Goal: Task Accomplishment & Management: Complete application form

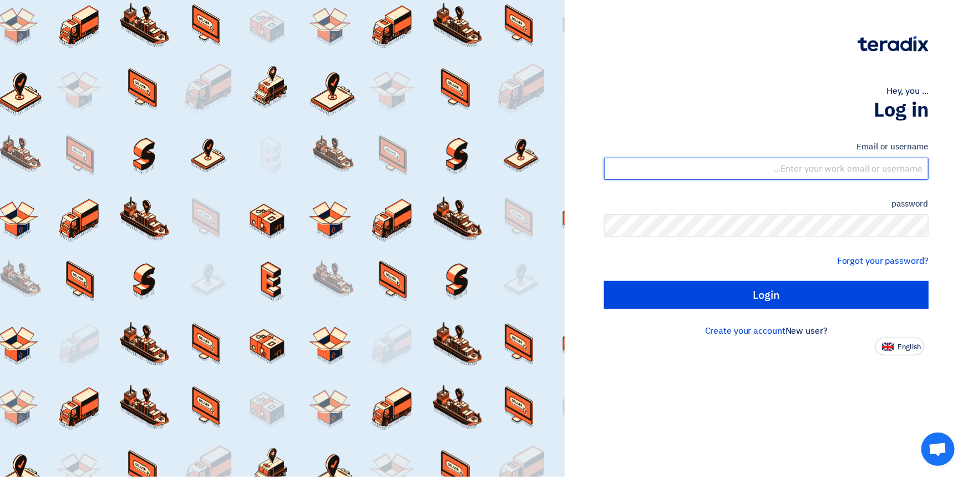
click at [751, 164] on input "text" at bounding box center [766, 169] width 325 height 22
type input "[EMAIL_ADDRESS][DOMAIN_NAME]"
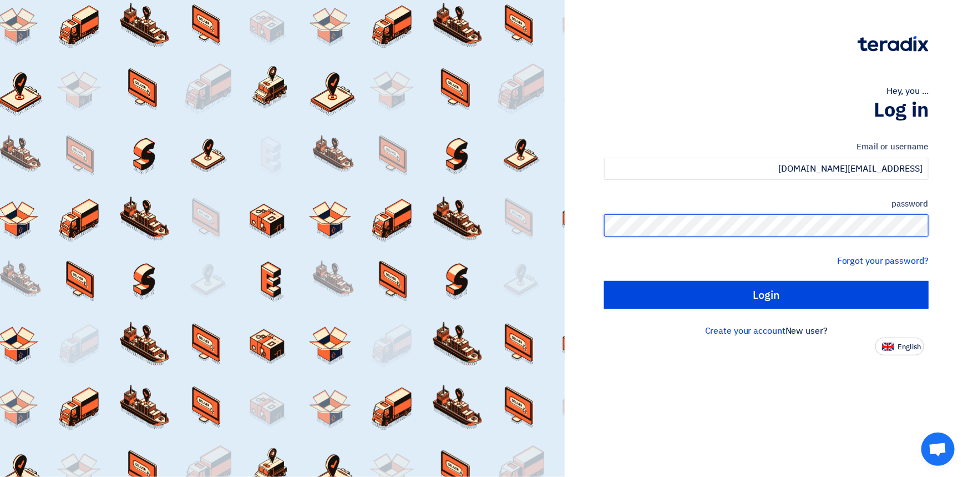
click at [604, 281] on input "Login" at bounding box center [766, 295] width 325 height 28
type input "Sign in"
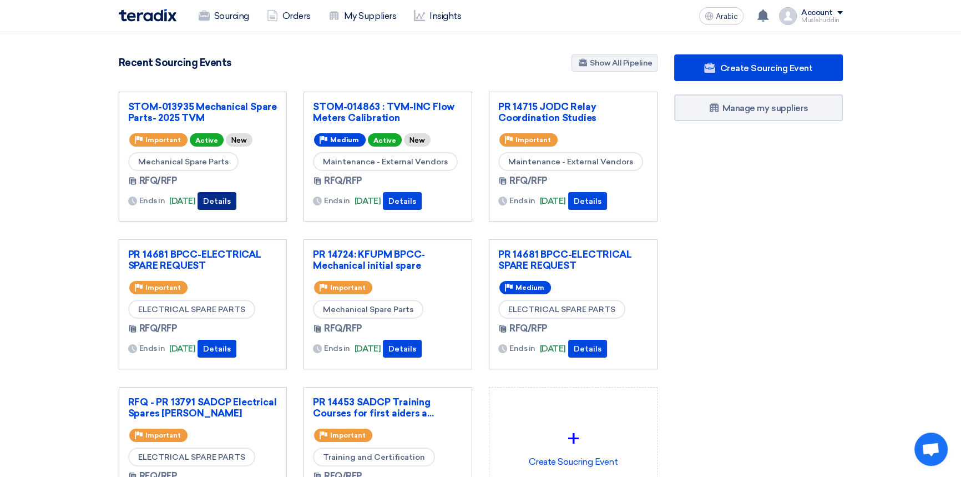
click at [225, 204] on font "Details" at bounding box center [217, 200] width 28 height 9
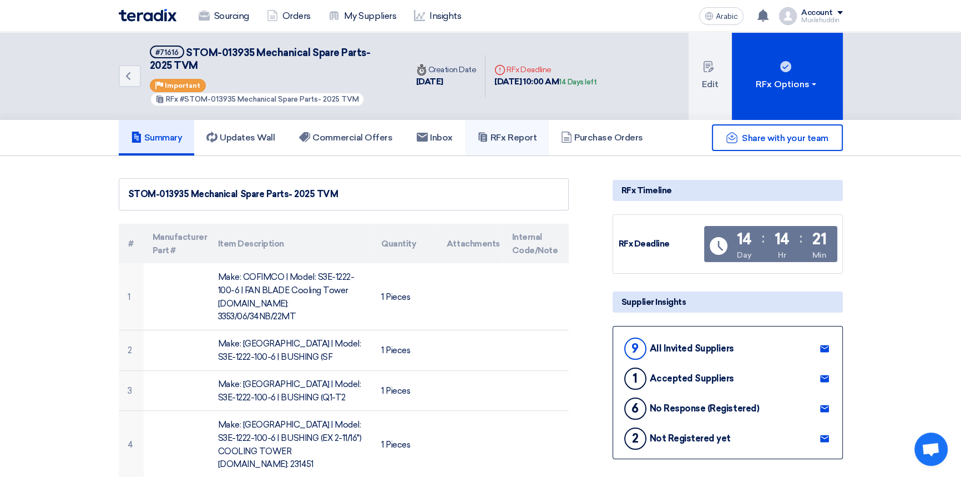
click at [505, 138] on font "RFx Report" at bounding box center [513, 137] width 46 height 11
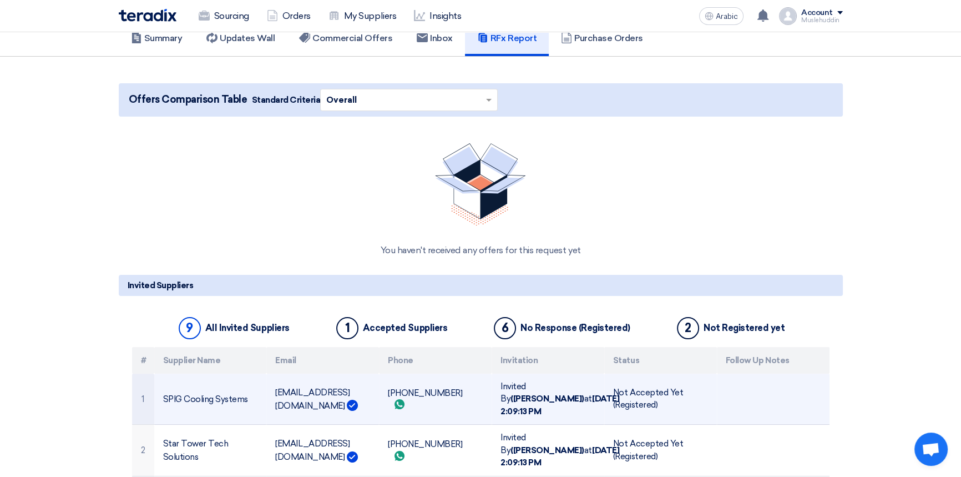
scroll to position [252, 0]
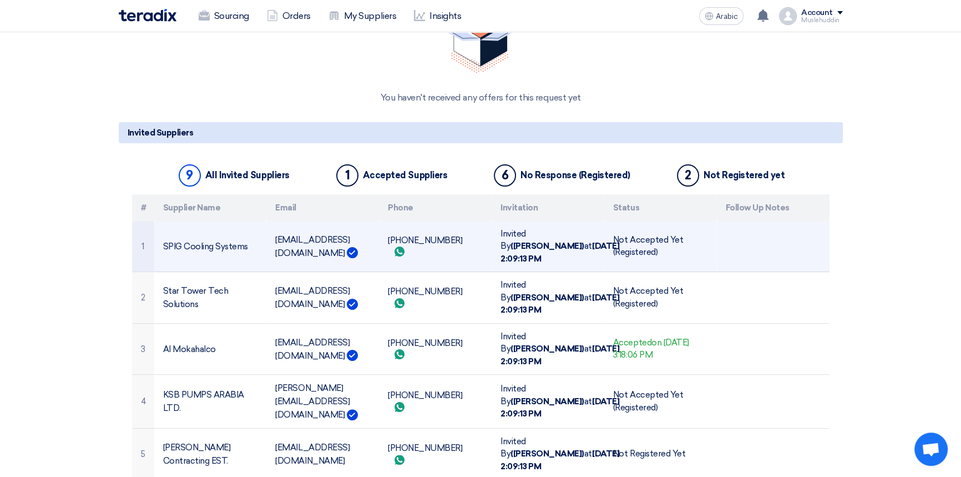
drag, startPoint x: 276, startPoint y: 239, endPoint x: 315, endPoint y: 252, distance: 40.9
click at [315, 252] on font "[EMAIL_ADDRESS][DOMAIN_NAME]" at bounding box center [312, 246] width 74 height 23
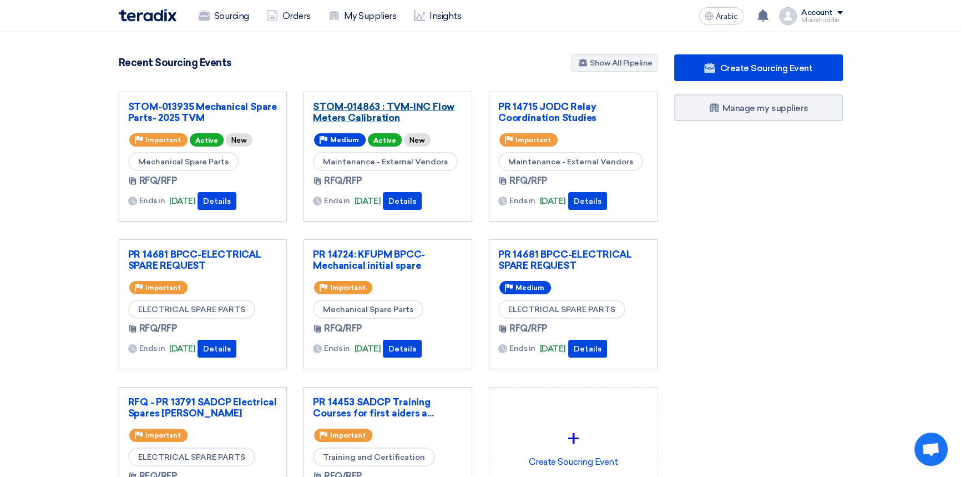
click at [351, 112] on font "STOM-014863 : TVM-INC Flow Meters Calibration" at bounding box center [383, 112] width 141 height 22
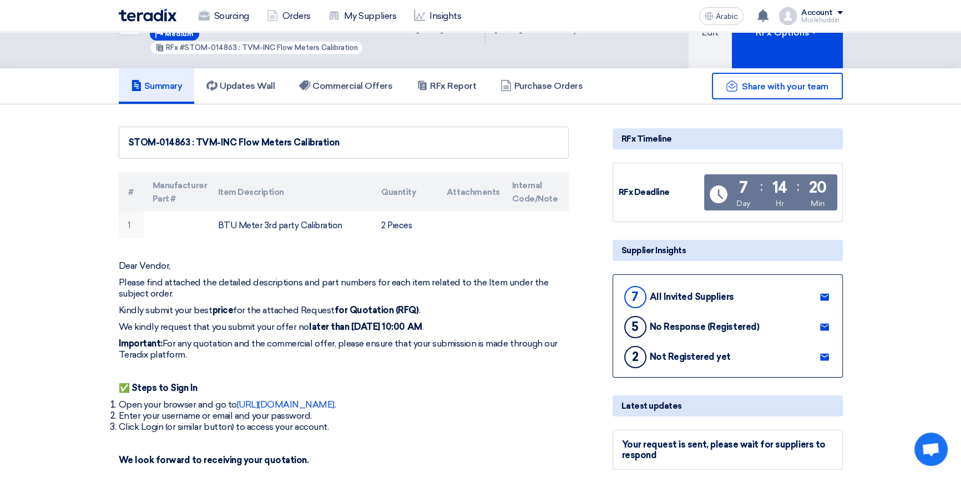
scroll to position [50, 0]
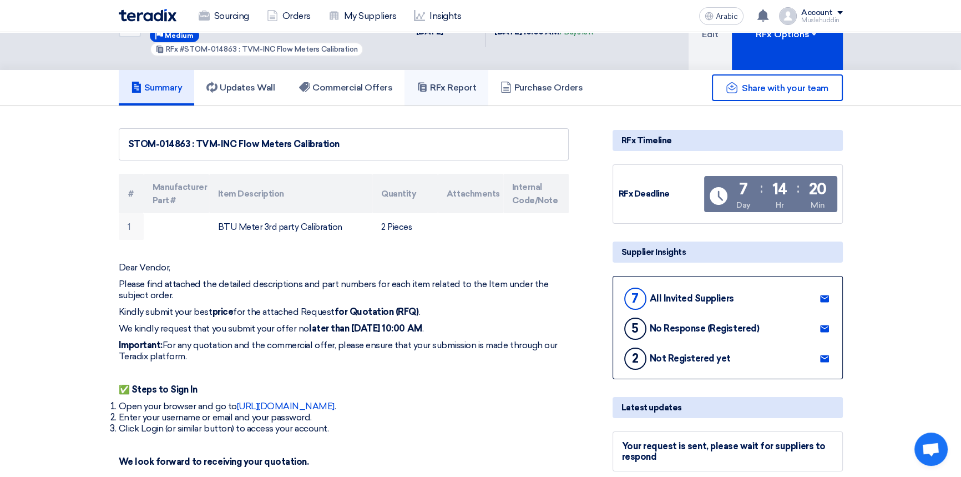
click at [448, 90] on font "RFx Report" at bounding box center [453, 87] width 46 height 11
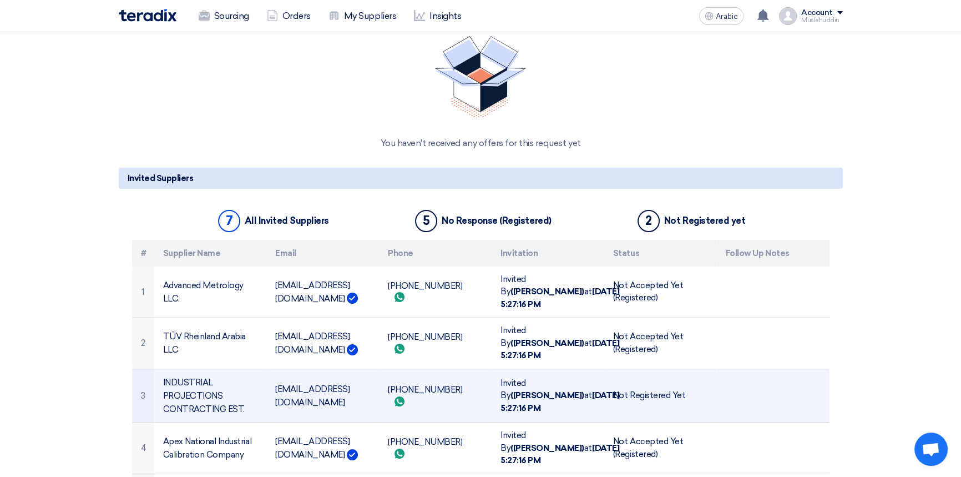
scroll to position [302, 0]
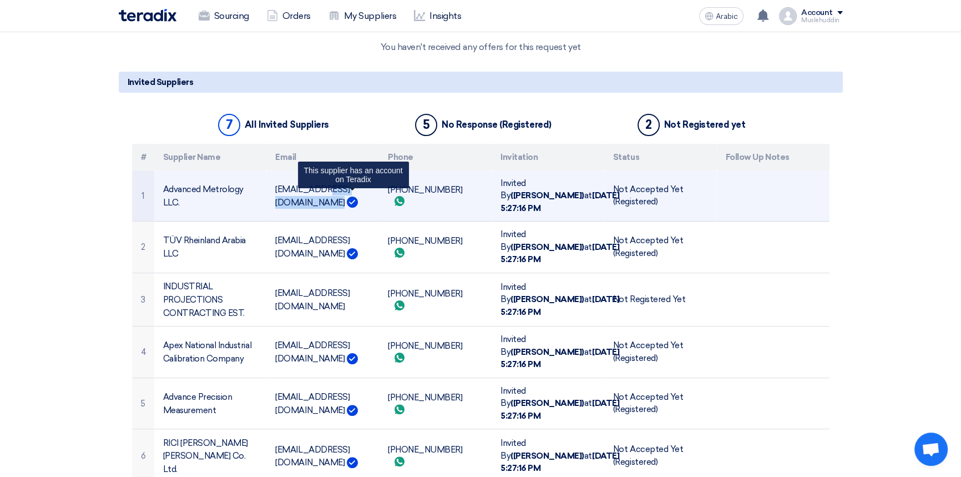
drag, startPoint x: 276, startPoint y: 194, endPoint x: 348, endPoint y: 194, distance: 72.7
click at [348, 194] on td "[EMAIL_ADDRESS][DOMAIN_NAME] This supplier has an account on Teradix" at bounding box center [322, 195] width 113 height 51
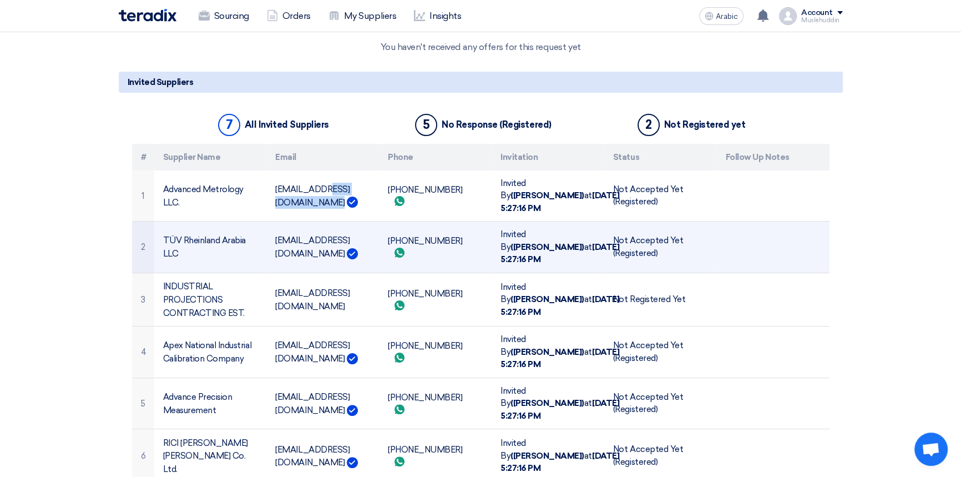
copy font "[EMAIL_ADDRESS][DOMAIN_NAME]"
drag, startPoint x: 276, startPoint y: 241, endPoint x: 366, endPoint y: 240, distance: 89.9
click at [364, 240] on td "[EMAIL_ADDRESS][DOMAIN_NAME]" at bounding box center [322, 247] width 113 height 52
copy font "[EMAIL_ADDRESS][DOMAIN_NAME]"
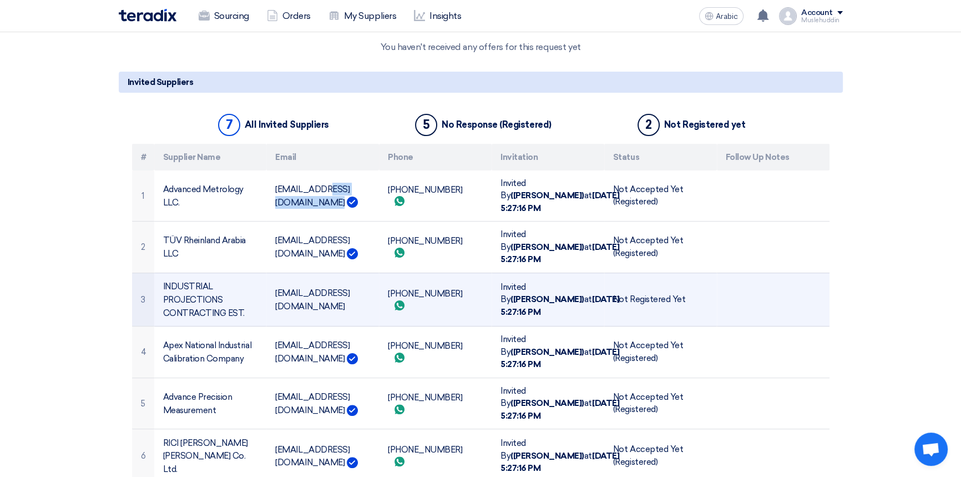
drag, startPoint x: 277, startPoint y: 300, endPoint x: 374, endPoint y: 294, distance: 97.8
click at [374, 294] on td "[EMAIL_ADDRESS][DOMAIN_NAME]" at bounding box center [322, 299] width 113 height 54
copy font "[EMAIL_ADDRESS][DOMAIN_NAME]"
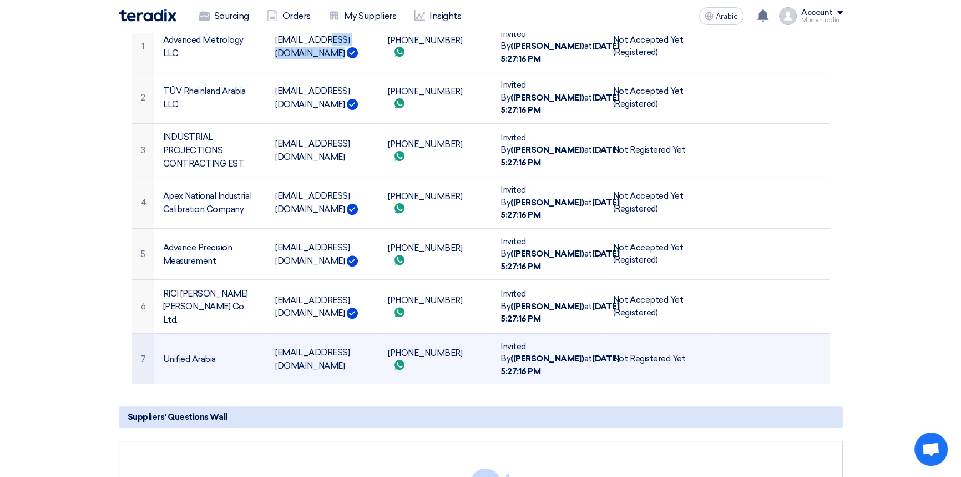
scroll to position [454, 0]
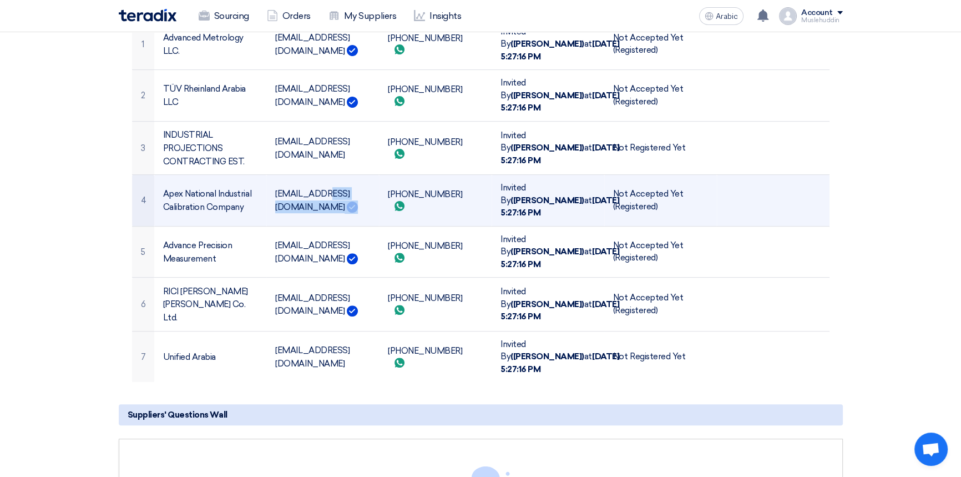
drag, startPoint x: 276, startPoint y: 201, endPoint x: 386, endPoint y: 202, distance: 109.3
click at [377, 202] on td "[EMAIL_ADDRESS][DOMAIN_NAME]" at bounding box center [322, 201] width 113 height 52
copy td "[EMAIL_ADDRESS][DOMAIN_NAME]"
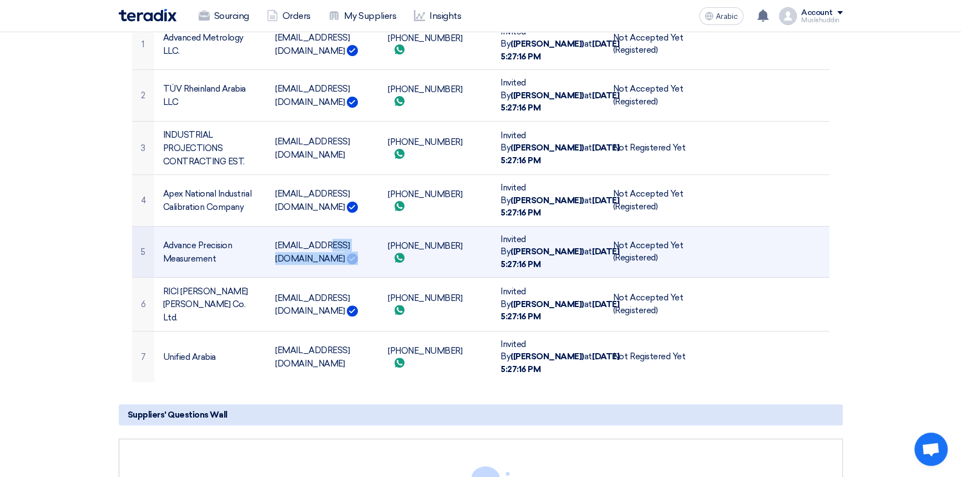
drag, startPoint x: 276, startPoint y: 244, endPoint x: 341, endPoint y: 263, distance: 67.2
click at [341, 263] on td "[EMAIL_ADDRESS][DOMAIN_NAME]" at bounding box center [322, 252] width 113 height 52
copy td "[EMAIL_ADDRESS][DOMAIN_NAME]"
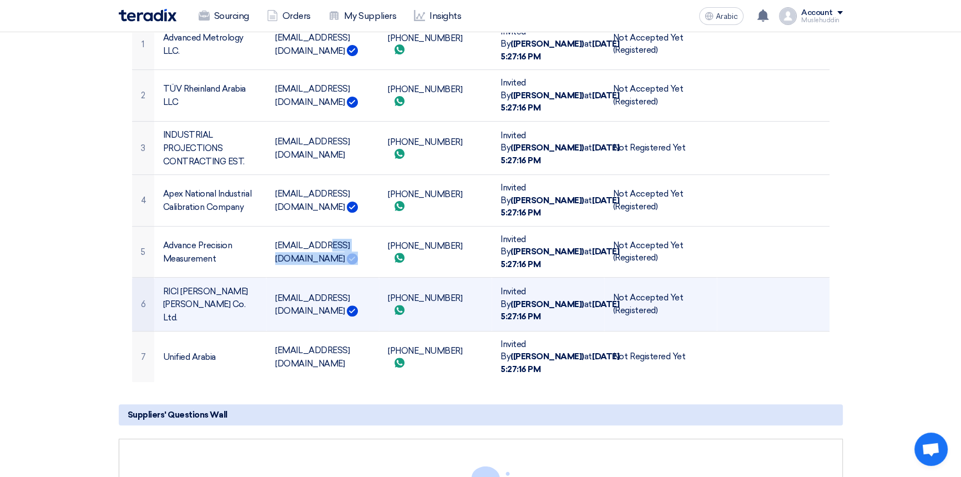
drag, startPoint x: 276, startPoint y: 305, endPoint x: 355, endPoint y: 300, distance: 79.5
click at [349, 300] on font "[EMAIL_ADDRESS][DOMAIN_NAME]" at bounding box center [312, 303] width 74 height 23
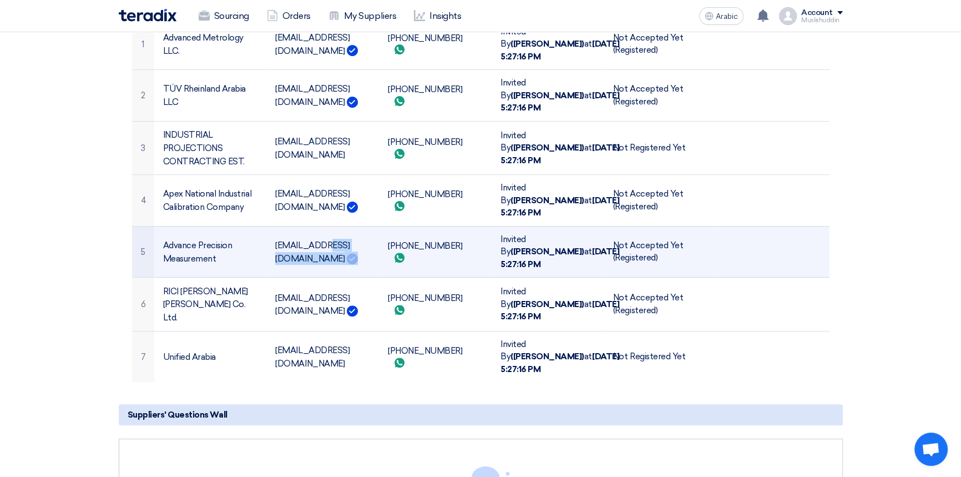
copy font "[EMAIL_ADDRESS][DOMAIN_NAME]"
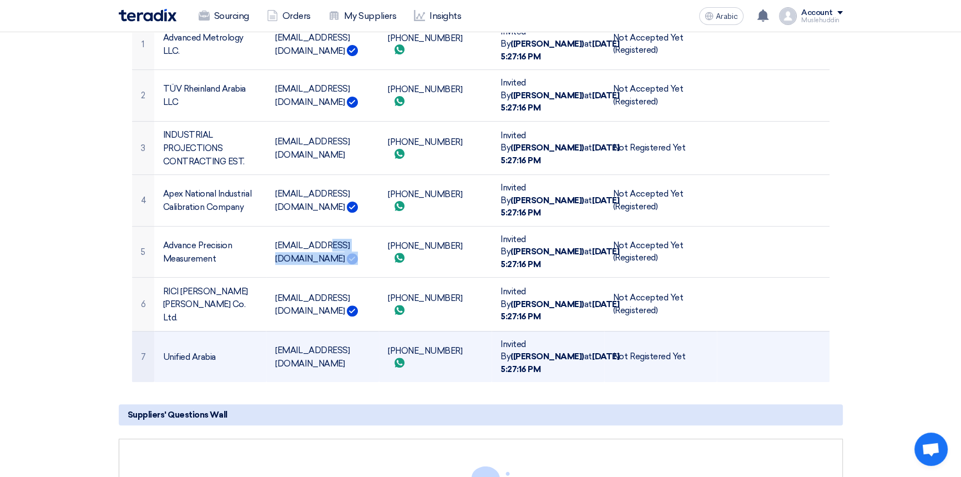
drag, startPoint x: 275, startPoint y: 359, endPoint x: 374, endPoint y: 359, distance: 99.3
click at [374, 359] on td "[EMAIL_ADDRESS][DOMAIN_NAME]" at bounding box center [322, 356] width 113 height 51
copy font "[EMAIL_ADDRESS][DOMAIN_NAME]"
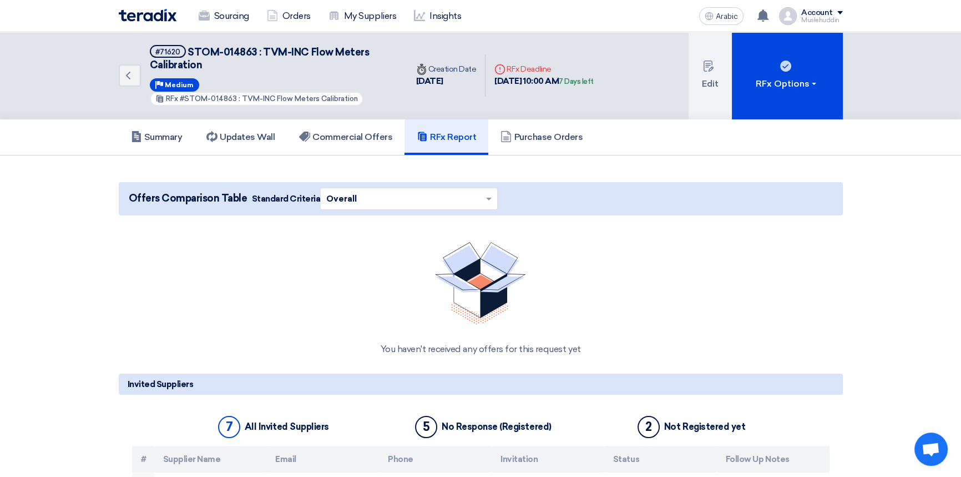
scroll to position [0, 0]
drag, startPoint x: 189, startPoint y: 52, endPoint x: 371, endPoint y: 61, distance: 182.7
click at [371, 61] on h5 "#71620 STOM-014863 : TVM-INC Flow Meters Calibration" at bounding box center [272, 58] width 244 height 27
copy font "STOM-014863 : TVM-INC Flow Meters Calibration"
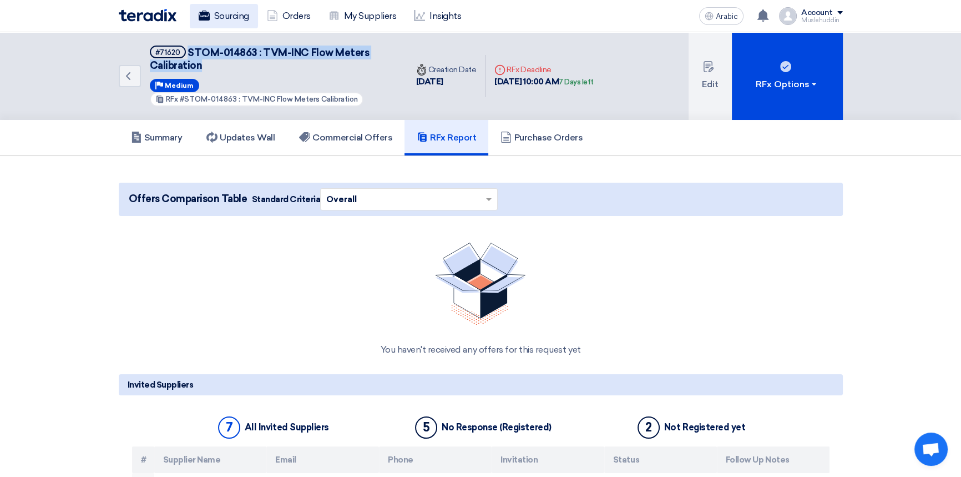
click at [222, 18] on font "Sourcing" at bounding box center [231, 16] width 35 height 11
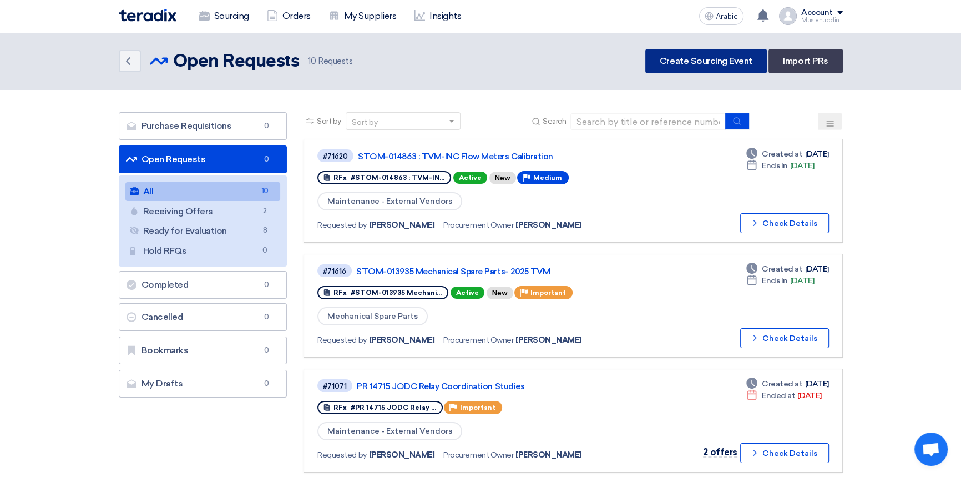
click at [725, 65] on font "Create Sourcing Event" at bounding box center [706, 60] width 93 height 11
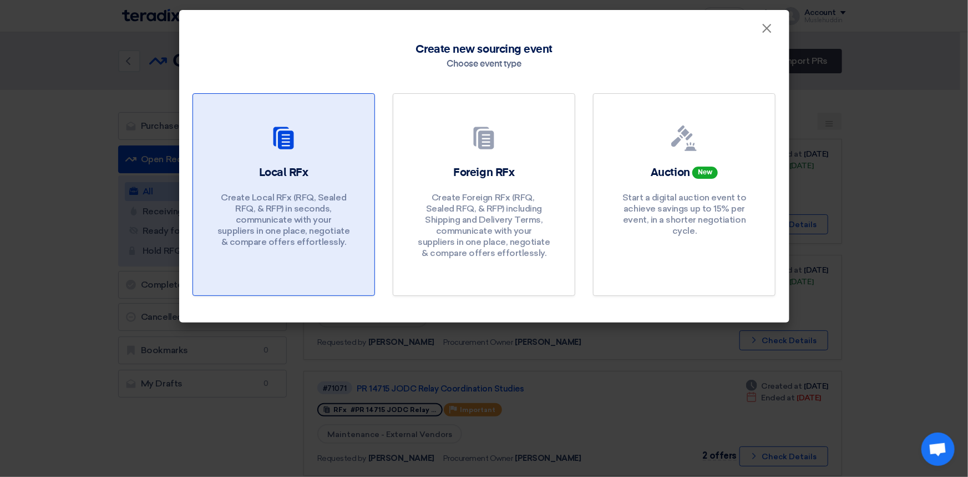
click at [346, 199] on p "Create Local RFx (RFQ, ​​Sealed RFQ, & RFP) in seconds, communicate with your s…" at bounding box center [283, 219] width 133 height 55
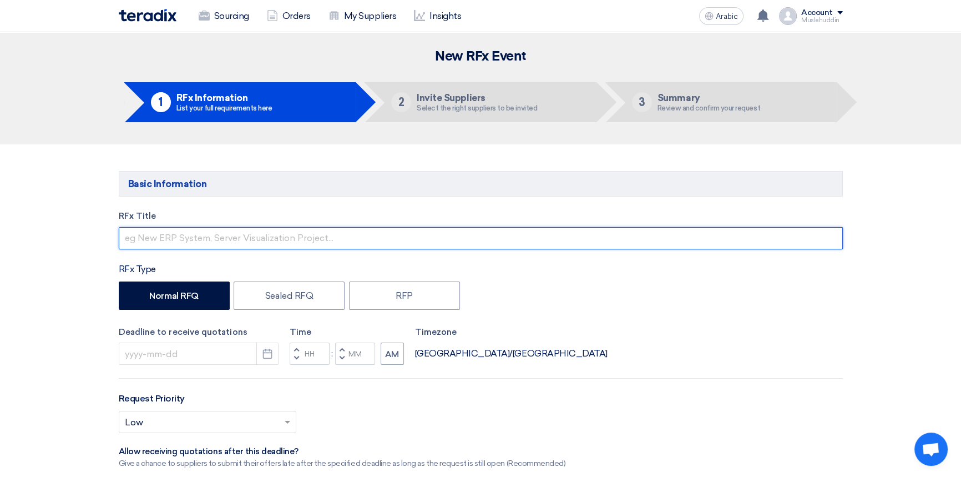
click at [422, 234] on input "text" at bounding box center [481, 238] width 724 height 22
paste input "STOM-014864 : TVM- BTU METER CALIBRATION-2025"
type input "STOM-014864 : TVM- BTU METER CALIBRATION-2025"
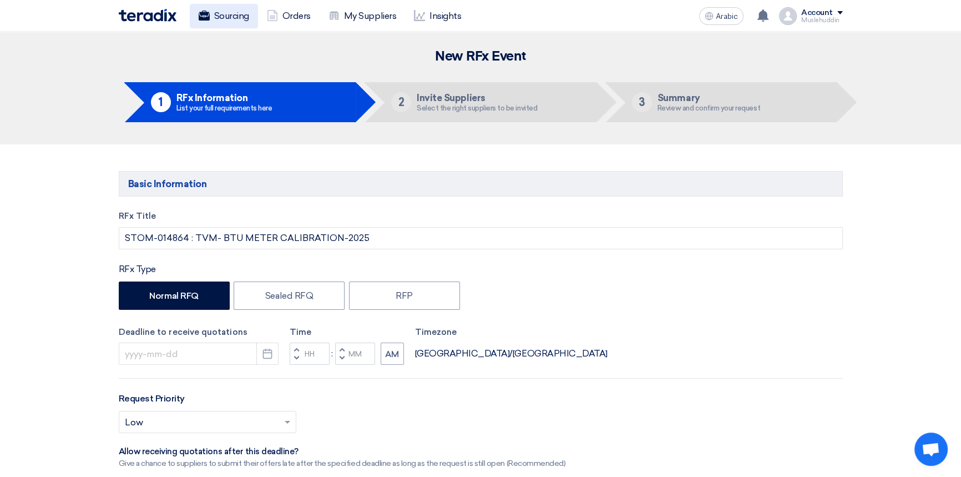
click at [227, 17] on font "Sourcing" at bounding box center [231, 16] width 35 height 11
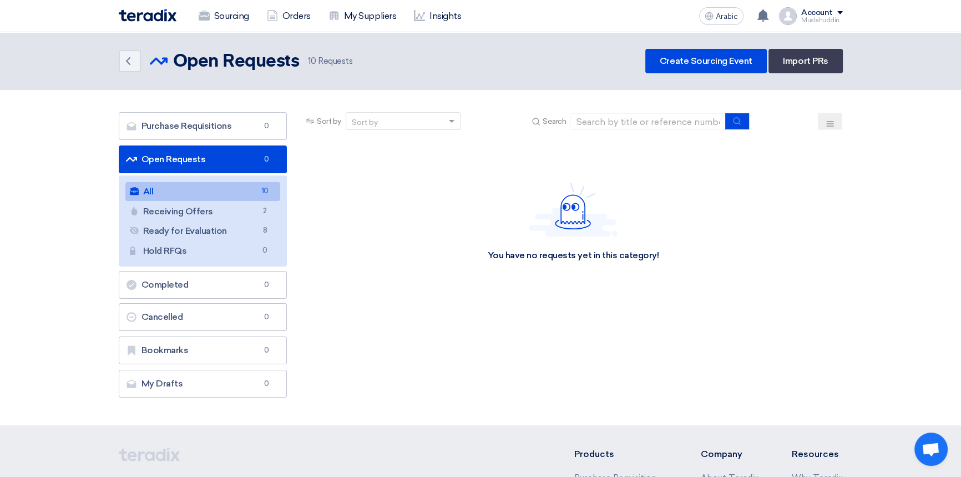
click at [209, 192] on link "All All 10" at bounding box center [202, 191] width 155 height 19
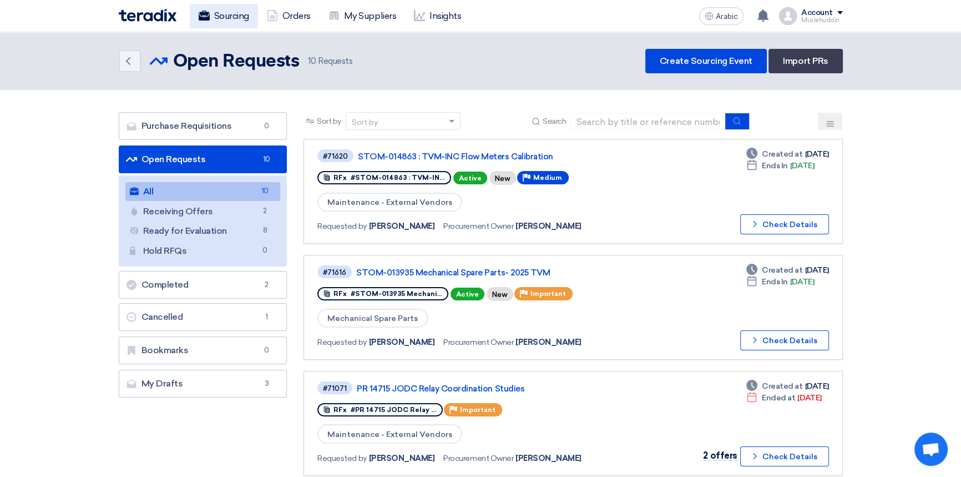
click at [220, 18] on font "Sourcing" at bounding box center [231, 16] width 35 height 11
click at [235, 17] on font "Sourcing" at bounding box center [231, 16] width 35 height 11
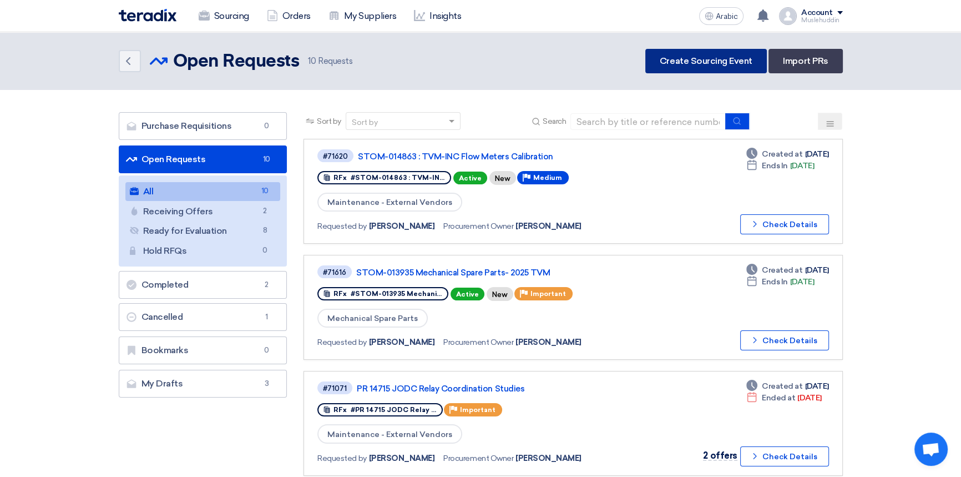
click at [722, 62] on font "Create Sourcing Event" at bounding box center [706, 60] width 93 height 11
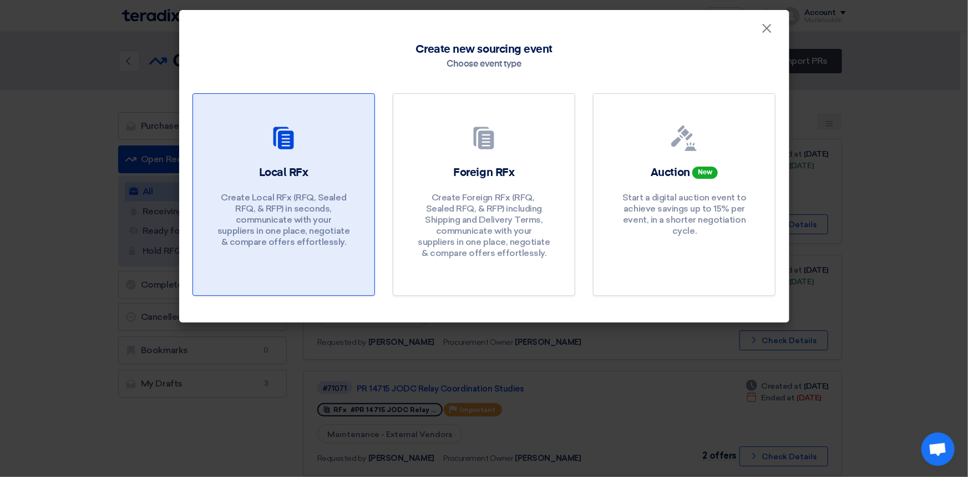
click at [303, 182] on div "Local RFx Create Local RFx (RFQ, ​​Sealed RFQ, & RFP) in seconds, communicate w…" at bounding box center [283, 209] width 155 height 88
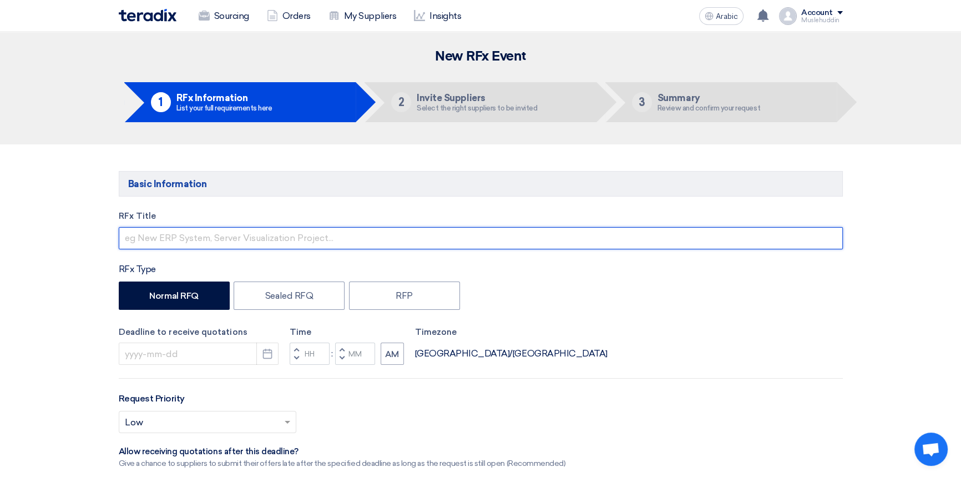
click at [293, 241] on input "text" at bounding box center [481, 238] width 724 height 22
paste input "STOM-014864 : TVM- BTU METER CALIBRATION-2025"
type input "STOM-014864 : TVM- BTU METER CALIBRATION-2025"
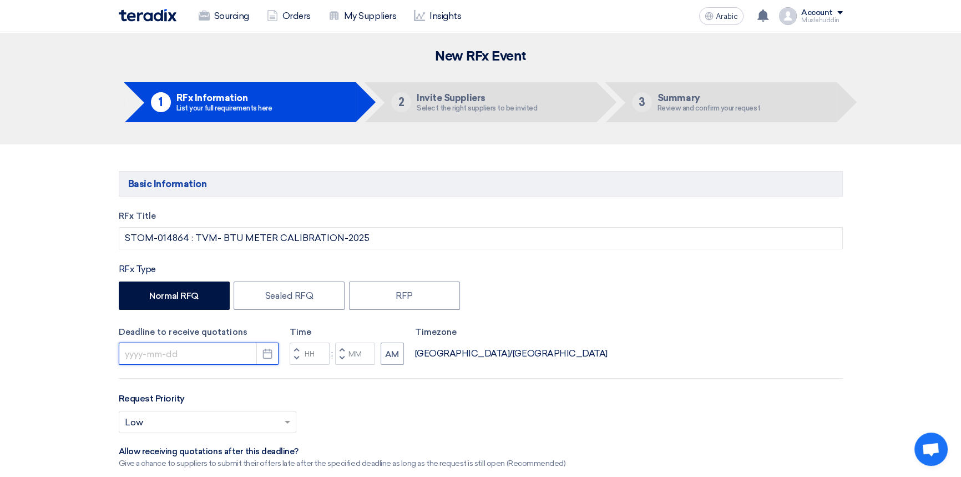
click at [214, 358] on input at bounding box center [199, 353] width 160 height 22
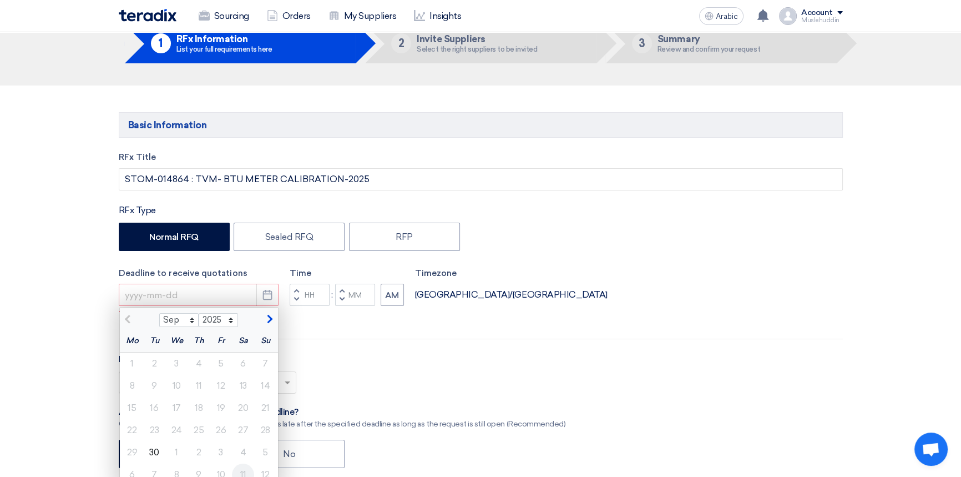
scroll to position [151, 0]
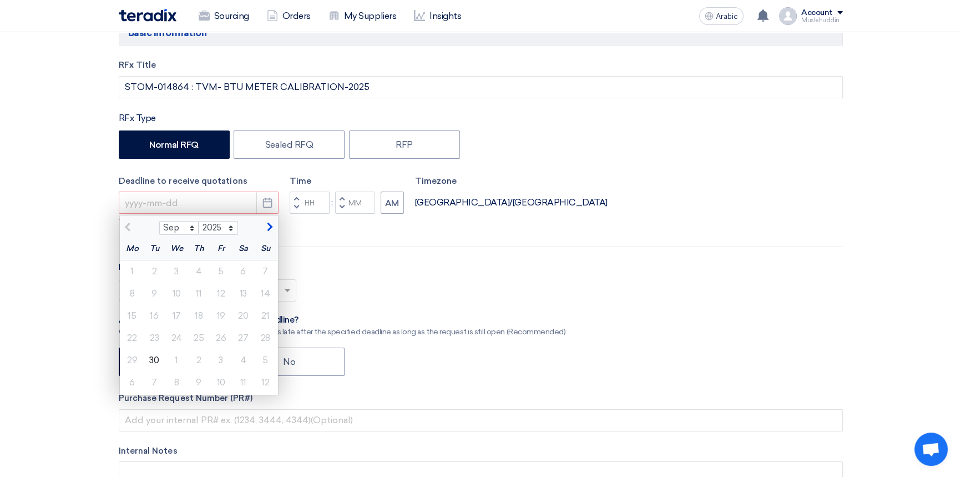
click at [270, 225] on span "button" at bounding box center [268, 227] width 6 height 10
select select "10"
click at [178, 313] on font "15" at bounding box center [176, 315] width 8 height 11
type input "[DATE]"
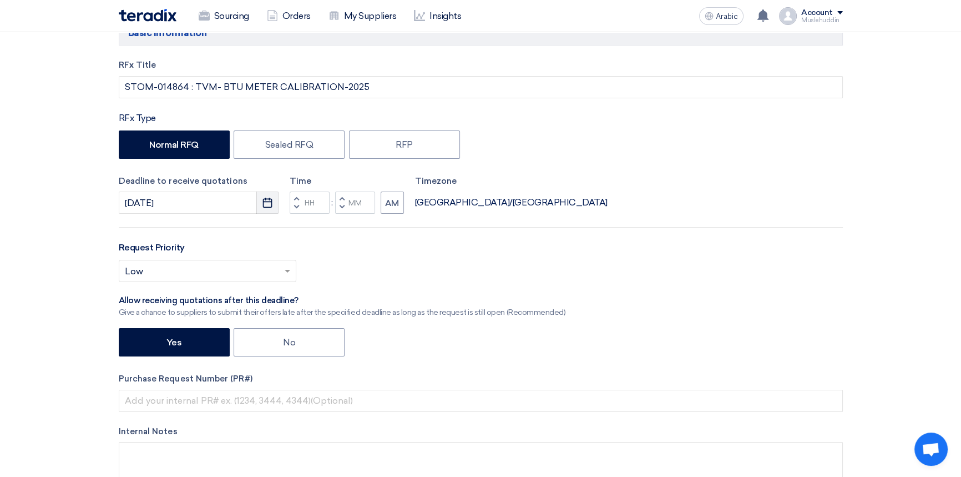
click at [265, 201] on icon "Pick a date" at bounding box center [267, 202] width 11 height 11
select select "10"
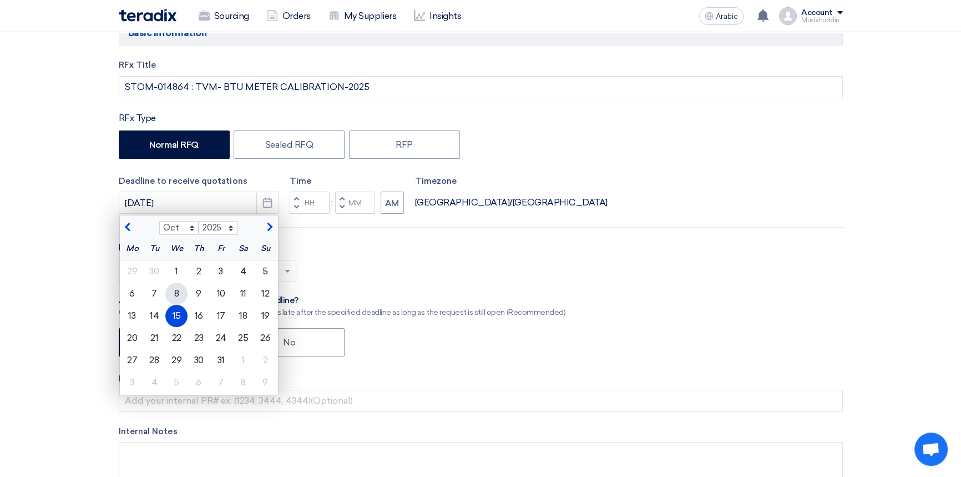
click at [178, 294] on font "8" at bounding box center [176, 293] width 5 height 11
type input "[DATE]"
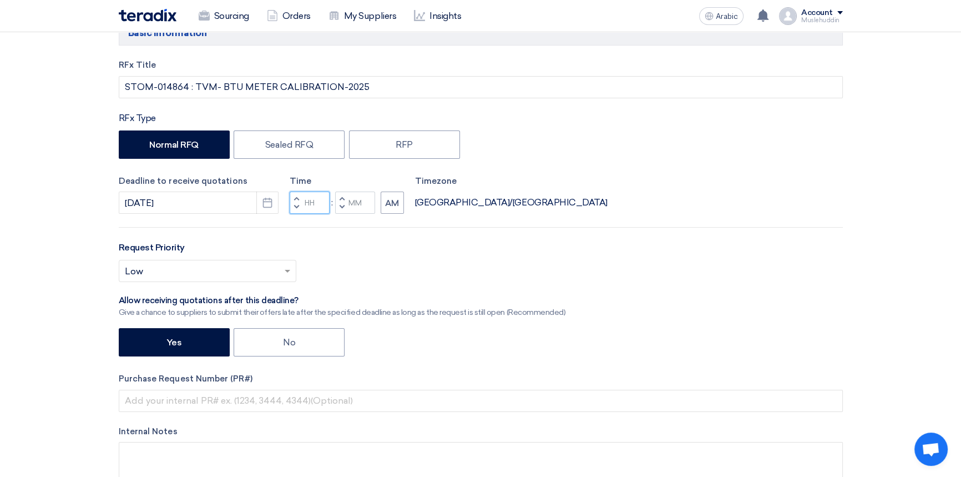
click at [313, 201] on input "Hours" at bounding box center [310, 202] width 40 height 22
type input "10"
click at [361, 201] on div "Time Increment hours 10 Decrement hours : Increment minutes Decrement minutes AM" at bounding box center [347, 194] width 114 height 39
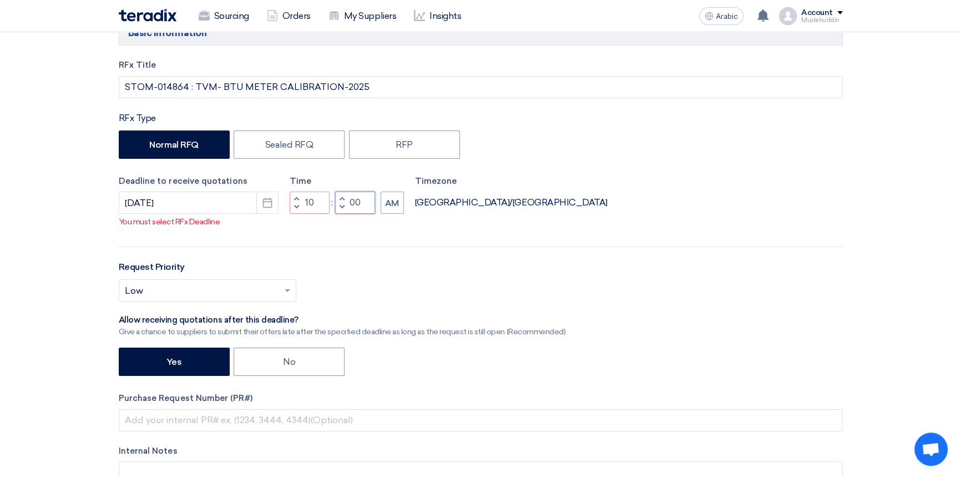
type input "00"
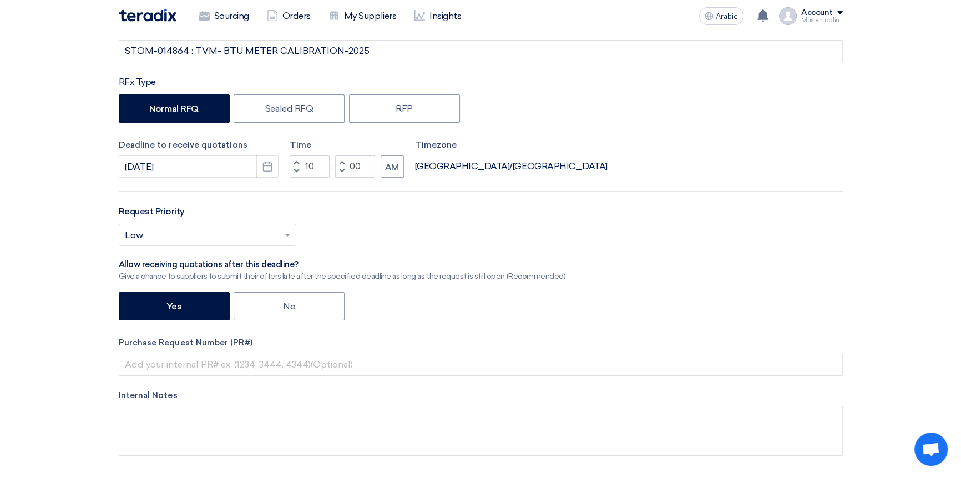
scroll to position [252, 0]
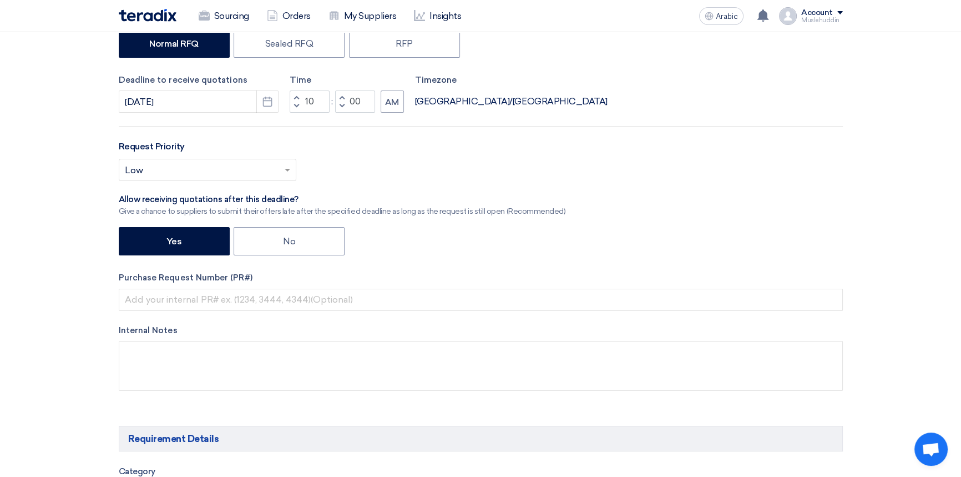
click at [291, 172] on span at bounding box center [289, 169] width 14 height 13
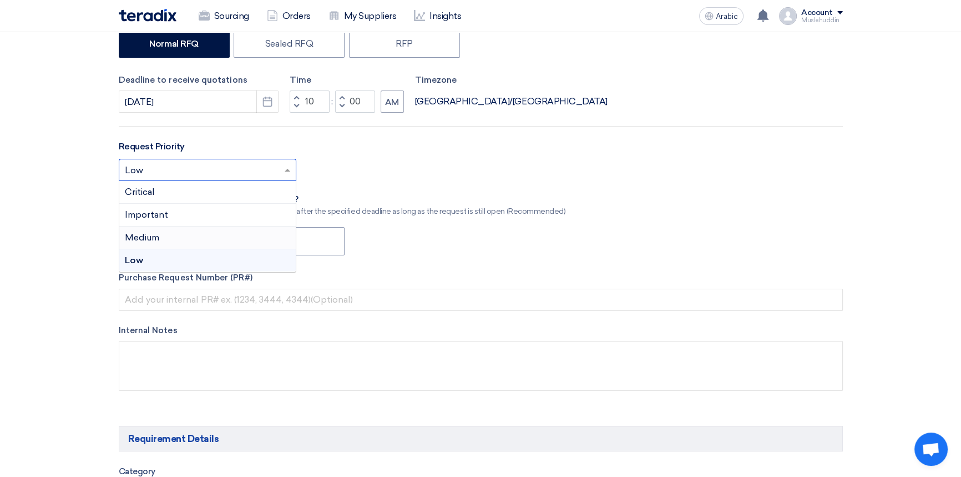
click at [202, 236] on div "Medium" at bounding box center [207, 237] width 176 height 23
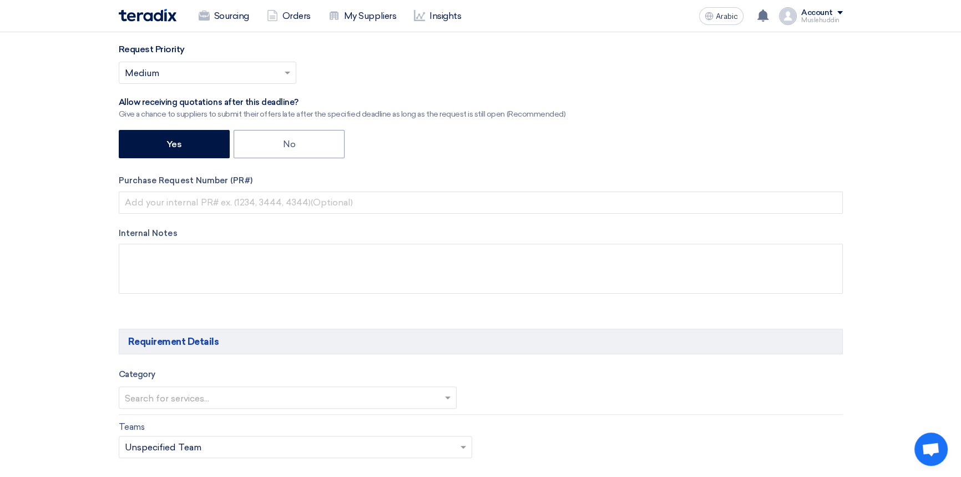
scroll to position [353, 0]
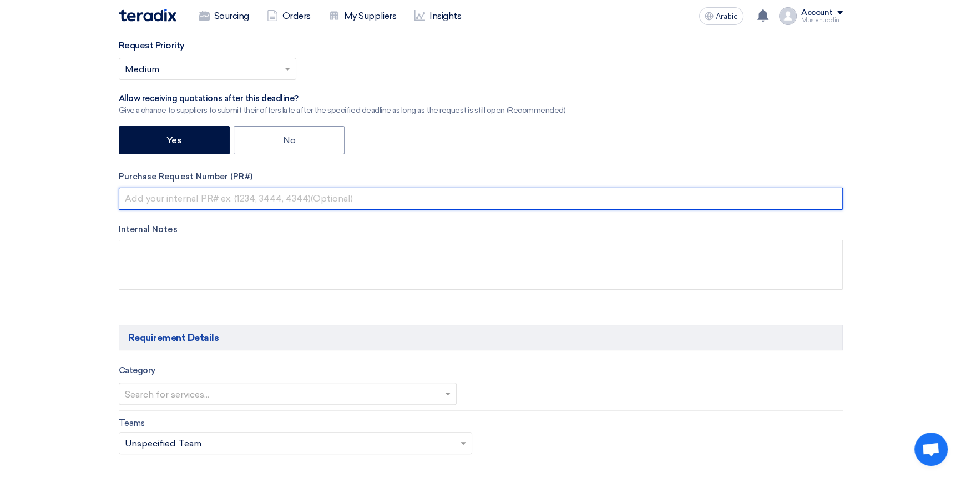
click at [221, 204] on input "text" at bounding box center [481, 198] width 724 height 22
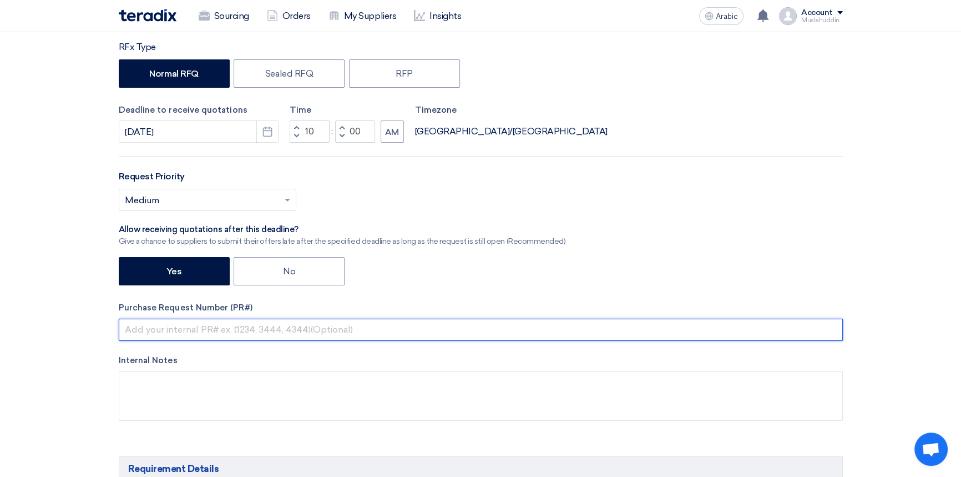
scroll to position [100, 0]
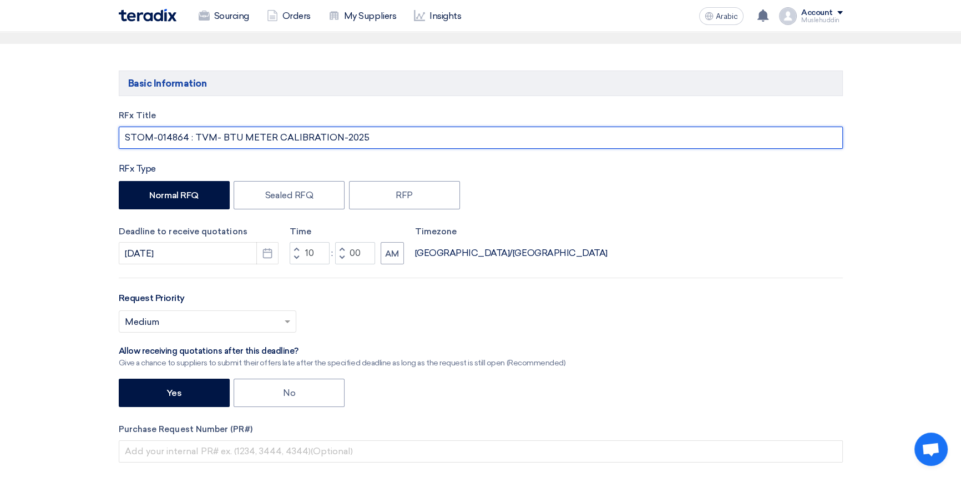
drag, startPoint x: 369, startPoint y: 140, endPoint x: 75, endPoint y: 139, distance: 294.0
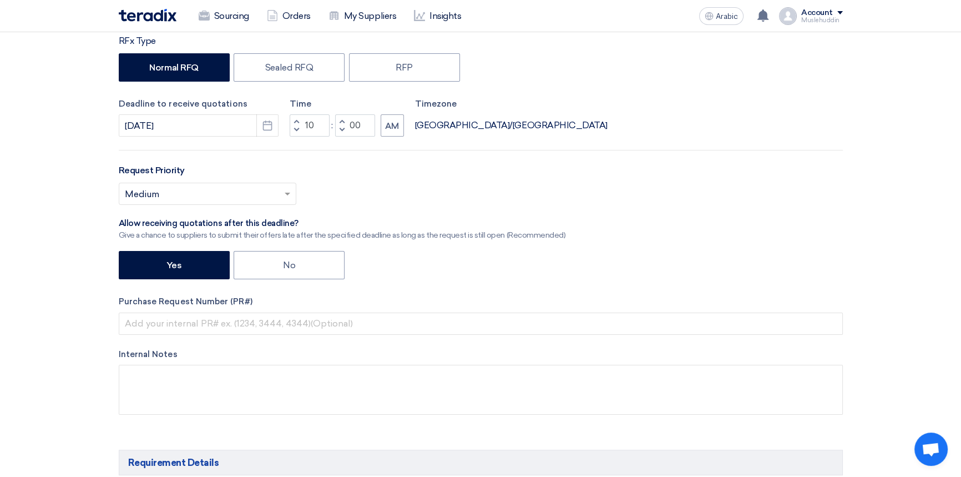
scroll to position [353, 0]
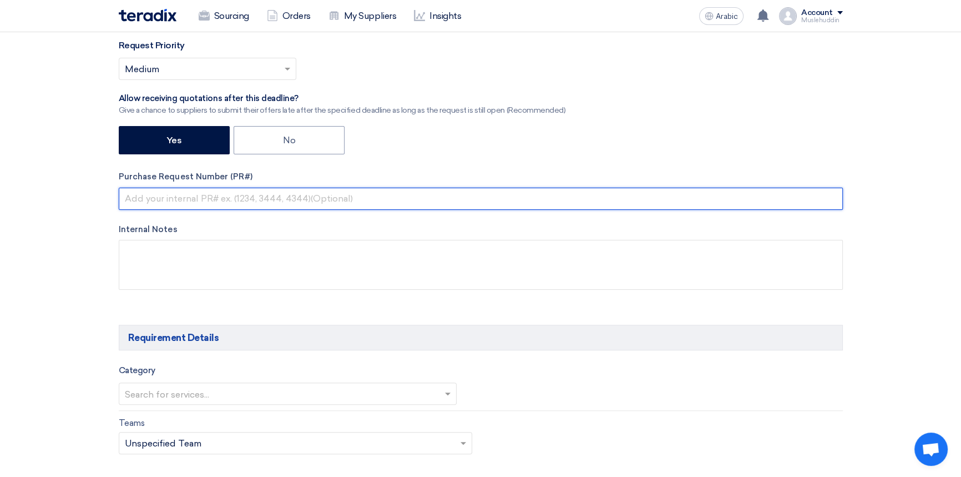
drag, startPoint x: 298, startPoint y: 202, endPoint x: 312, endPoint y: 204, distance: 14.5
click at [298, 202] on input "text" at bounding box center [481, 198] width 724 height 22
paste input "STOM-014864 : TVM- BTU METER CALIBRATION-2025"
type input "STOM-014864 : TVM- BTU METER CALIBRATION-2025"
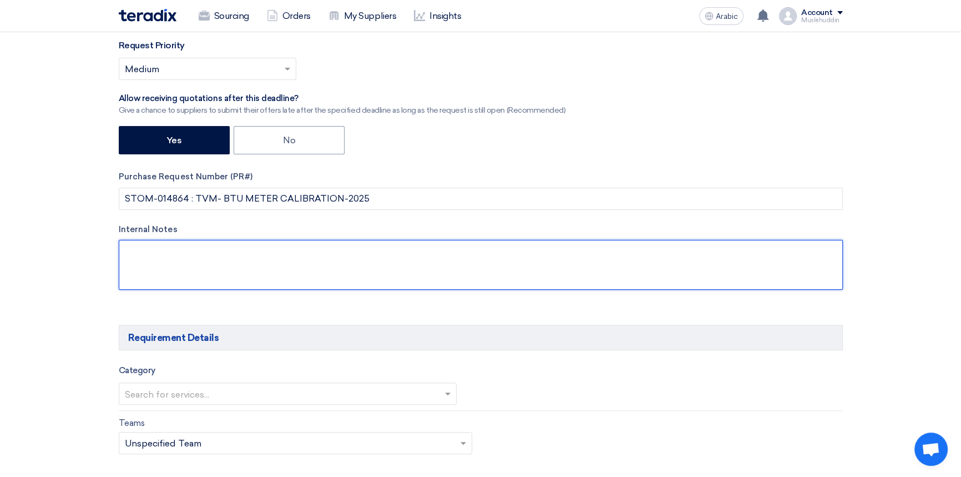
click at [482, 255] on textarea at bounding box center [481, 265] width 724 height 50
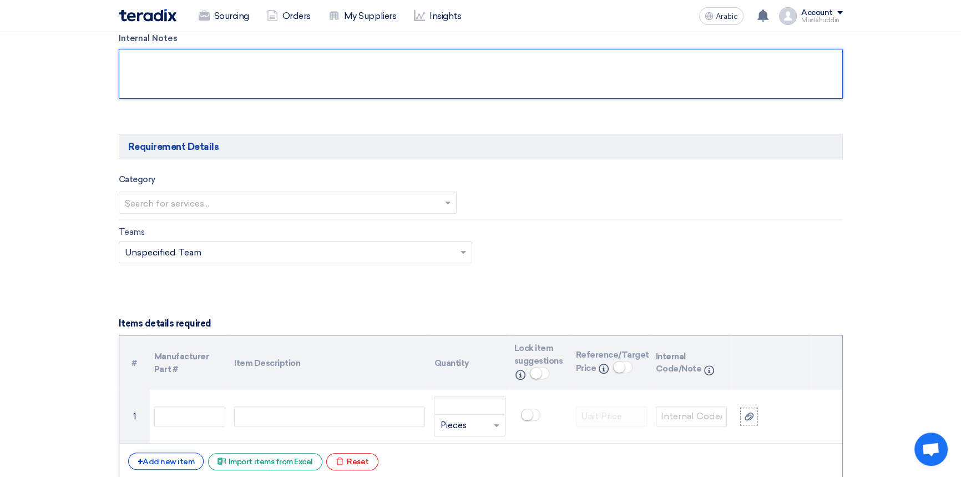
scroll to position [555, 0]
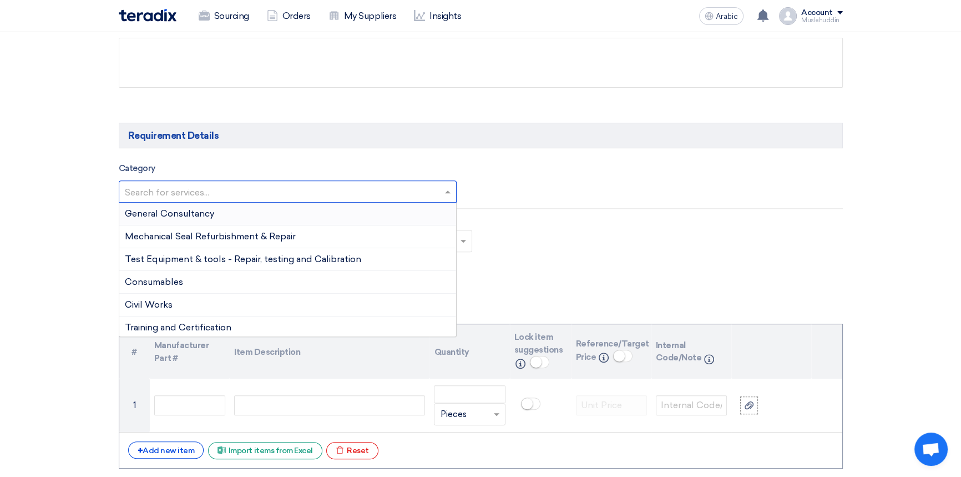
click at [453, 193] on span at bounding box center [449, 191] width 14 height 13
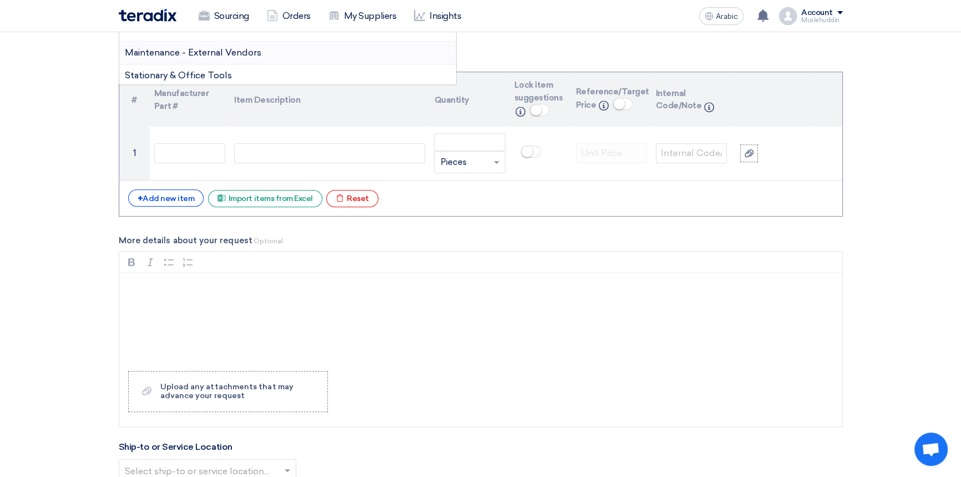
scroll to position [706, 0]
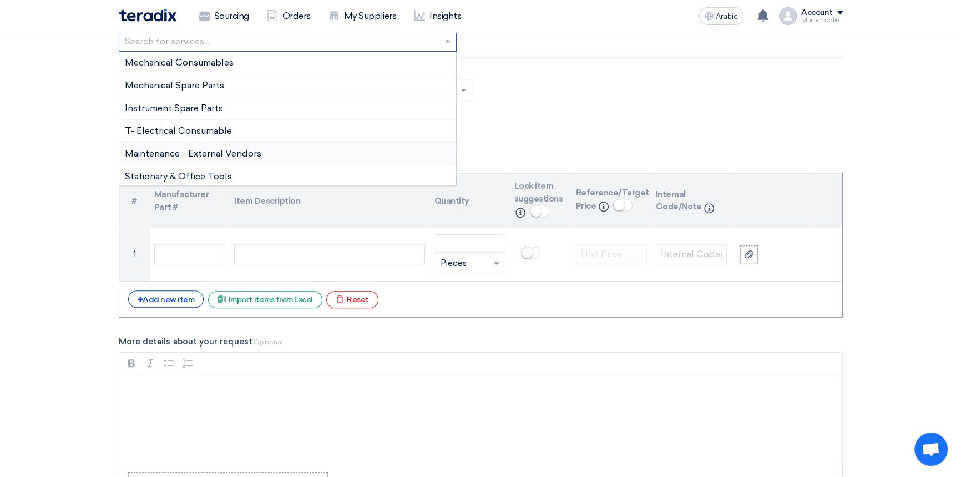
click at [187, 150] on font "Maintenance - External Vendors" at bounding box center [193, 153] width 136 height 11
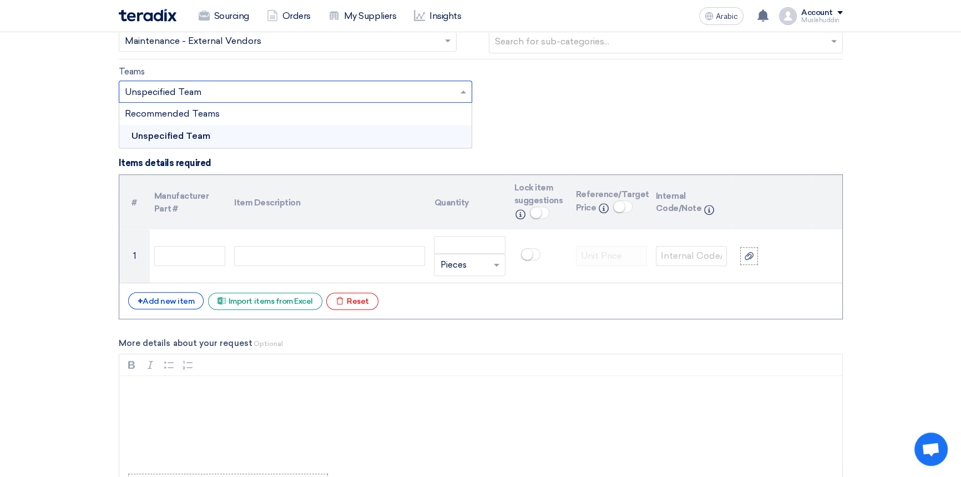
click at [399, 94] on input "text" at bounding box center [290, 93] width 331 height 18
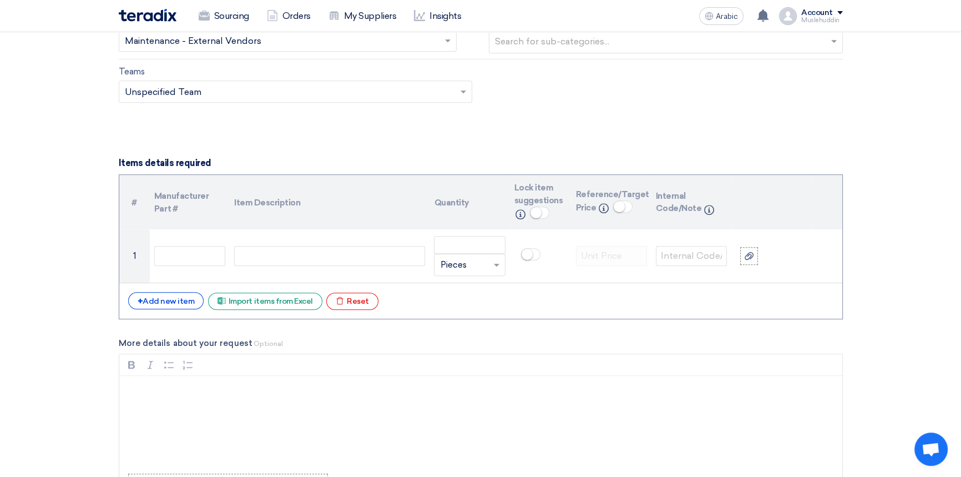
click at [647, 121] on form "Basic Information RFx Title STOM-014864 : TVM- BTU METER CALIBRATION-2025 RFx T…" at bounding box center [481, 393] width 724 height 1856
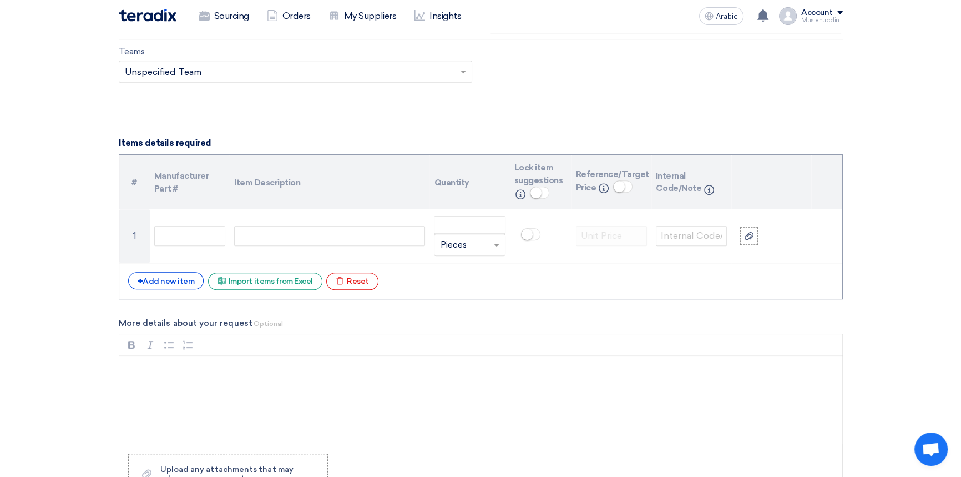
scroll to position [756, 0]
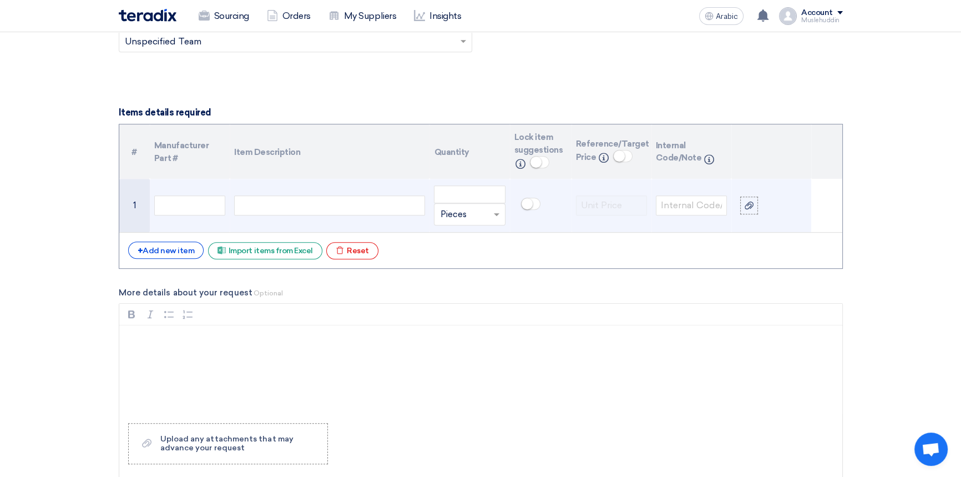
click at [238, 211] on div at bounding box center [329, 205] width 191 height 20
paste div
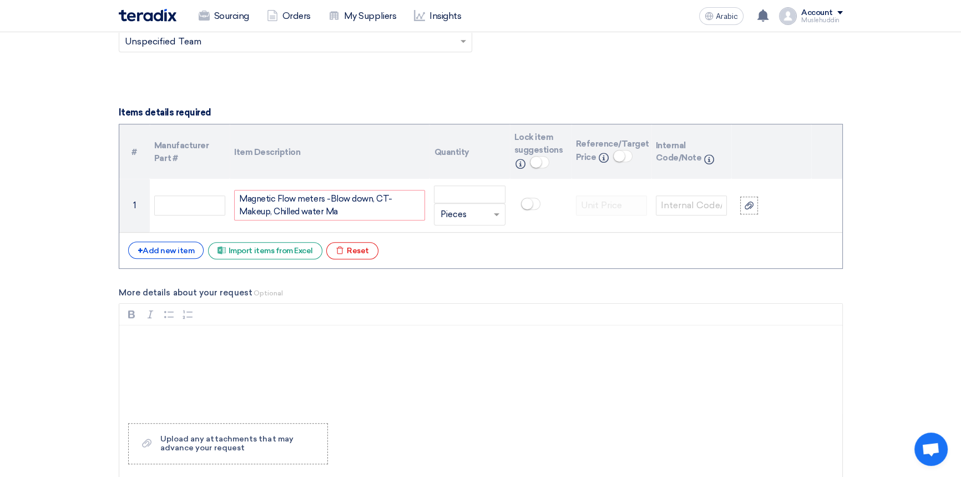
scroll to position [751, 0]
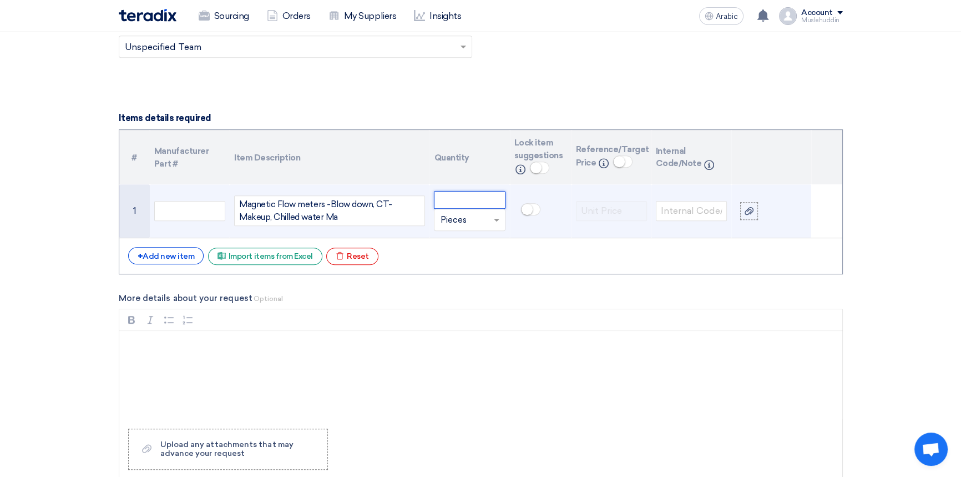
click at [460, 203] on input "number" at bounding box center [469, 200] width 71 height 18
drag, startPoint x: 445, startPoint y: 199, endPoint x: 434, endPoint y: 199, distance: 10.6
click at [434, 199] on input "1" at bounding box center [469, 200] width 71 height 18
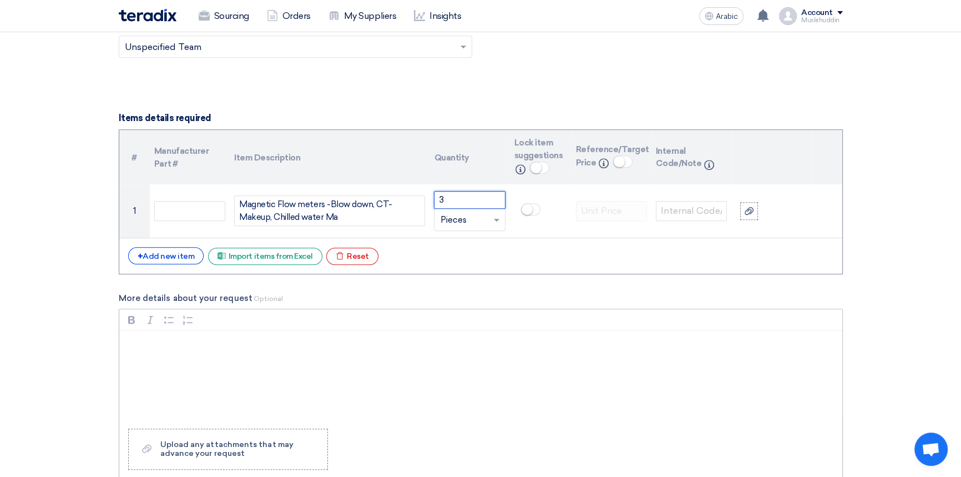
type input "3"
click at [475, 335] on div "Rich Text Editor, main" at bounding box center [480, 375] width 723 height 89
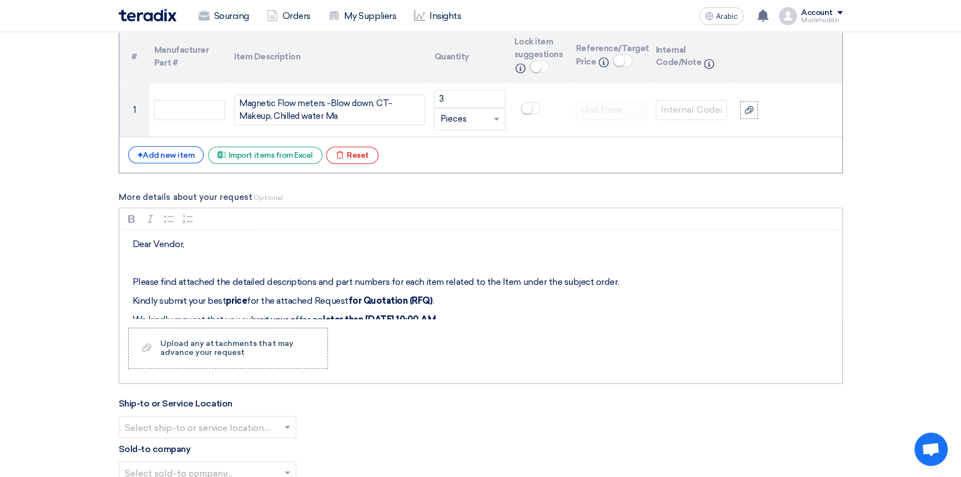
scroll to position [429, 0]
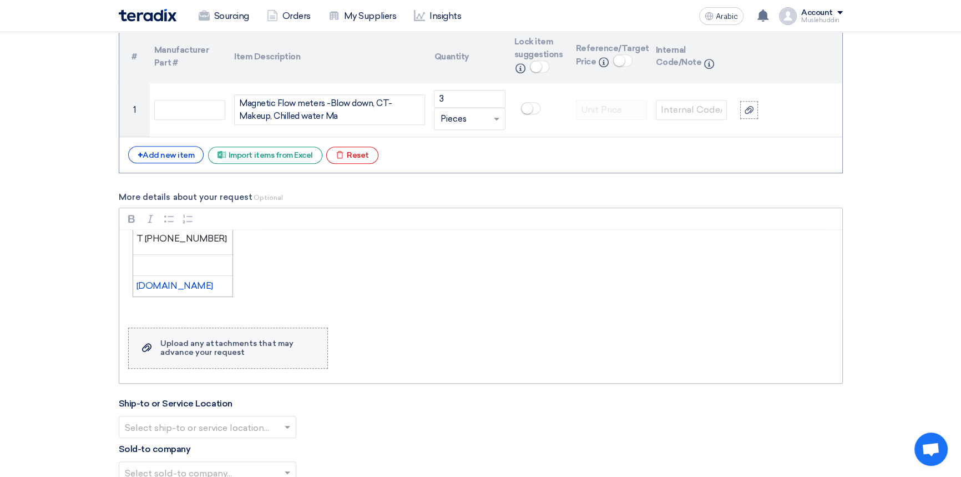
click at [206, 353] on font "Upload any attachments that may advance your request" at bounding box center [226, 347] width 133 height 18
click at [0, 0] on input "Upload a file Upload any attachments that may advance your request" at bounding box center [0, 0] width 0 height 0
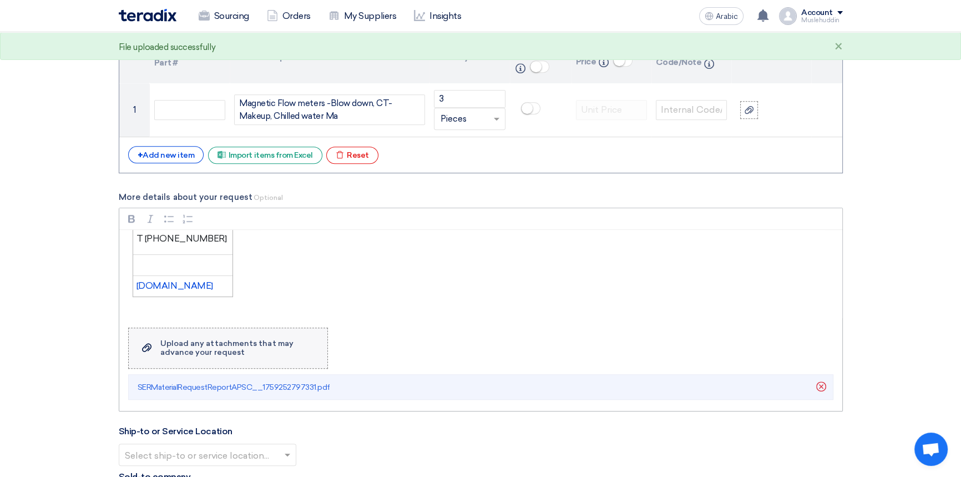
click at [166, 346] on font "Upload any attachments that may advance your request" at bounding box center [226, 347] width 133 height 18
click at [0, 0] on input "Upload a file Upload any attachments that may advance your request" at bounding box center [0, 0] width 0 height 0
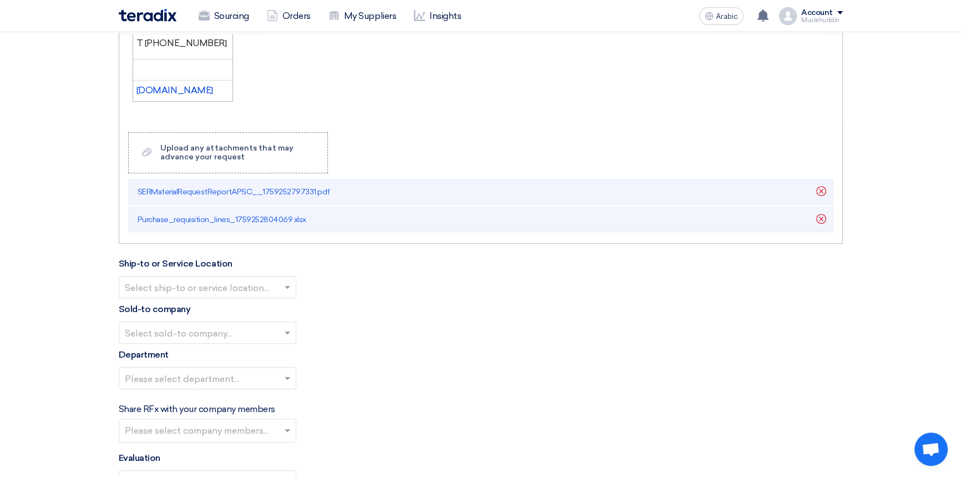
scroll to position [1053, 0]
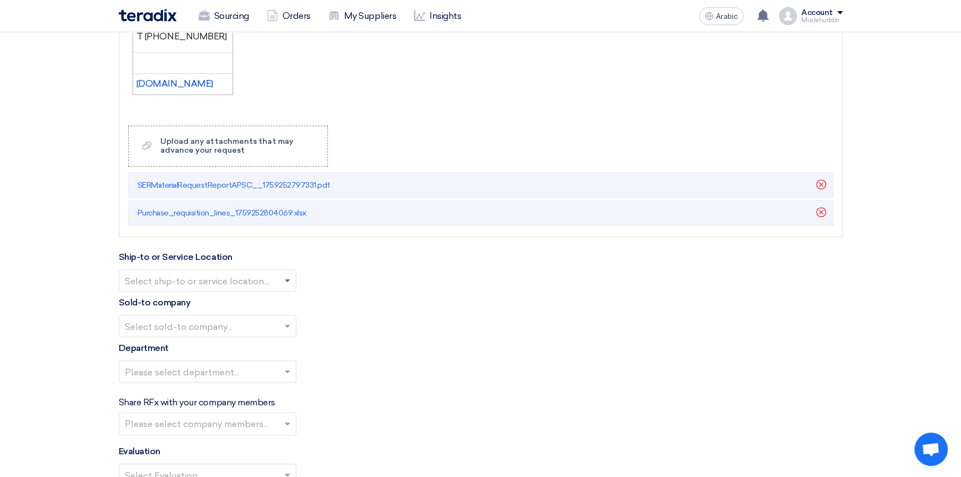
click at [286, 283] on span at bounding box center [289, 279] width 14 height 13
click at [201, 299] on div "STOM Main WH" at bounding box center [207, 302] width 176 height 22
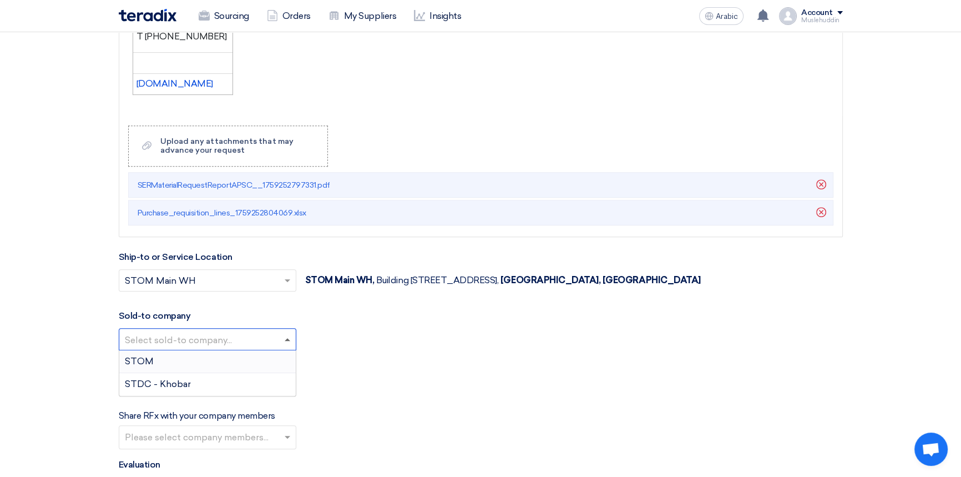
click at [285, 339] on span at bounding box center [288, 339] width 6 height 3
drag, startPoint x: 193, startPoint y: 369, endPoint x: 211, endPoint y: 367, distance: 17.8
click at [193, 368] on div "STOM" at bounding box center [207, 361] width 176 height 23
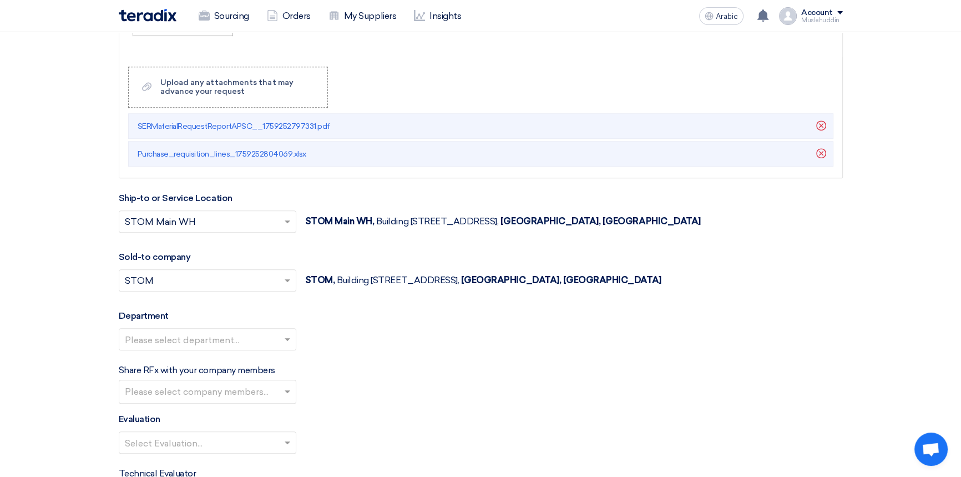
scroll to position [1204, 0]
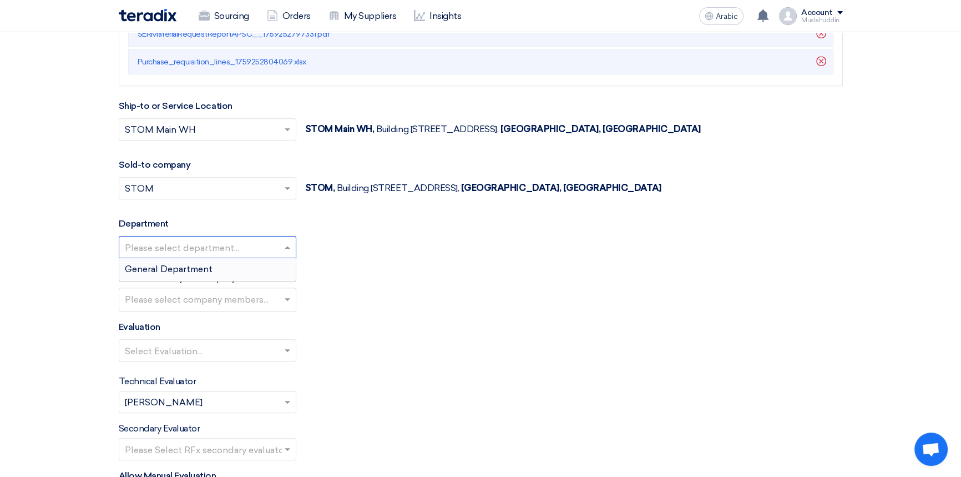
click at [287, 250] on span at bounding box center [289, 246] width 14 height 13
click at [219, 271] on div "General Department" at bounding box center [207, 269] width 176 height 22
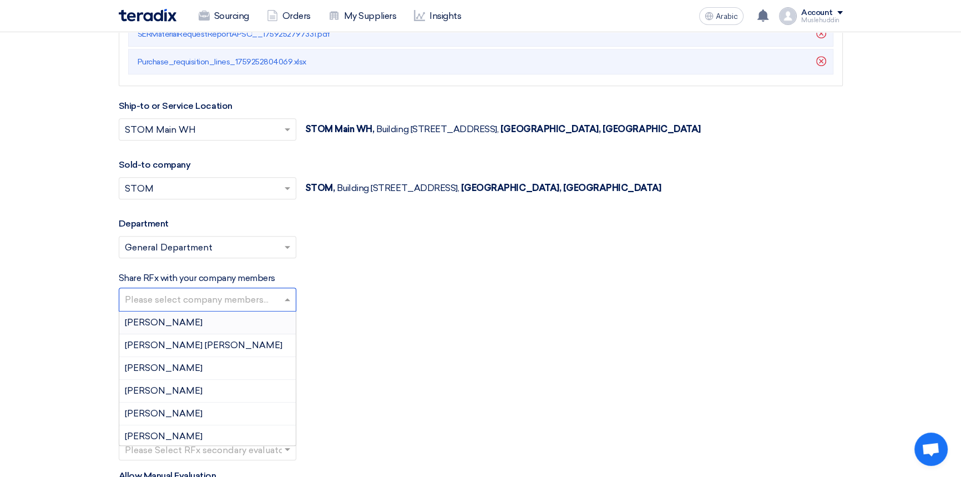
click at [281, 298] on input "text" at bounding box center [209, 300] width 168 height 18
click at [386, 305] on div "Share RFx with your company members Please select company members... [PERSON_NA…" at bounding box center [481, 291] width 724 height 40
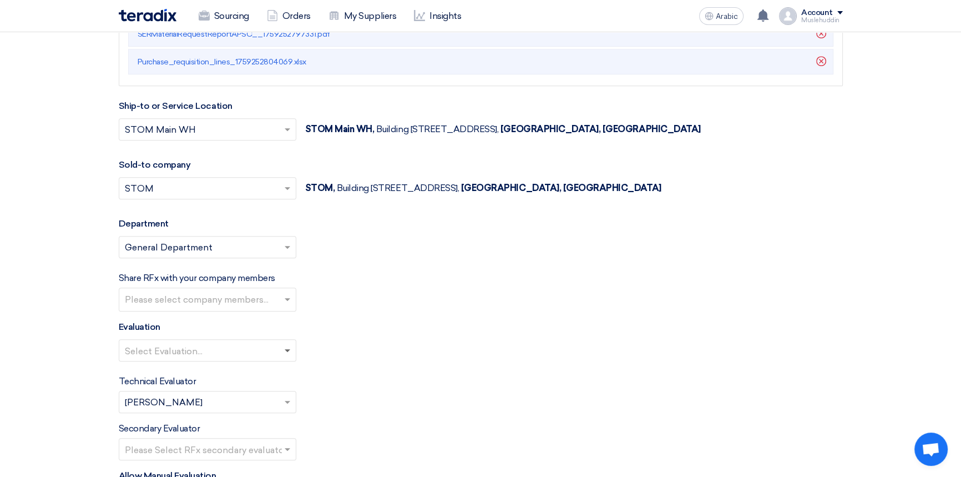
click at [286, 352] on span at bounding box center [289, 349] width 14 height 13
click at [266, 367] on div "Standard Criteria" at bounding box center [207, 372] width 176 height 22
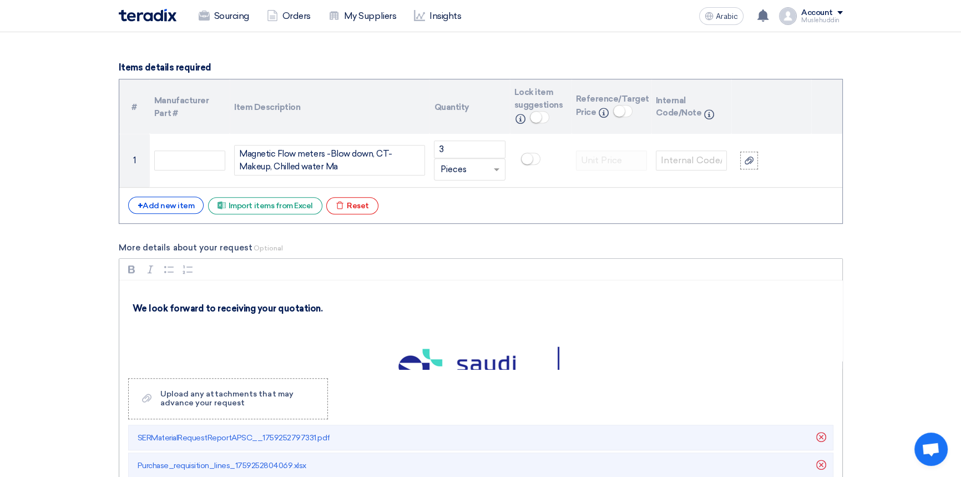
scroll to position [1003, 0]
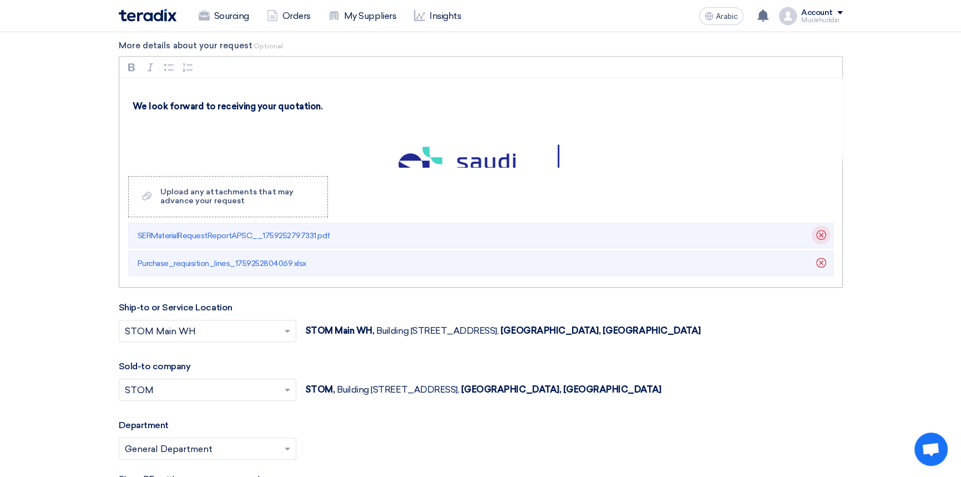
click at [819, 234] on use at bounding box center [821, 235] width 10 height 10
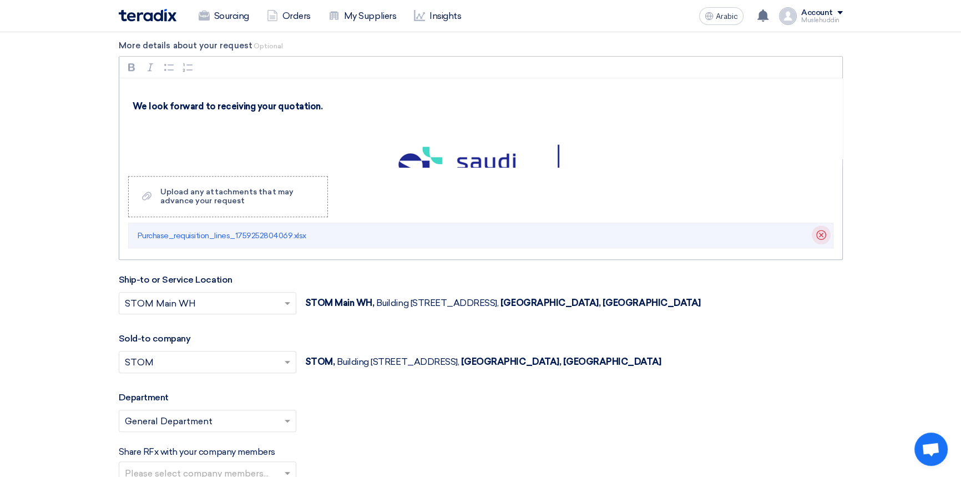
click at [823, 236] on icon "Delete" at bounding box center [821, 234] width 19 height 19
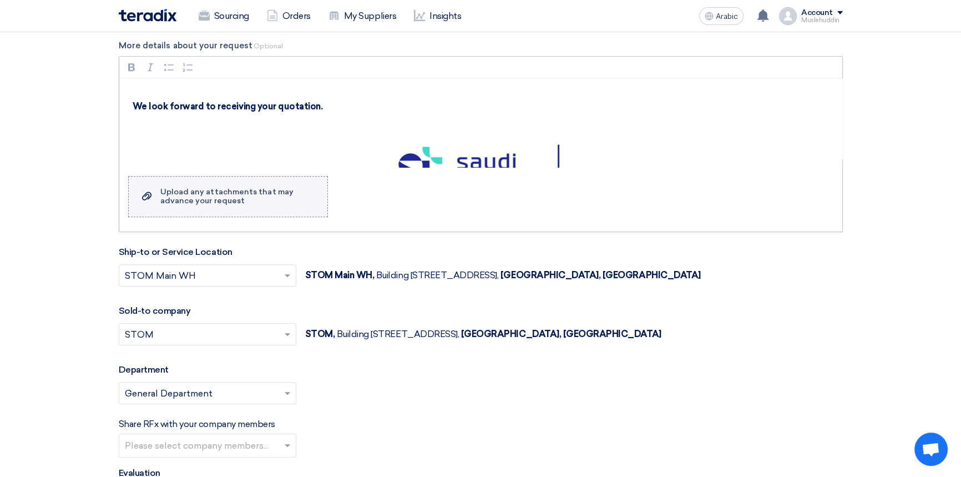
click at [203, 192] on font "Upload any attachments that may advance your request" at bounding box center [226, 196] width 133 height 18
click at [0, 0] on input "Upload a file Upload any attachments that may advance your request" at bounding box center [0, 0] width 0 height 0
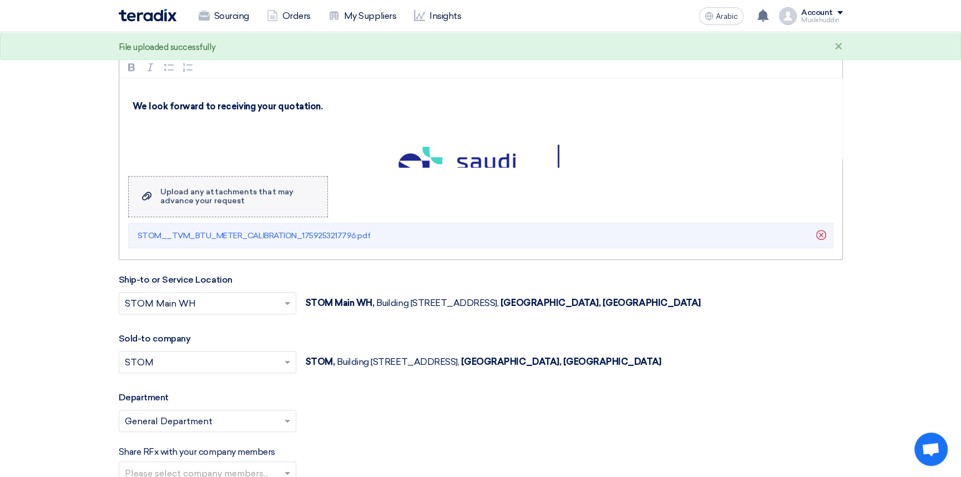
click at [197, 199] on font "Upload any attachments that may advance your request" at bounding box center [226, 196] width 133 height 18
click at [0, 0] on input "Upload a file Upload any attachments that may advance your request" at bounding box center [0, 0] width 0 height 0
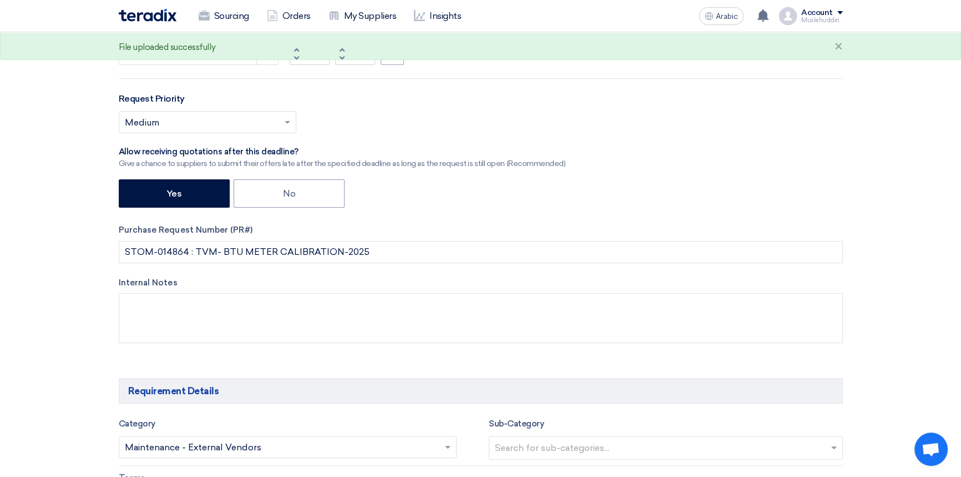
scroll to position [297, 0]
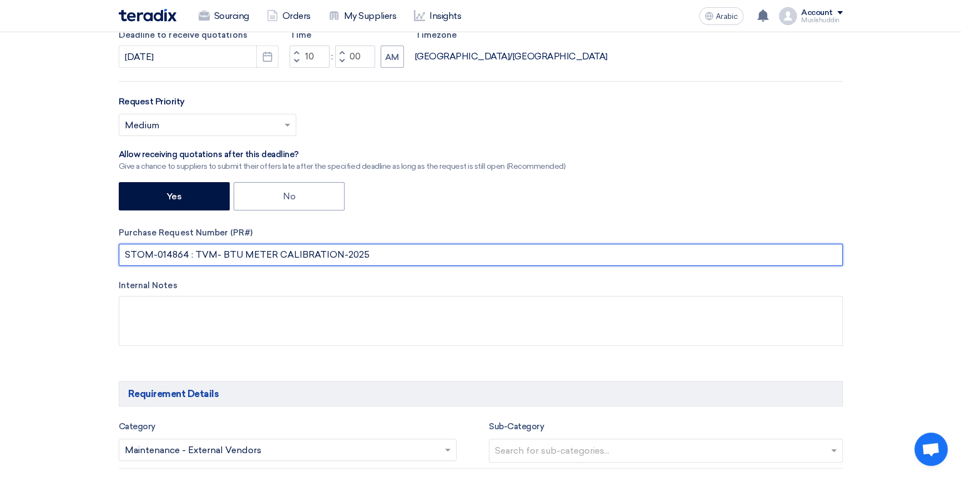
click at [186, 254] on input "STOM-014864 : TVM- BTU METER CALIBRATION-2025" at bounding box center [481, 255] width 724 height 22
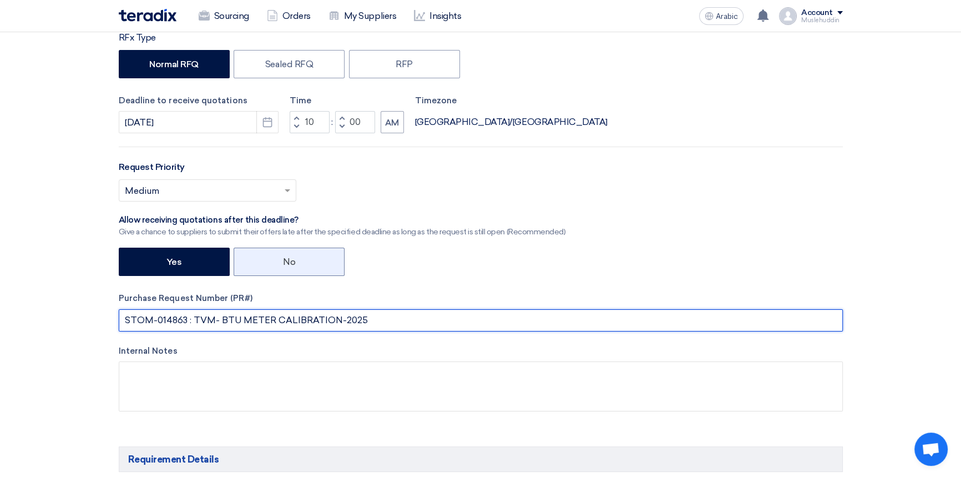
scroll to position [95, 0]
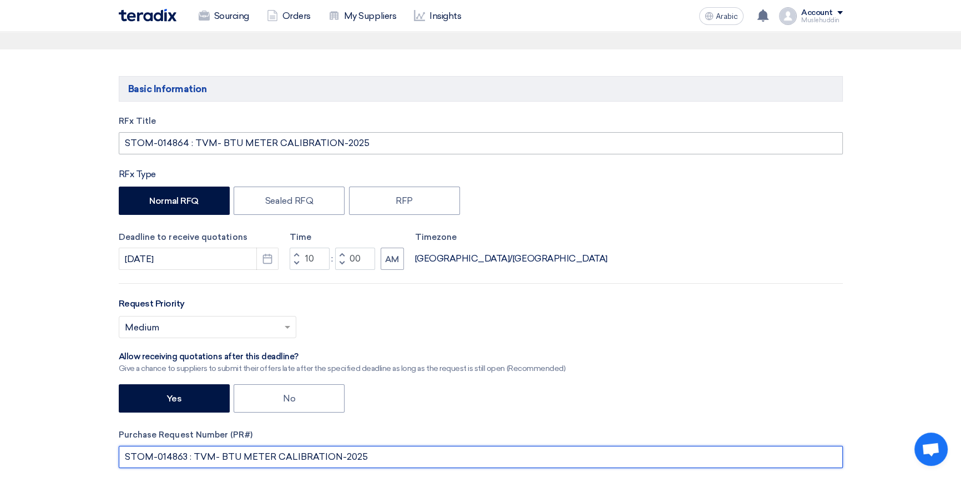
type input "STOM-014863 : TVM- BTU METER CALIBRATION-2025"
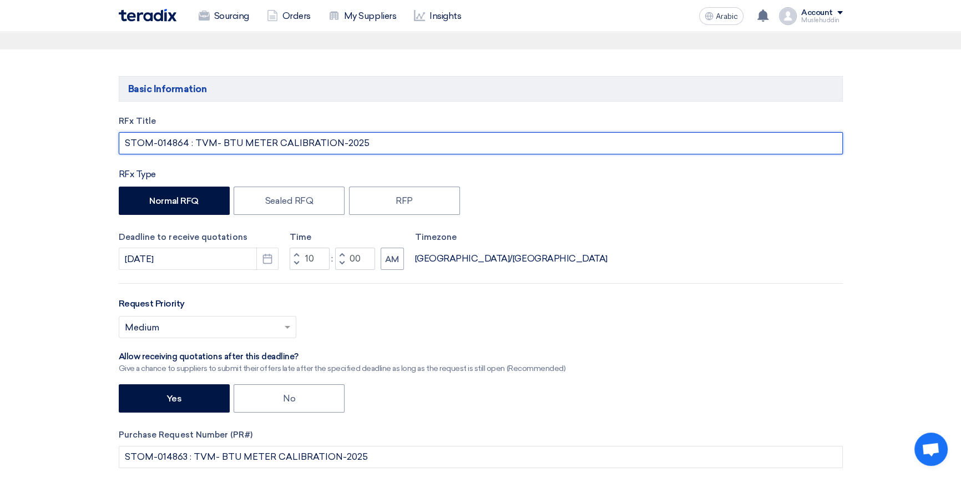
click at [181, 143] on input "STOM-014864 : TVM- BTU METER CALIBRATION-2025" at bounding box center [481, 143] width 724 height 22
type input "STOM-014863 : TVM- BTU METER CALIBRATION-2025"
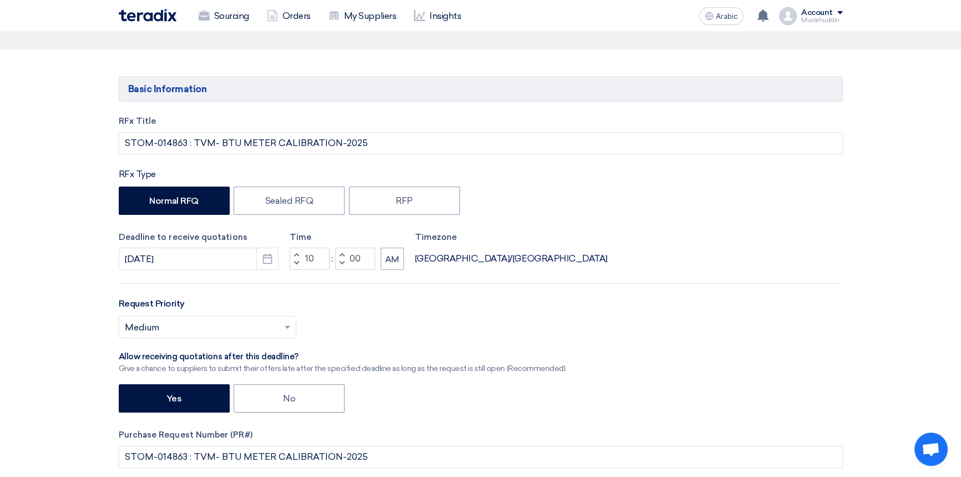
click at [587, 196] on div "Normal RFQ Sealed RFQ RFP" at bounding box center [481, 201] width 724 height 31
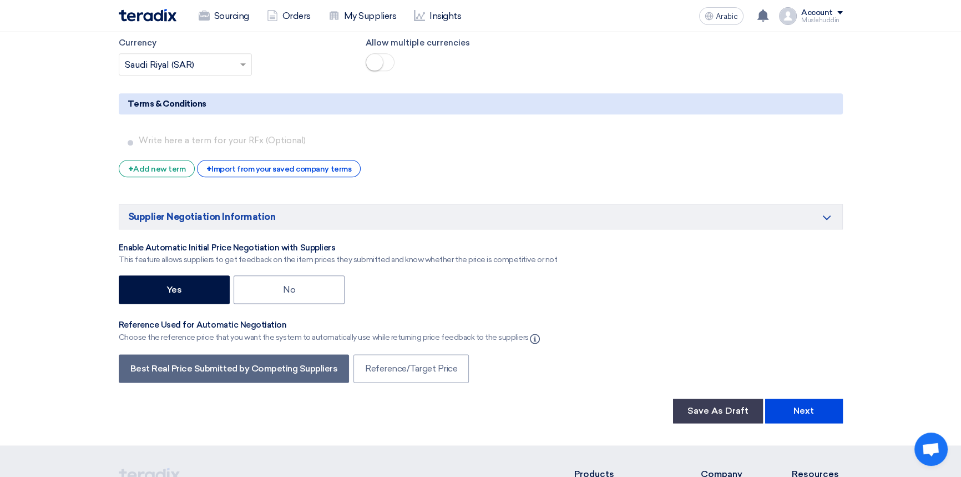
scroll to position [1810, 0]
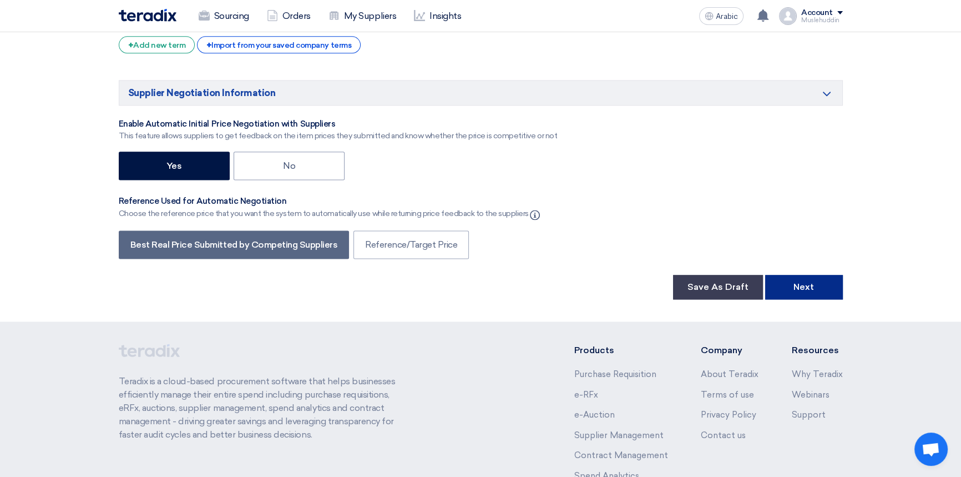
click at [788, 291] on button "Next" at bounding box center [804, 287] width 78 height 24
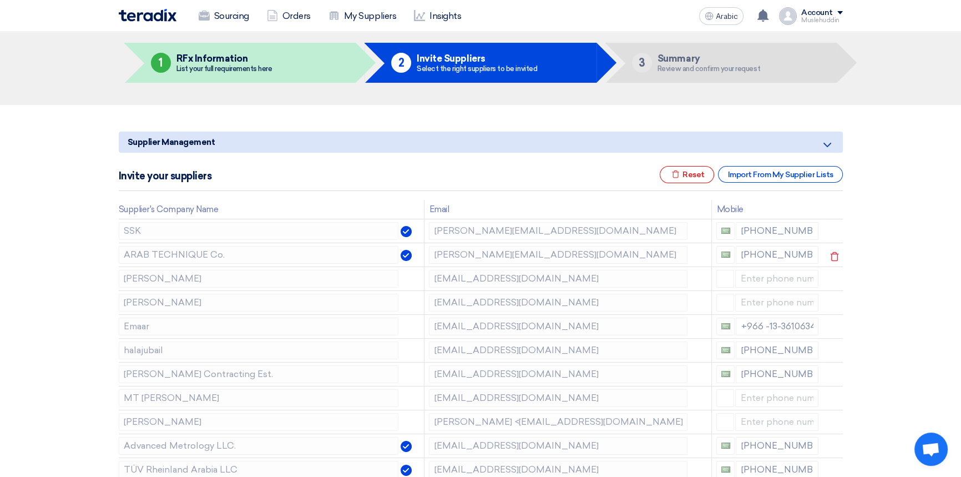
scroll to position [100, 0]
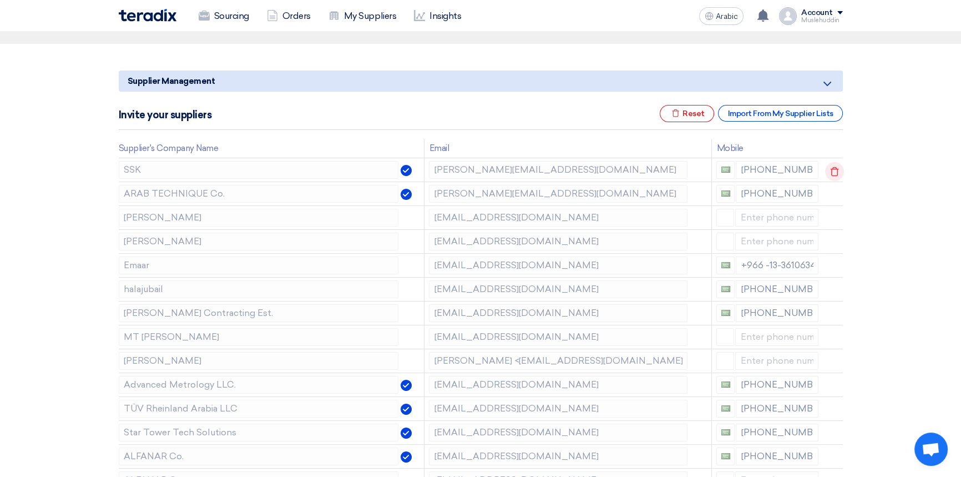
click at [834, 170] on icon at bounding box center [834, 171] width 19 height 19
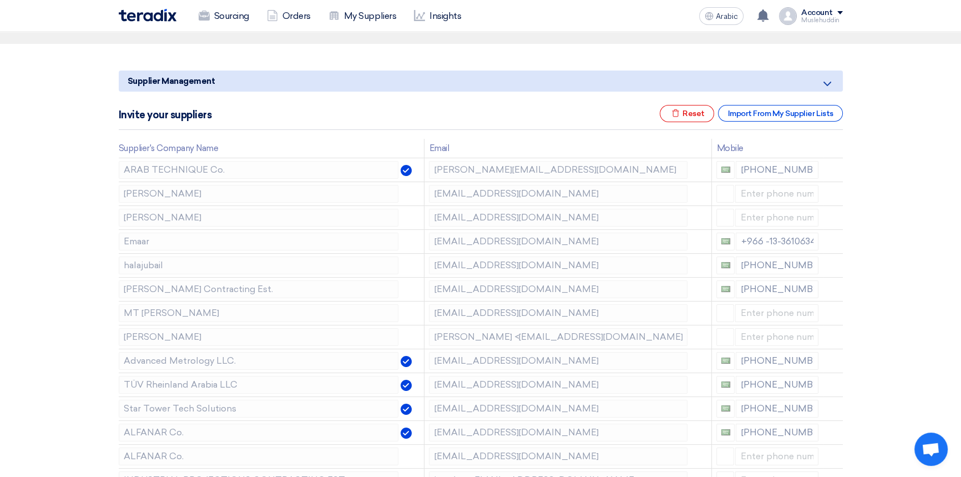
click at [0, 0] on icon at bounding box center [0, 0] width 0 height 0
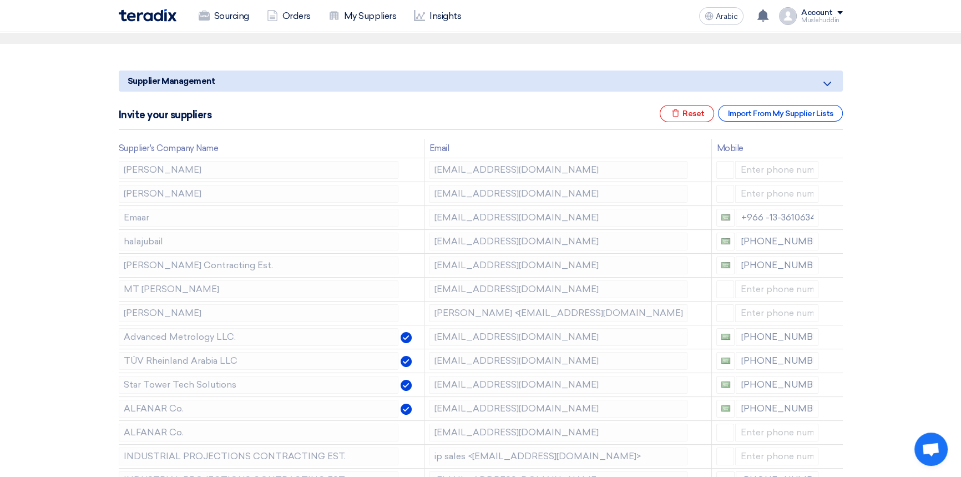
click at [0, 0] on icon at bounding box center [0, 0] width 0 height 0
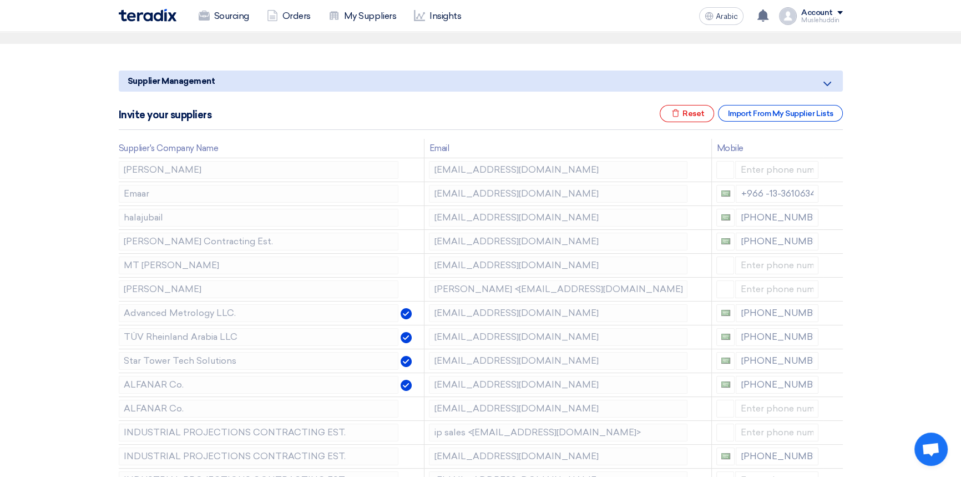
click at [0, 0] on icon at bounding box center [0, 0] width 0 height 0
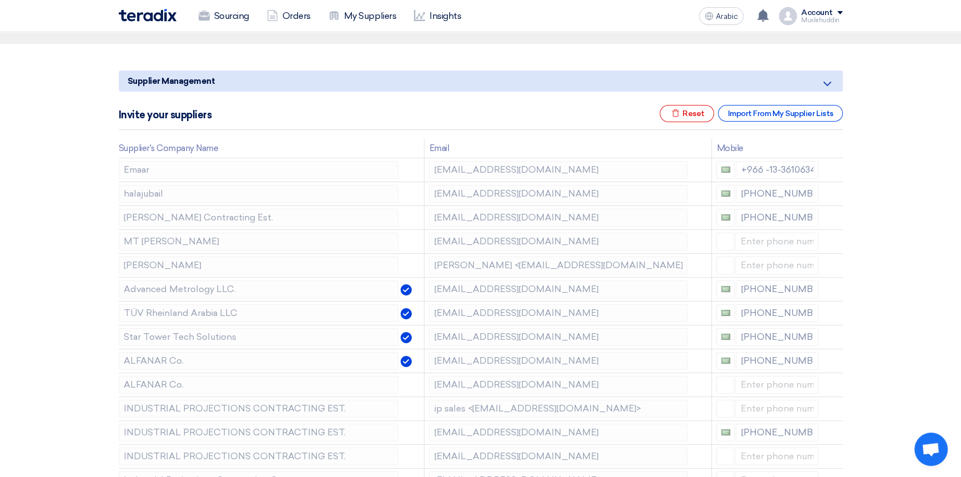
click at [0, 0] on icon at bounding box center [0, 0] width 0 height 0
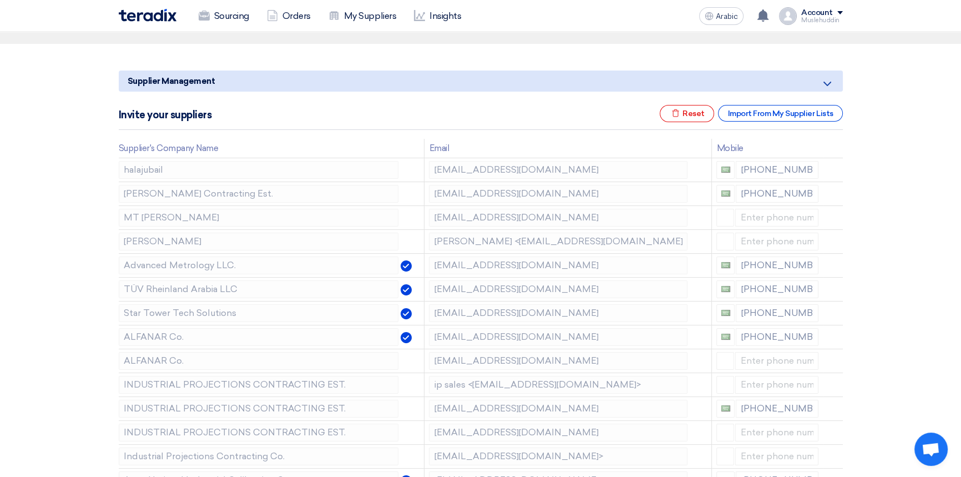
click at [0, 0] on icon at bounding box center [0, 0] width 0 height 0
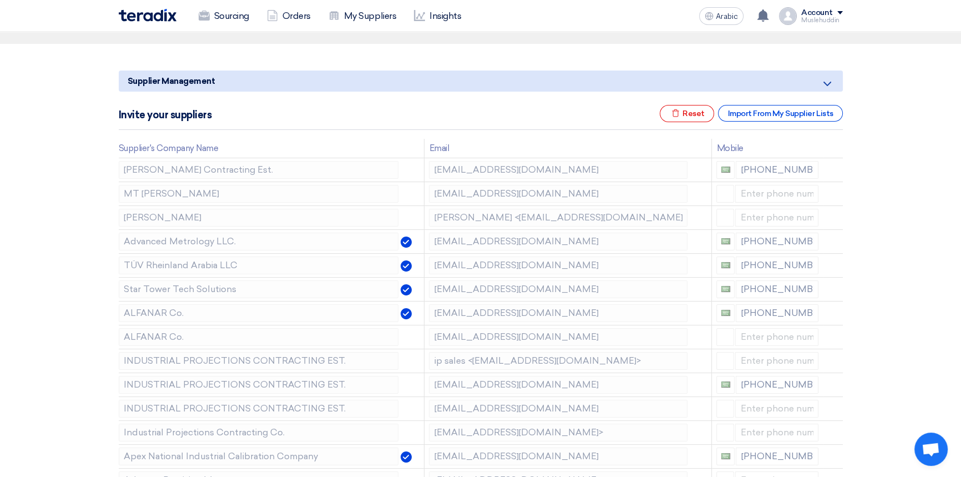
click at [0, 0] on icon at bounding box center [0, 0] width 0 height 0
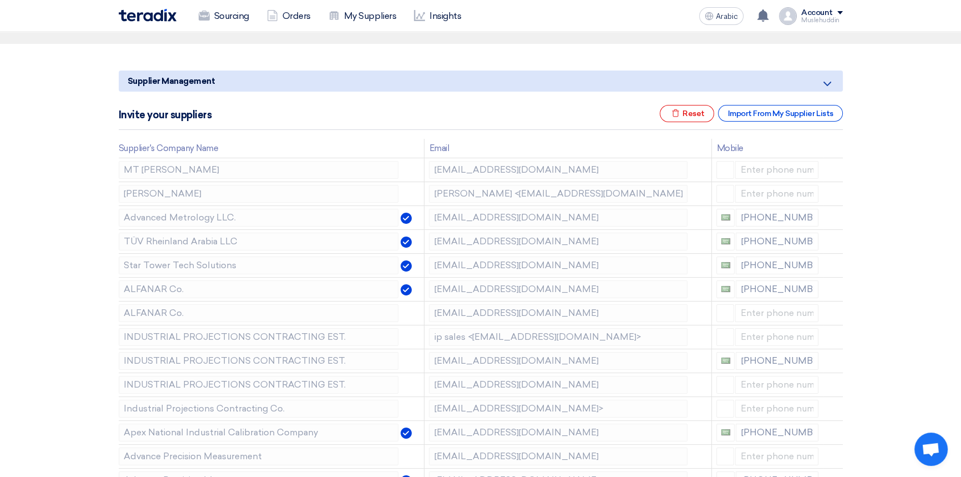
click at [0, 0] on icon at bounding box center [0, 0] width 0 height 0
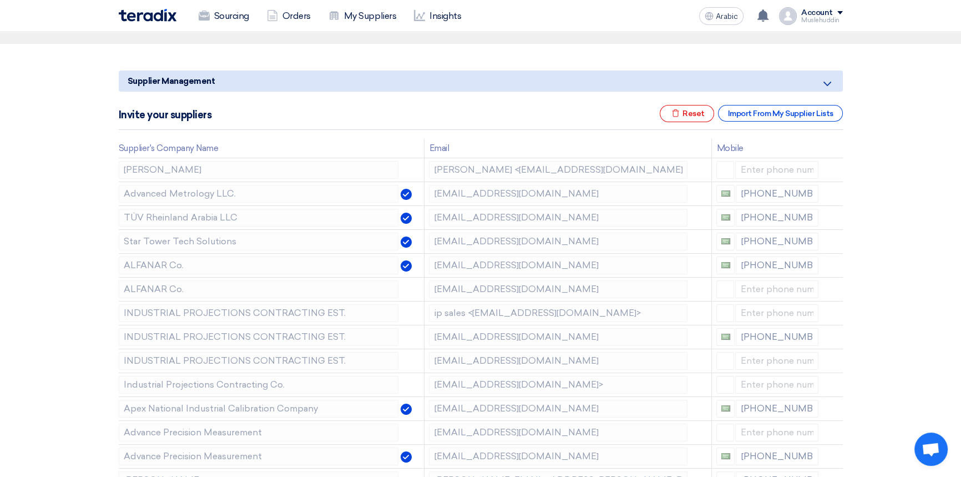
click at [0, 0] on icon at bounding box center [0, 0] width 0 height 0
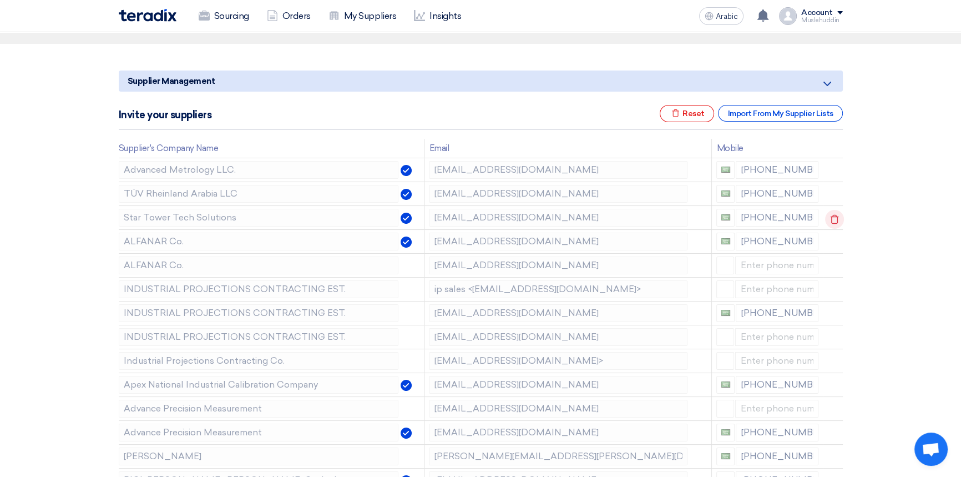
click at [830, 216] on use at bounding box center [834, 219] width 8 height 9
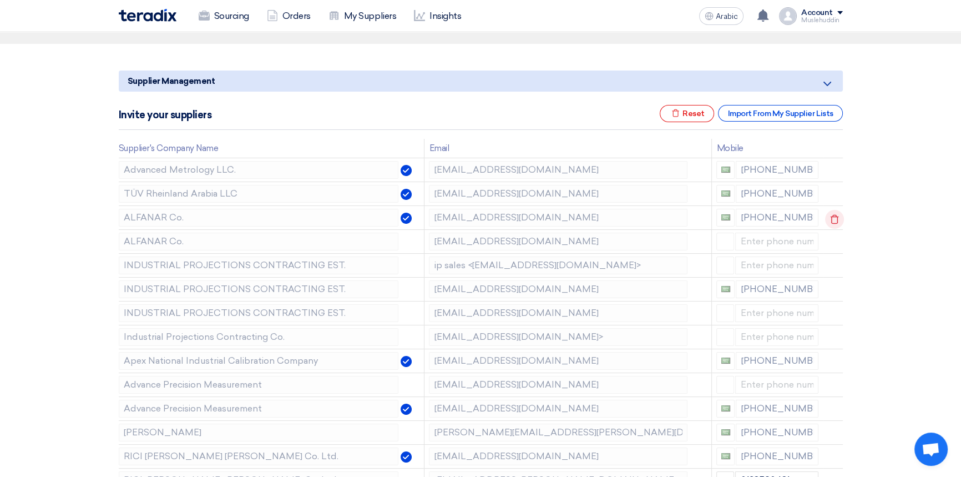
click at [830, 216] on use at bounding box center [834, 219] width 8 height 9
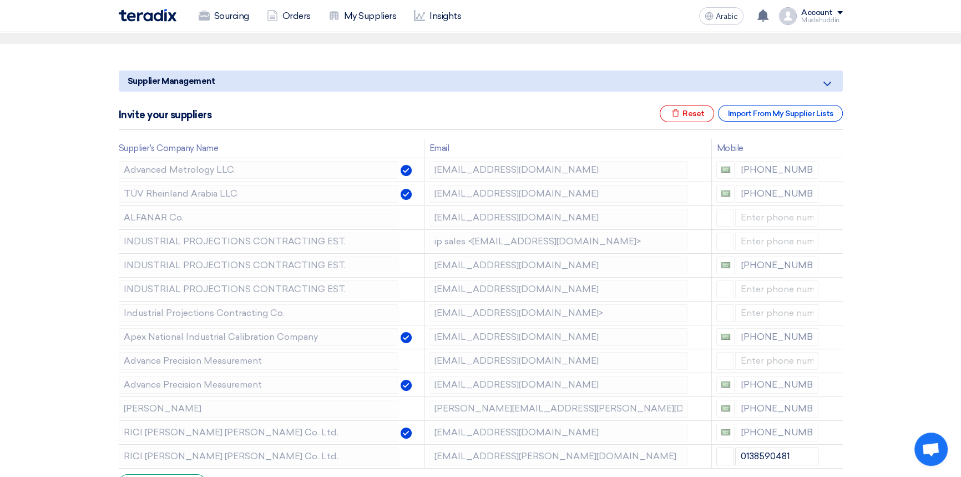
click at [0, 0] on use at bounding box center [0, 0] width 0 height 0
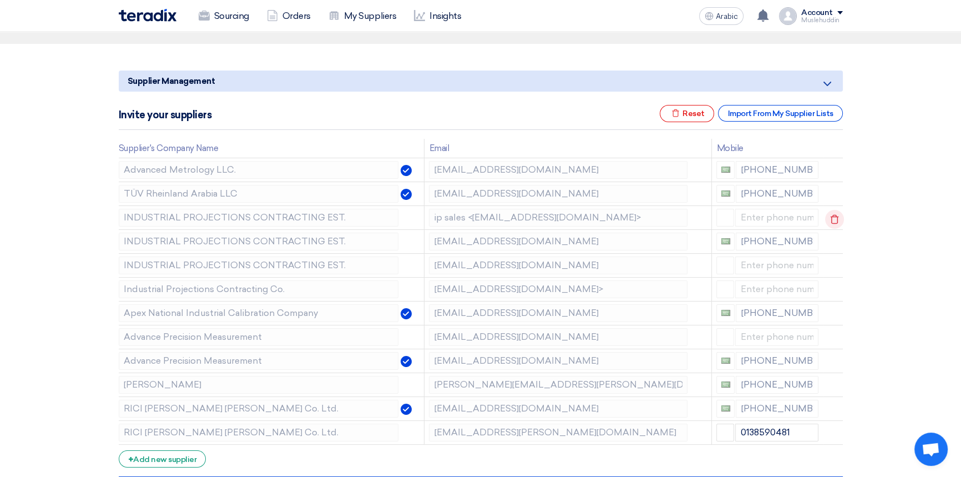
click at [830, 216] on use at bounding box center [834, 219] width 8 height 9
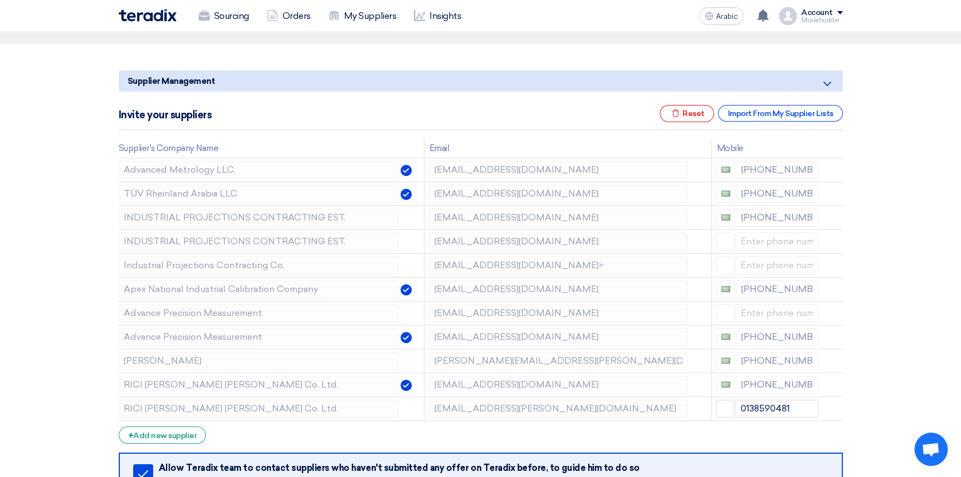
click at [0, 0] on use at bounding box center [0, 0] width 0 height 0
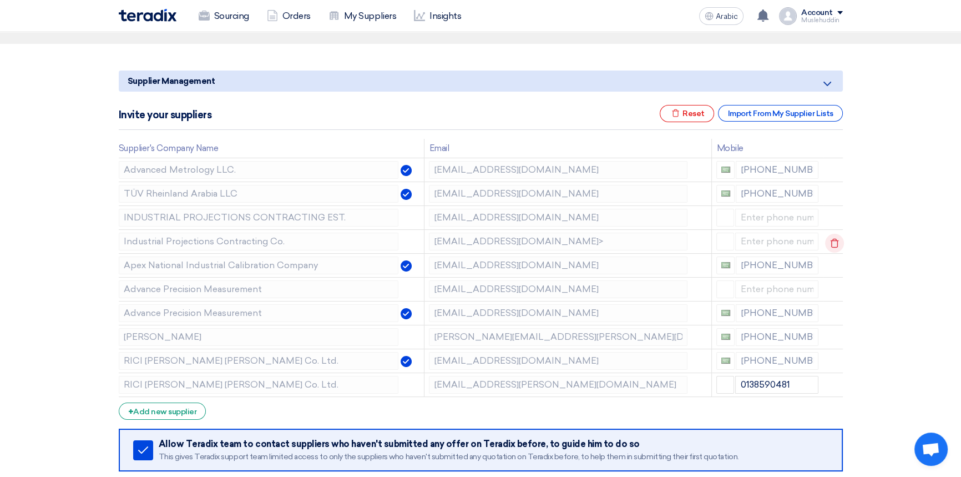
click at [832, 242] on icon at bounding box center [834, 243] width 19 height 19
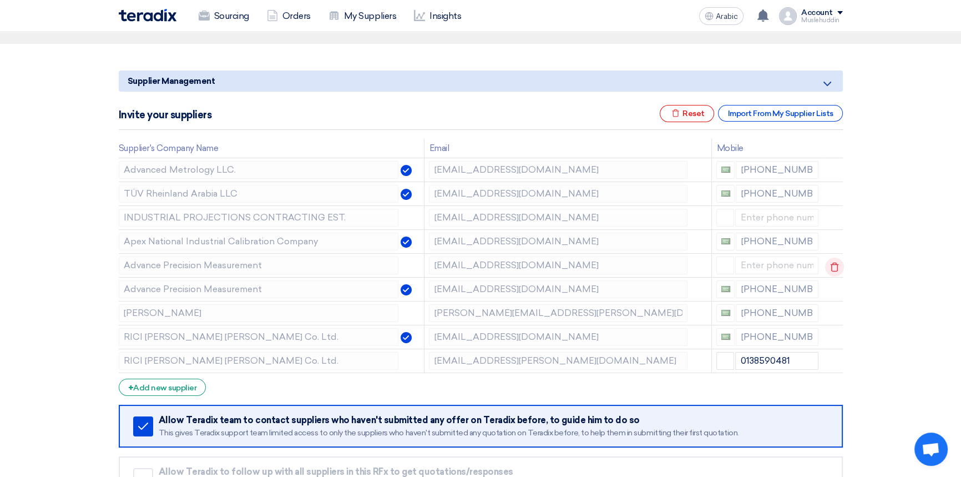
click at [835, 267] on use at bounding box center [834, 266] width 8 height 9
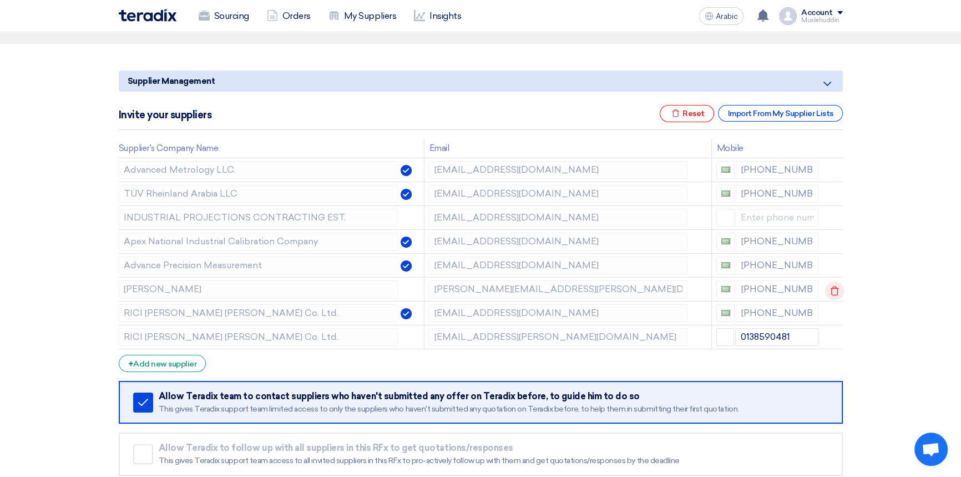
click at [832, 291] on icon at bounding box center [834, 290] width 19 height 19
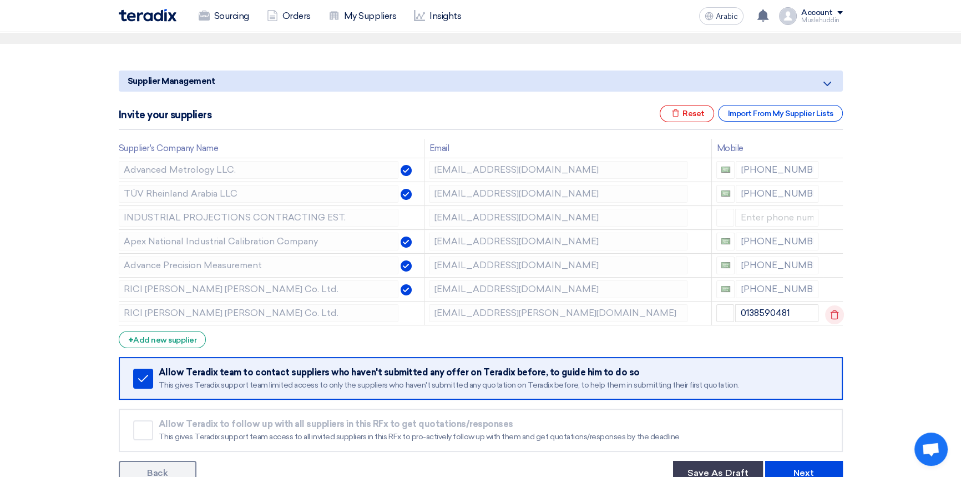
click at [830, 315] on icon at bounding box center [834, 314] width 19 height 19
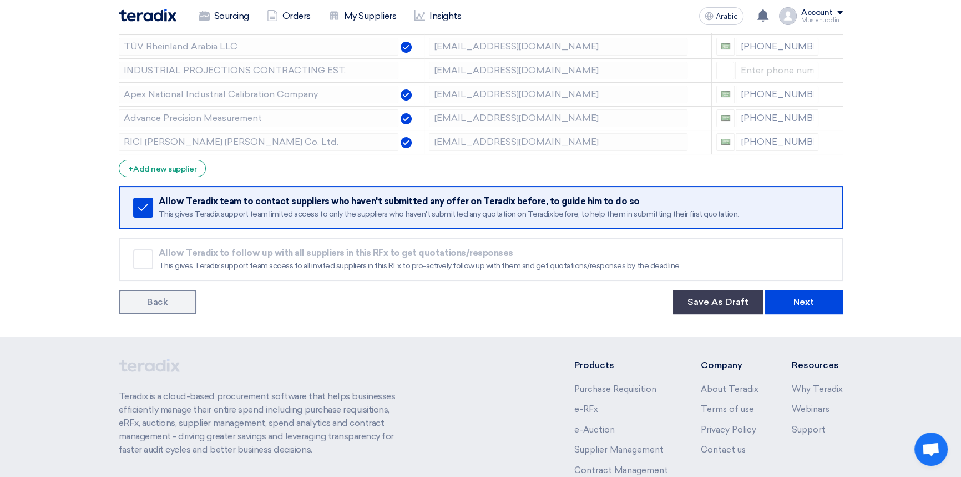
scroll to position [252, 0]
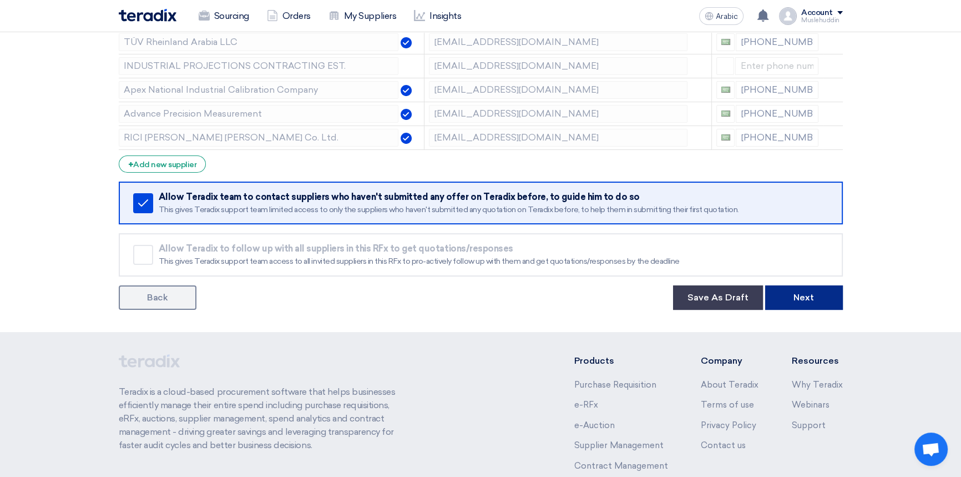
click at [800, 298] on font "Next" at bounding box center [803, 297] width 21 height 11
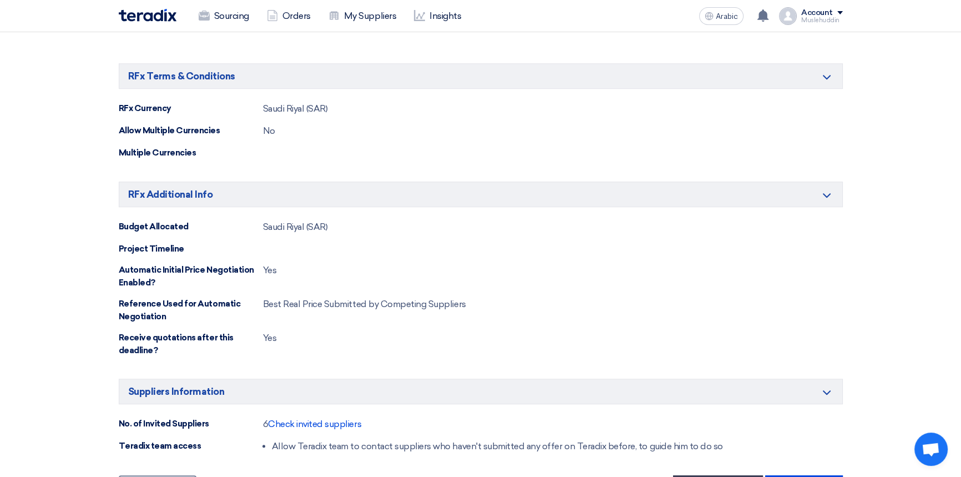
scroll to position [958, 0]
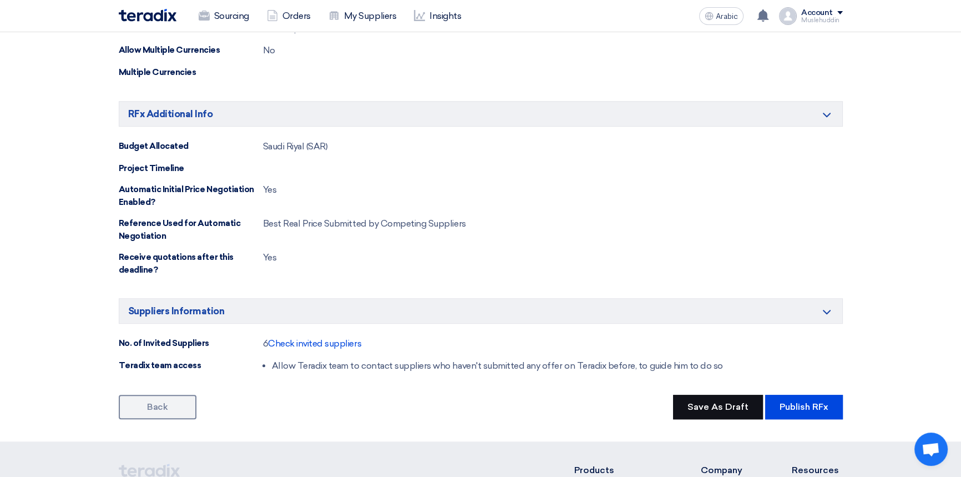
click at [731, 418] on button "Save As Draft" at bounding box center [718, 406] width 90 height 24
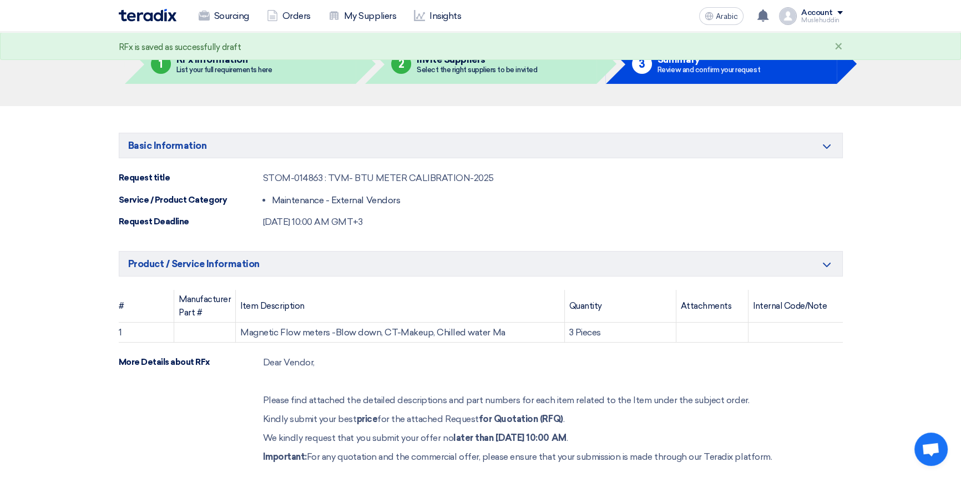
scroll to position [0, 0]
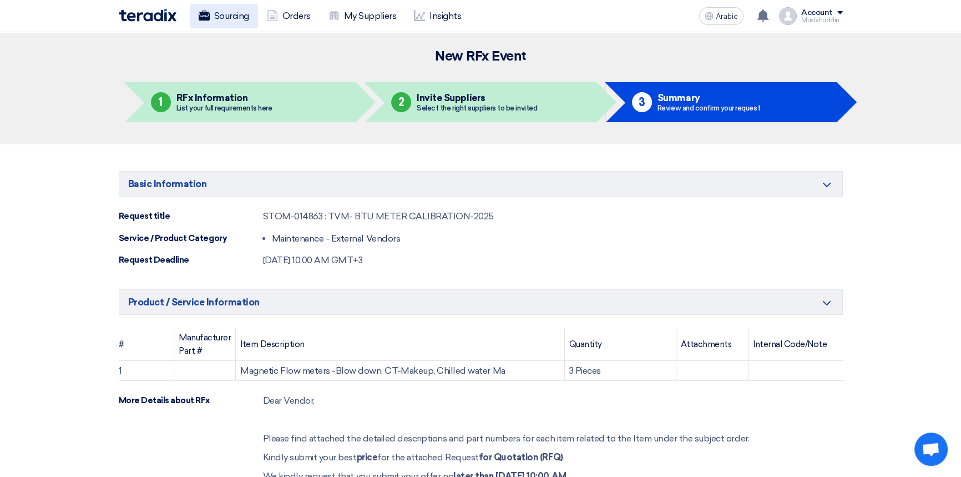
click at [220, 17] on font "Sourcing" at bounding box center [231, 16] width 35 height 11
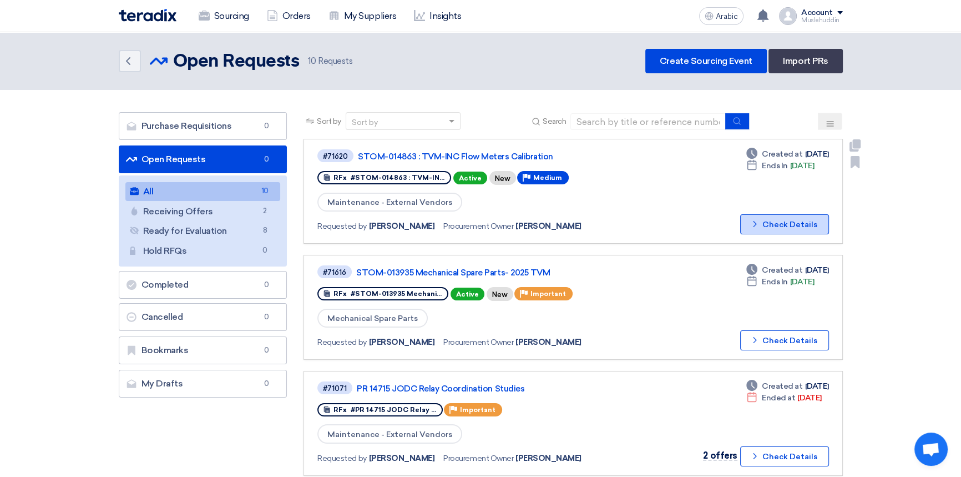
click at [783, 220] on font "Check Details" at bounding box center [789, 224] width 55 height 9
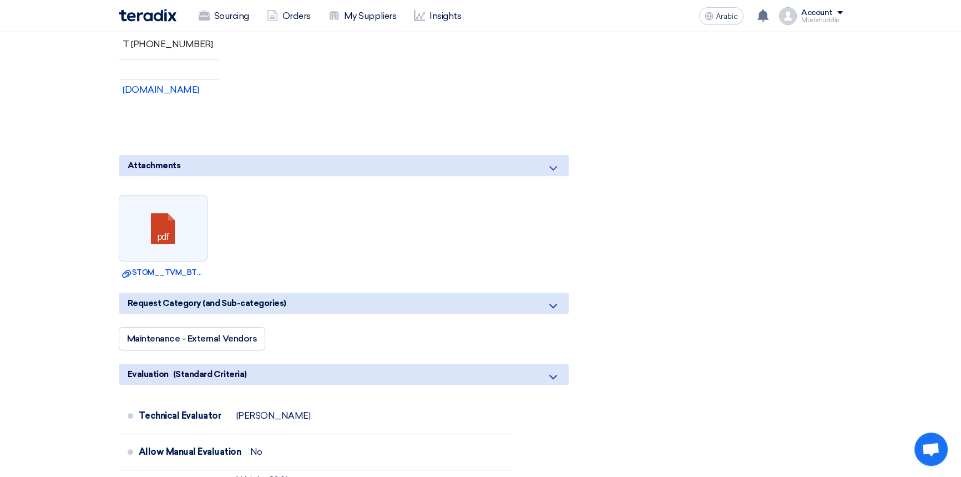
scroll to position [807, 0]
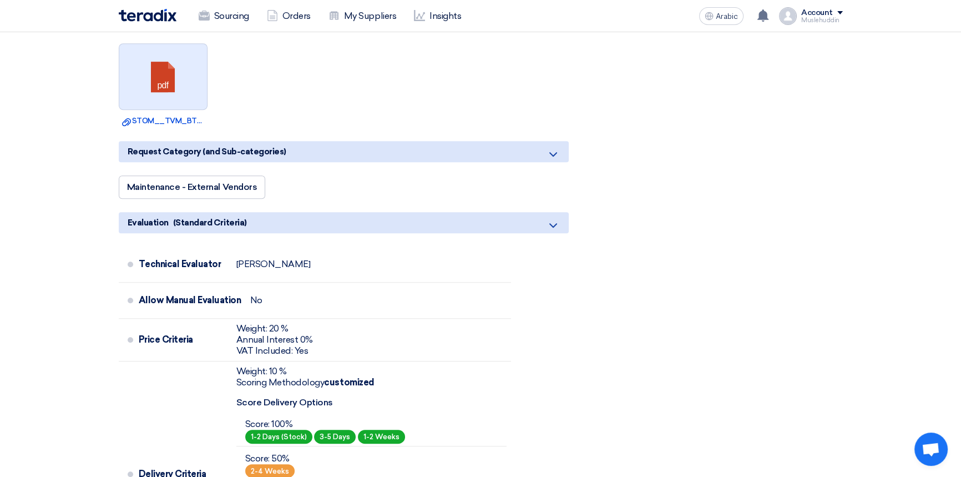
click at [164, 83] on link at bounding box center [163, 77] width 89 height 67
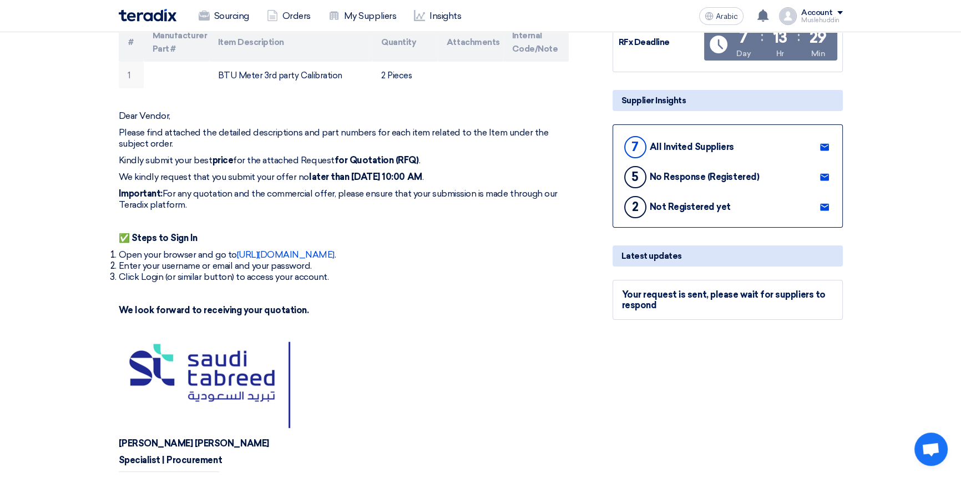
scroll to position [0, 0]
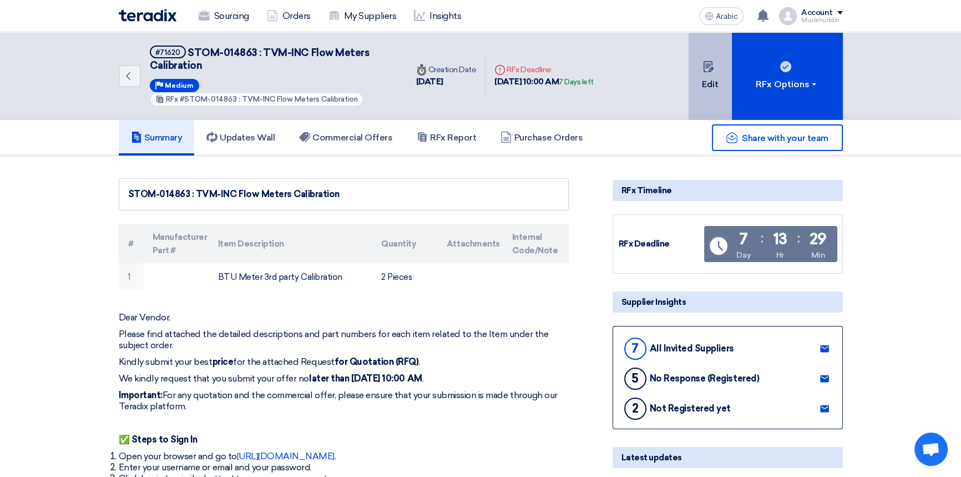
click at [711, 89] on font "Edit" at bounding box center [710, 84] width 17 height 13
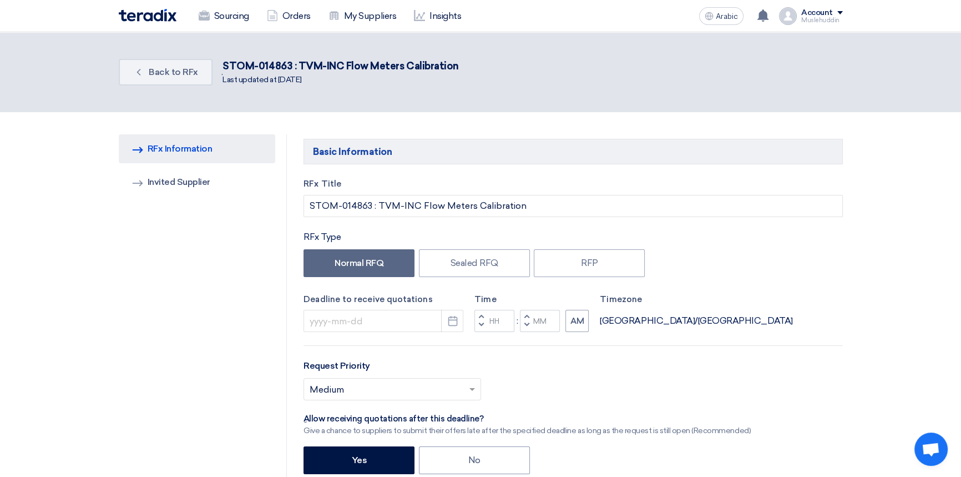
type input "[DATE]"
type input "10"
type input "00"
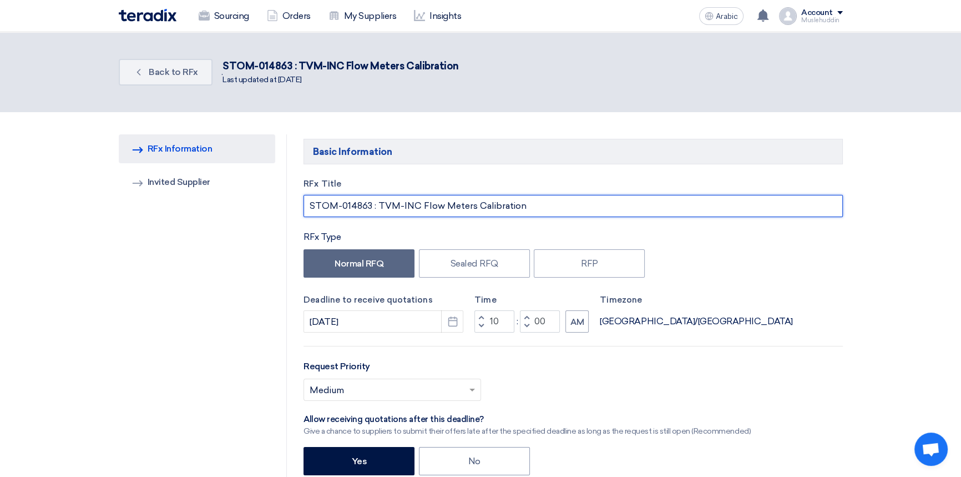
click at [366, 207] on input "STOM-014863 : TVM-INC Flow Meters Calibration" at bounding box center [572, 206] width 539 height 22
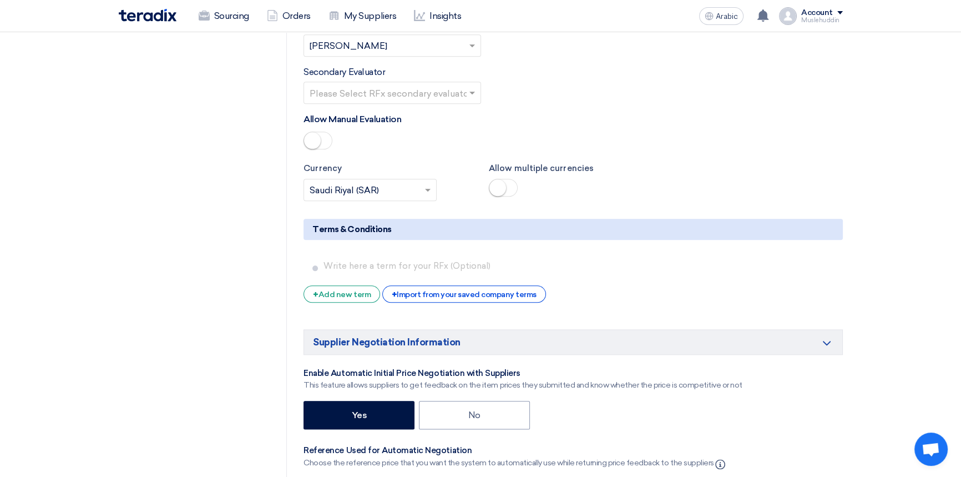
scroll to position [1765, 0]
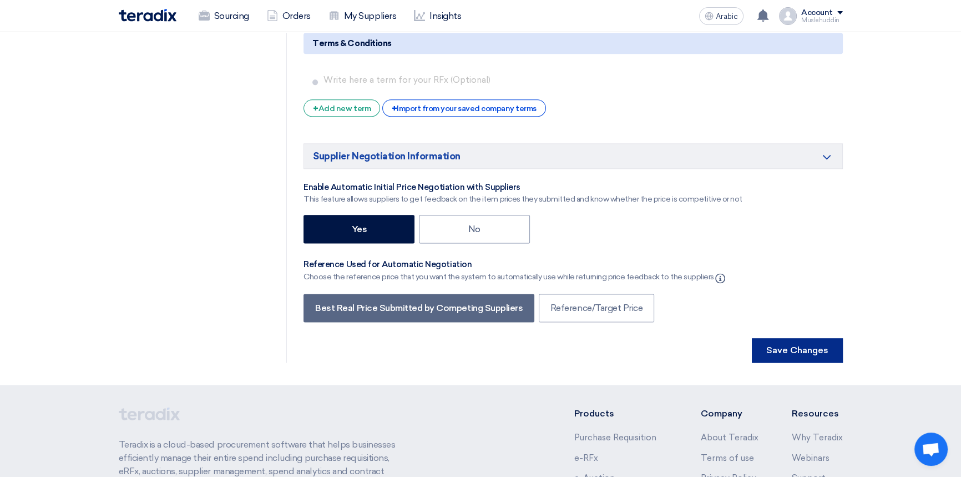
type input "STOM-014864 : TVM-INC Flow Meters Calibration"
click at [807, 351] on font "Save Changes" at bounding box center [797, 349] width 62 height 11
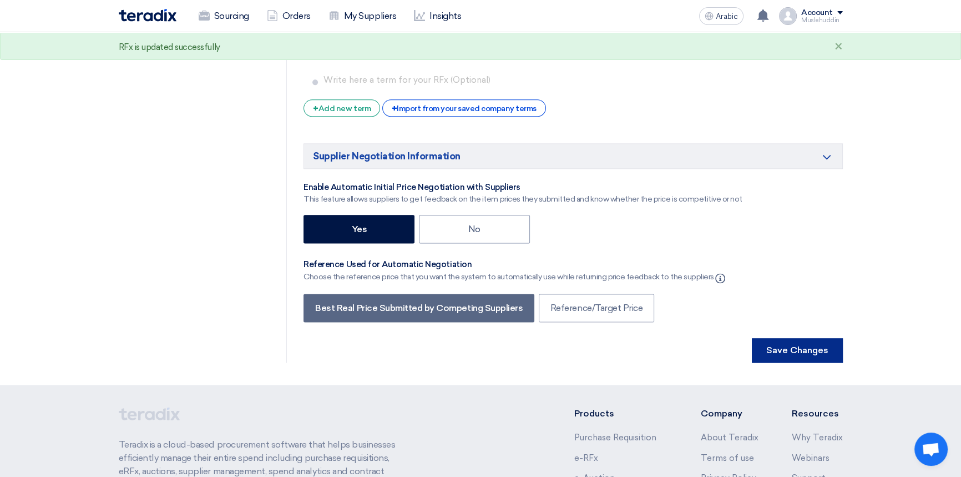
scroll to position [0, 0]
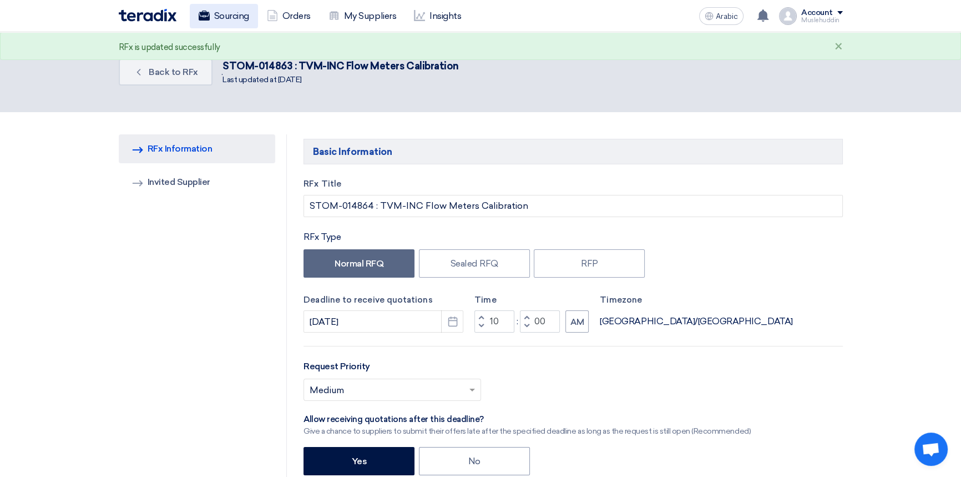
click at [231, 19] on font "Sourcing" at bounding box center [231, 16] width 35 height 11
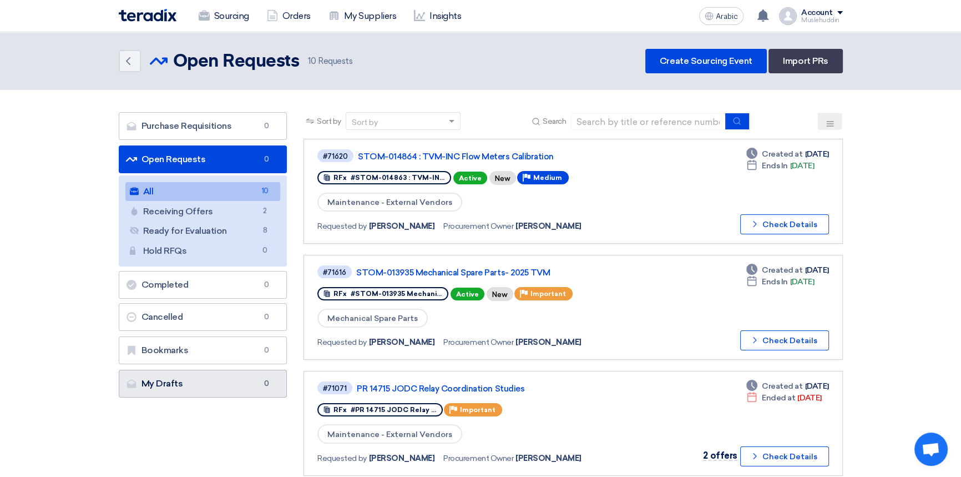
click at [185, 383] on link "My Drafts My Drafts 0" at bounding box center [203, 383] width 169 height 28
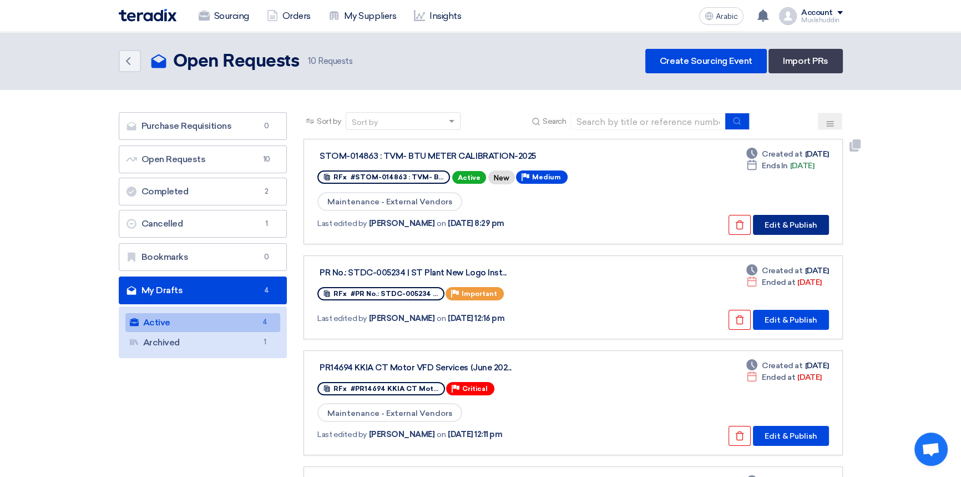
click at [788, 222] on font "Edit & Publish" at bounding box center [790, 224] width 53 height 9
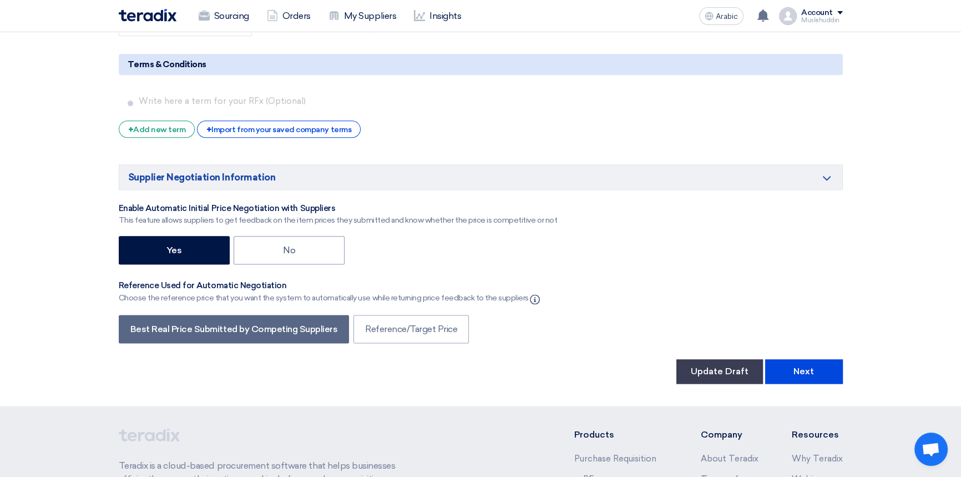
scroll to position [1815, 0]
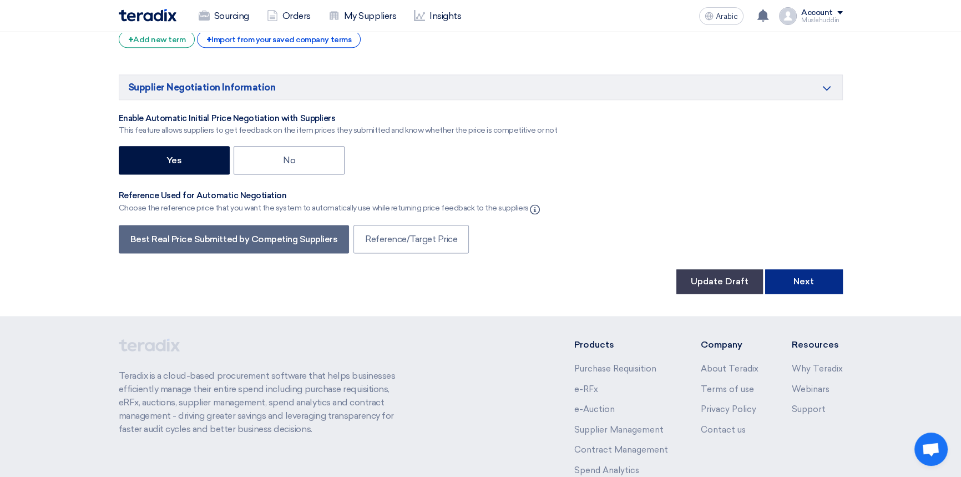
click at [792, 287] on button "Next" at bounding box center [804, 281] width 78 height 24
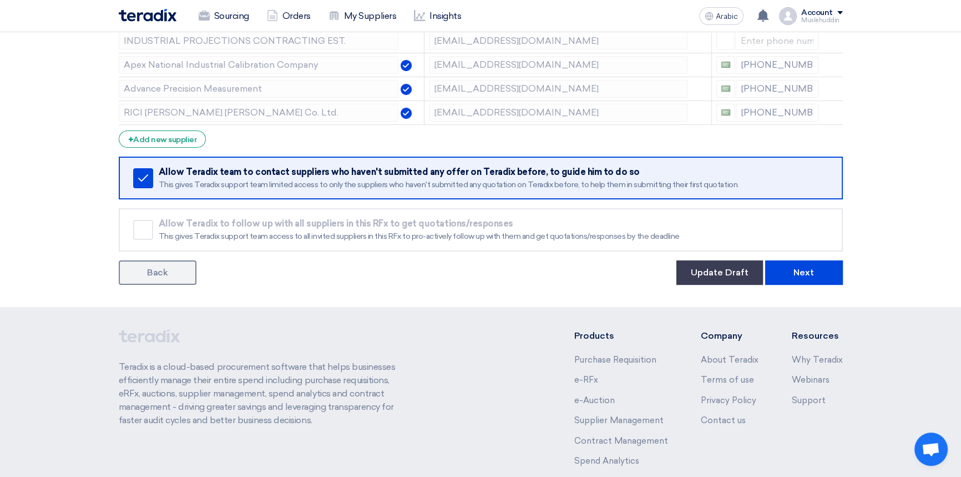
scroll to position [357, 0]
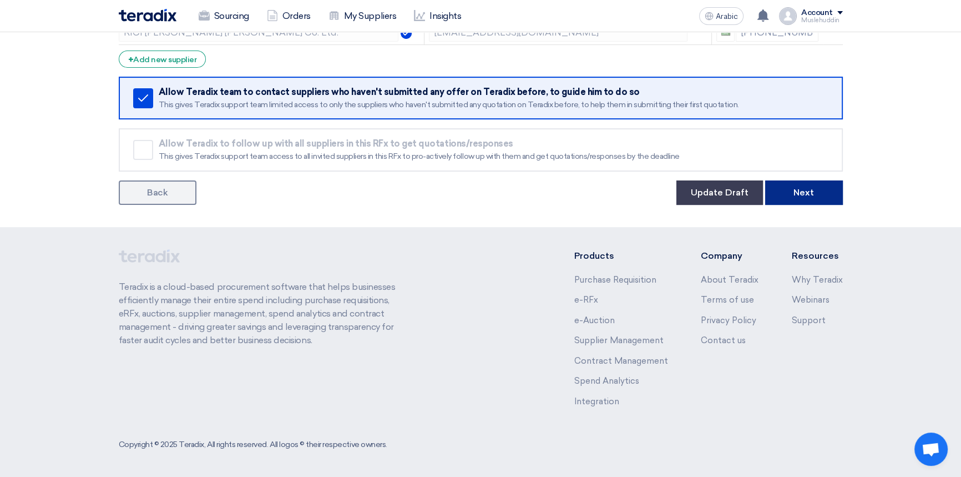
click at [796, 195] on font "Next" at bounding box center [803, 192] width 21 height 11
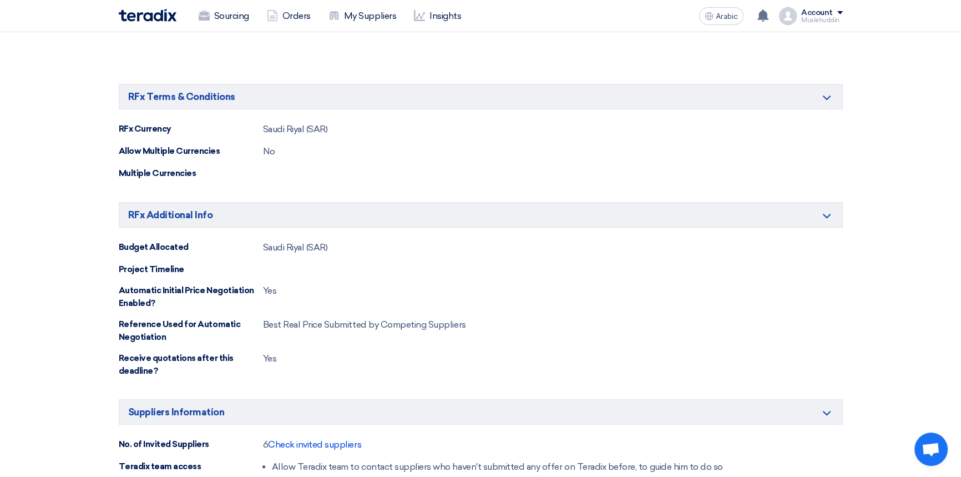
scroll to position [1159, 0]
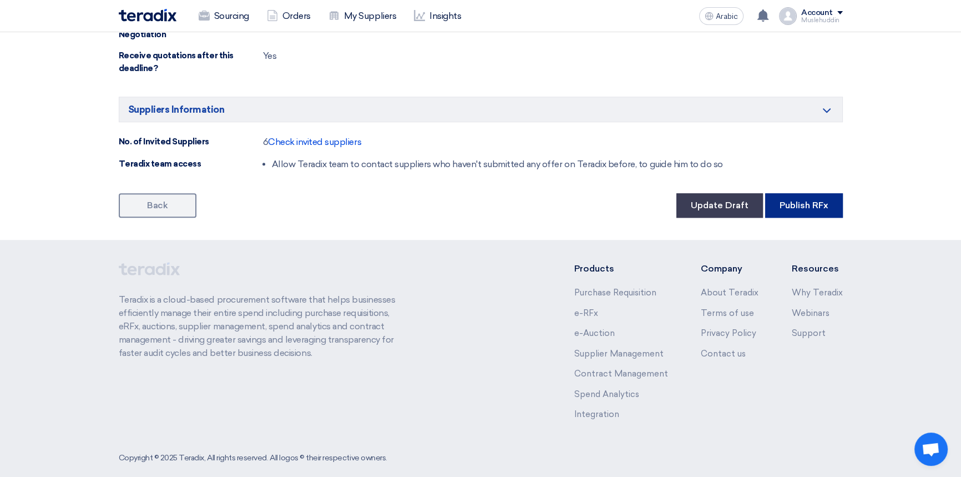
click at [803, 215] on button "Publish RFx" at bounding box center [804, 205] width 78 height 24
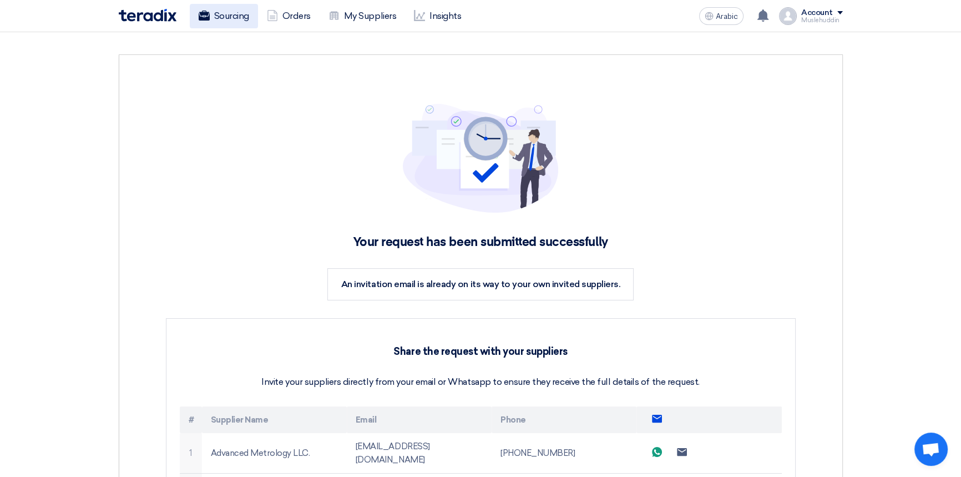
click at [224, 14] on font "Sourcing" at bounding box center [231, 16] width 35 height 11
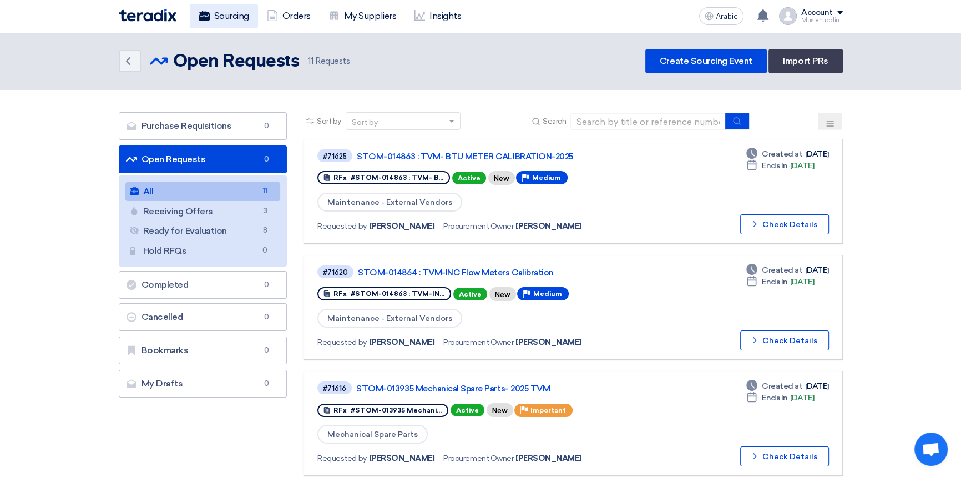
click at [217, 14] on font "Sourcing" at bounding box center [231, 16] width 35 height 11
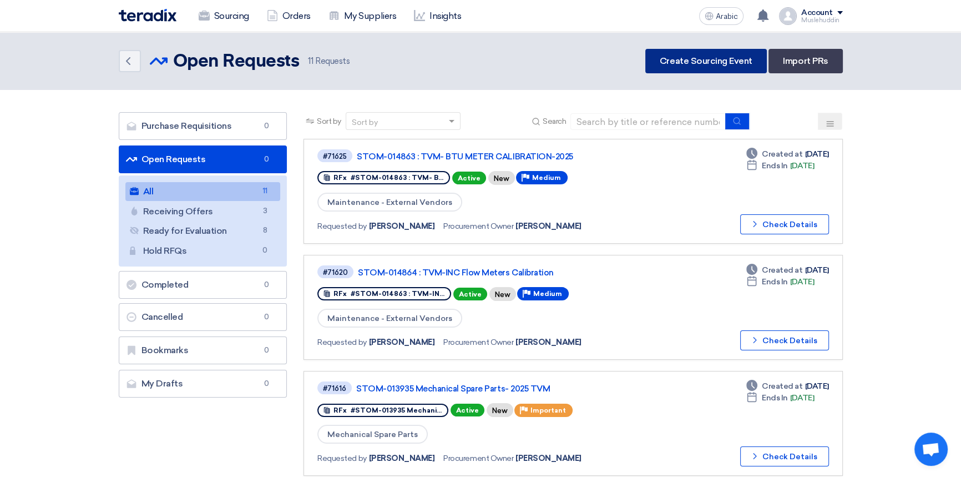
click at [660, 65] on link "Create Sourcing Event" at bounding box center [705, 61] width 121 height 24
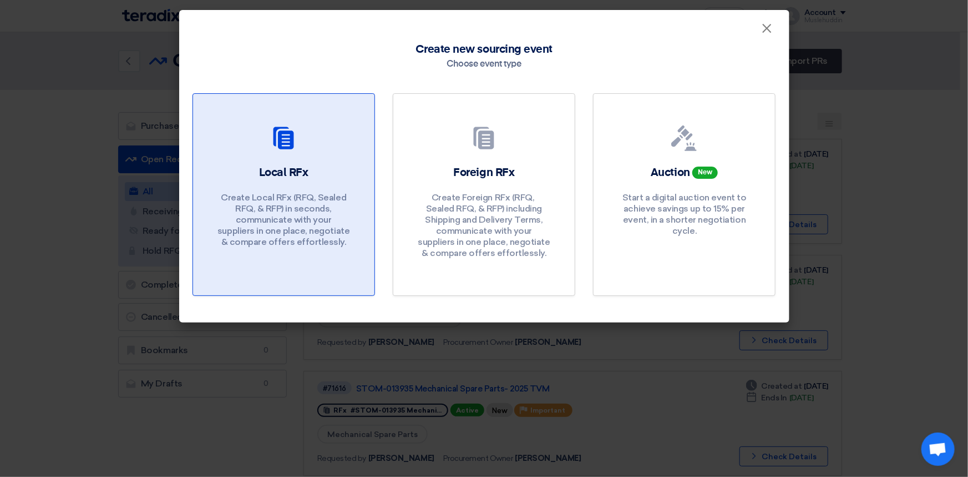
click at [297, 210] on font "Create Local RFx (RFQ, ​​Sealed RFQ, & RFP) in seconds, communicate with your s…" at bounding box center [283, 219] width 132 height 55
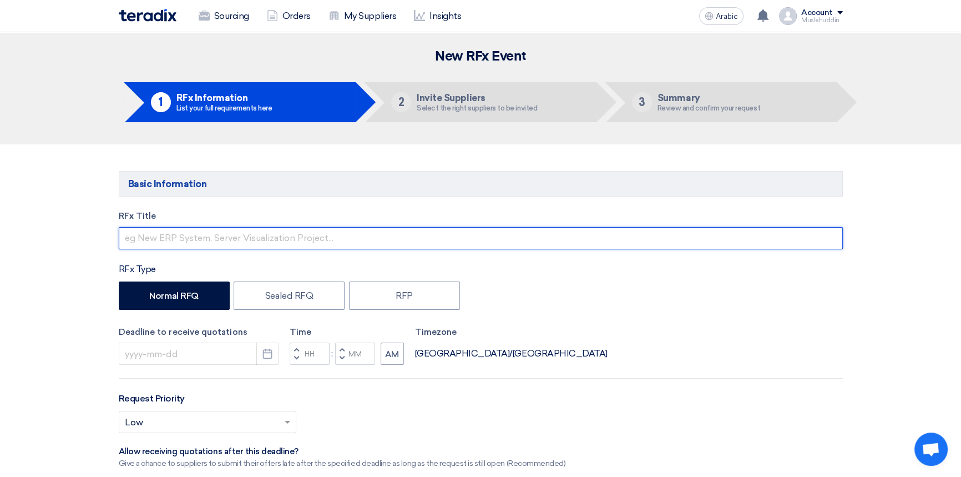
click at [236, 236] on input "text" at bounding box center [481, 238] width 724 height 22
paste input "STOM-014812 Water Analysis meter & Vibration meter -TVM"
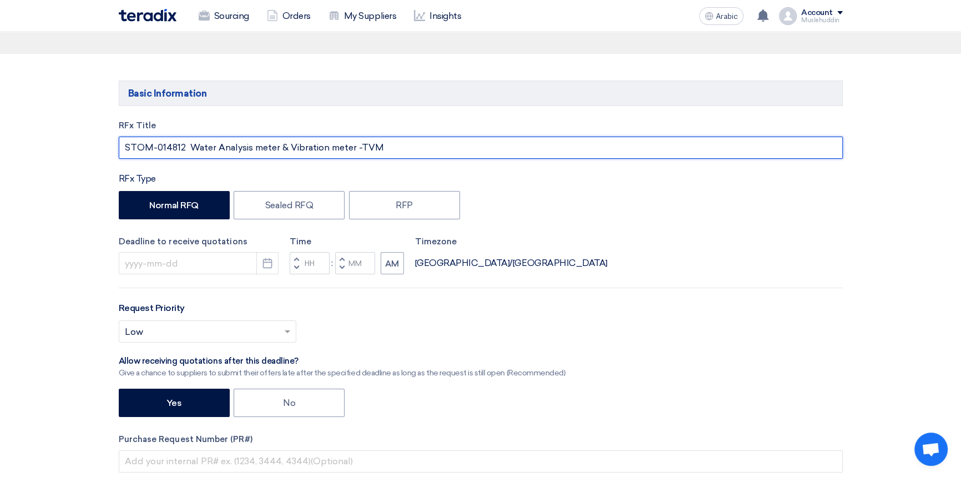
scroll to position [100, 0]
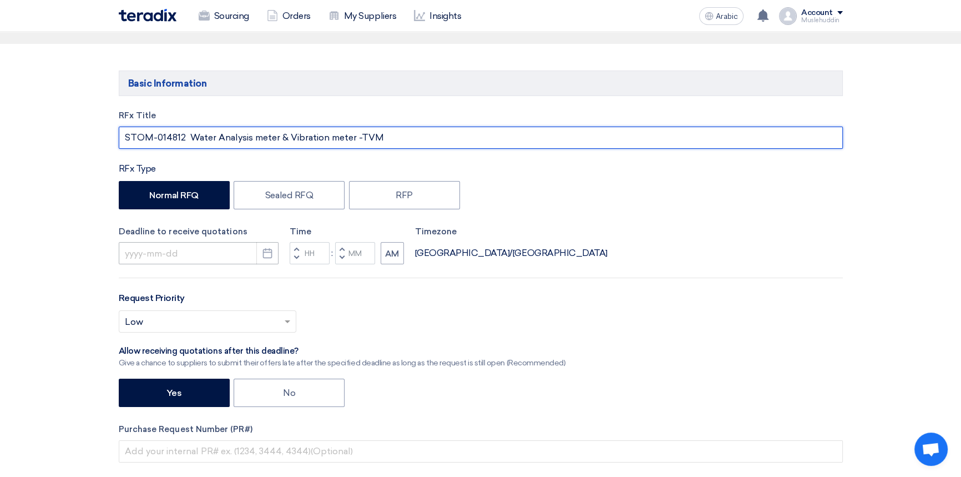
type input "STOM-014812 Water Analysis meter & Vibration meter -TVM"
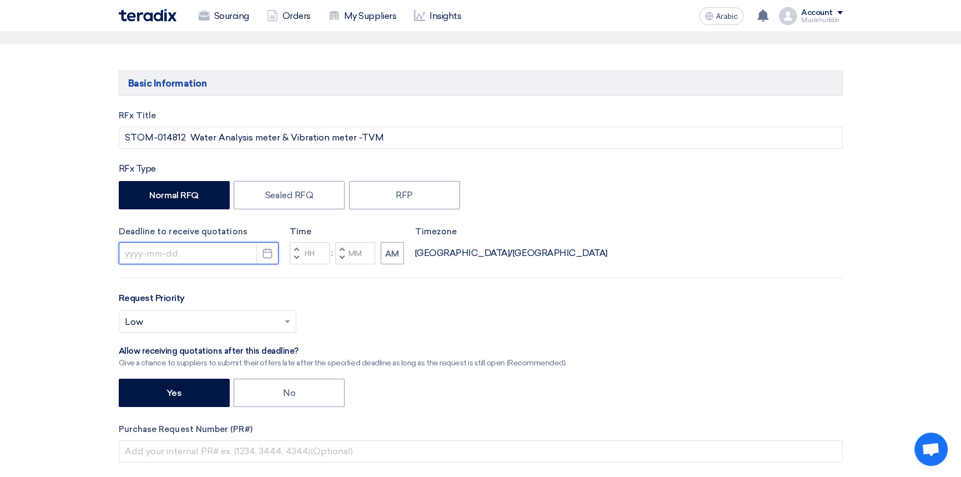
click at [168, 257] on input at bounding box center [199, 253] width 160 height 22
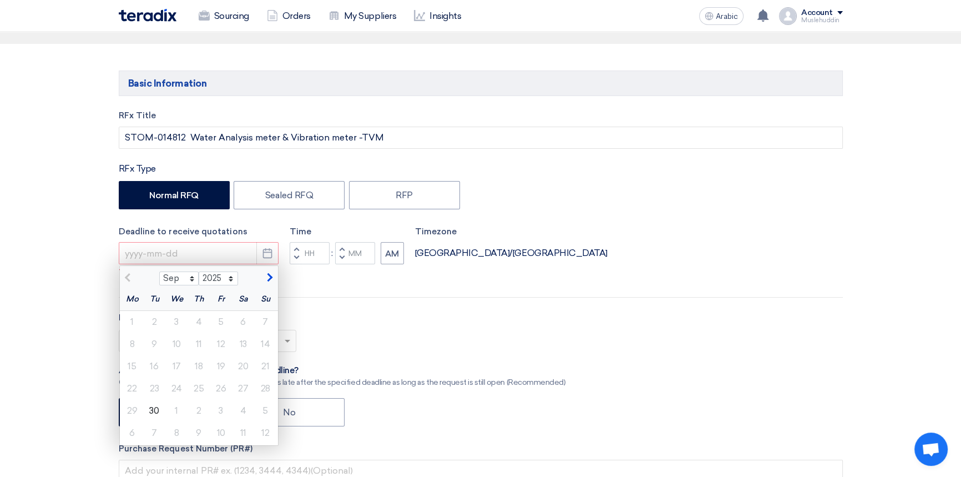
click at [270, 281] on span "button" at bounding box center [268, 278] width 6 height 10
select select "10"
click at [262, 344] on font "12" at bounding box center [265, 343] width 8 height 11
type input "[DATE]"
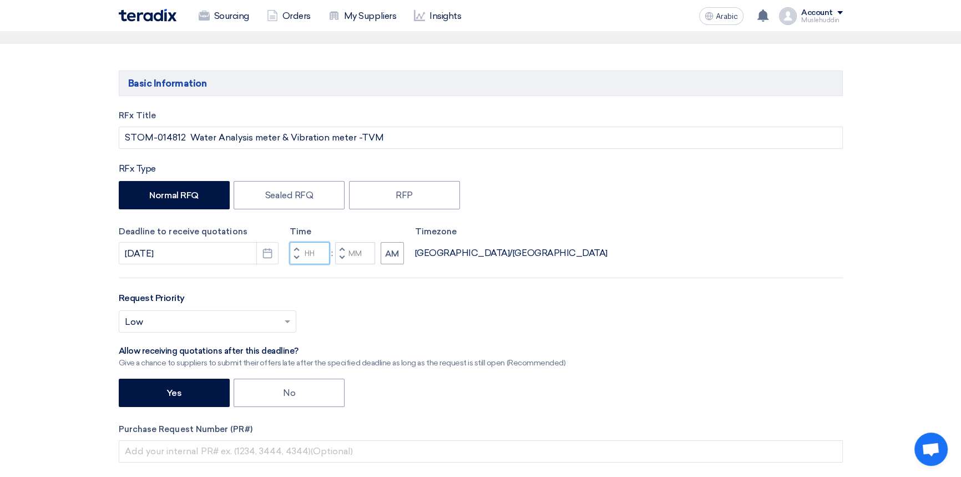
click at [309, 253] on input "Hours" at bounding box center [310, 253] width 40 height 22
type input "10"
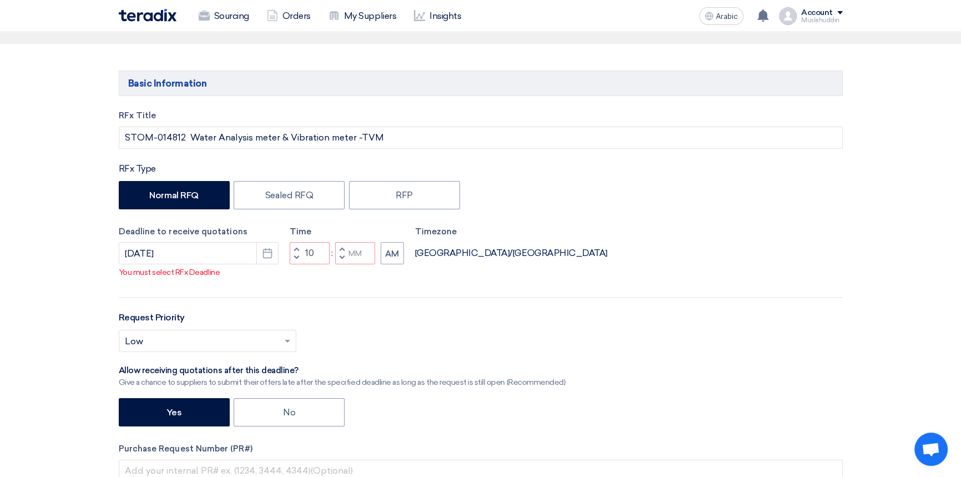
click at [348, 251] on div "Time Increment hours 10 Decrement hours : Increment minutes Decrement minutes AM" at bounding box center [347, 244] width 114 height 39
click at [352, 264] on input "Minutes" at bounding box center [355, 253] width 40 height 22
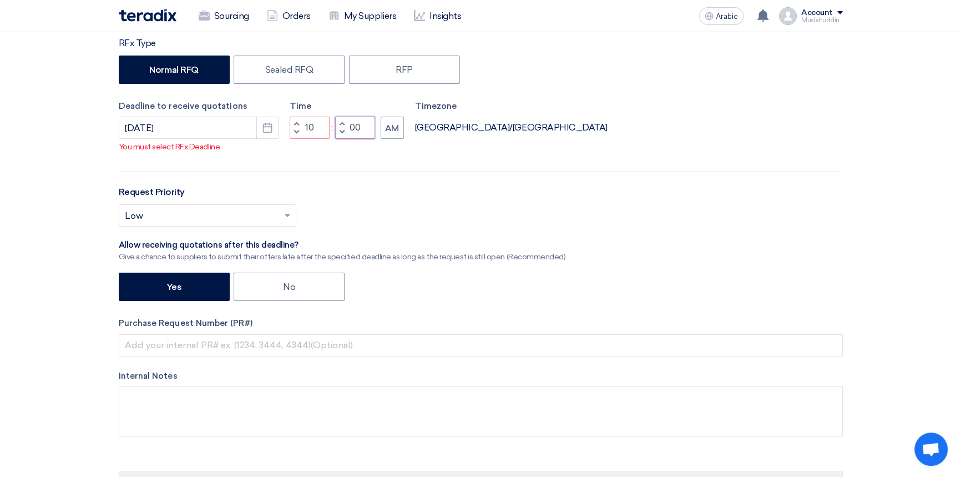
scroll to position [252, 0]
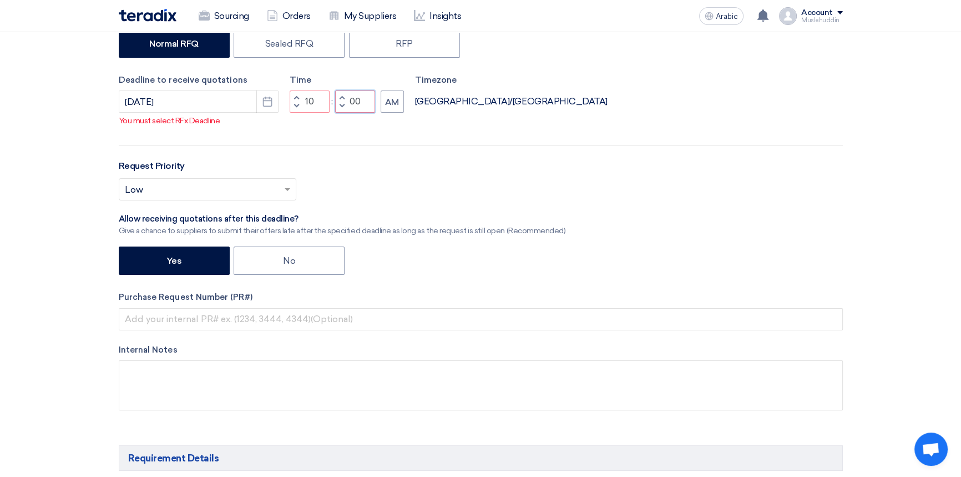
type input "00"
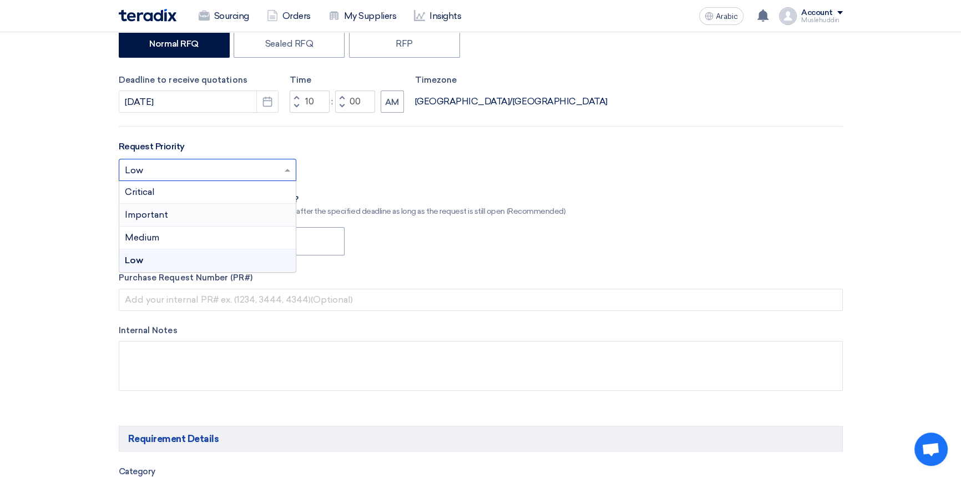
click at [285, 181] on ng-select "Select priority... × Low × Critical Important Medium Low" at bounding box center [208, 170] width 178 height 22
click at [147, 237] on font "Medium" at bounding box center [142, 237] width 34 height 11
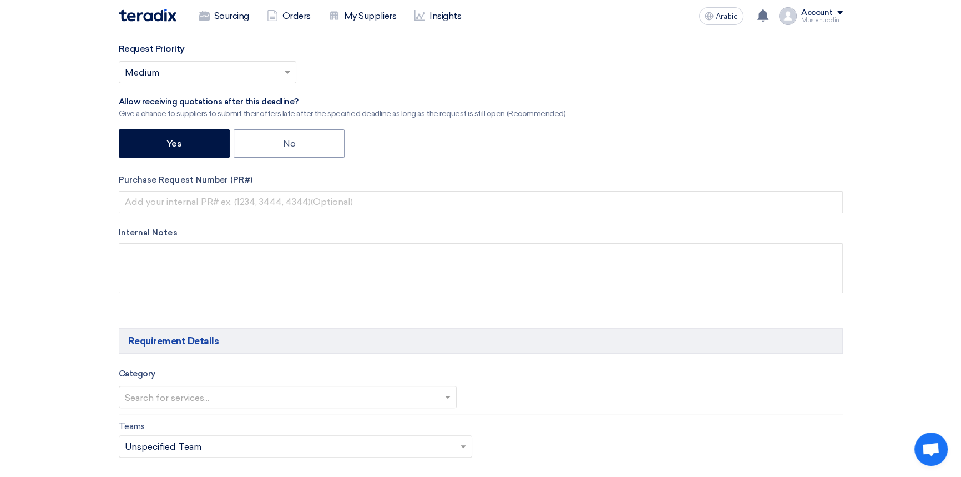
scroll to position [353, 0]
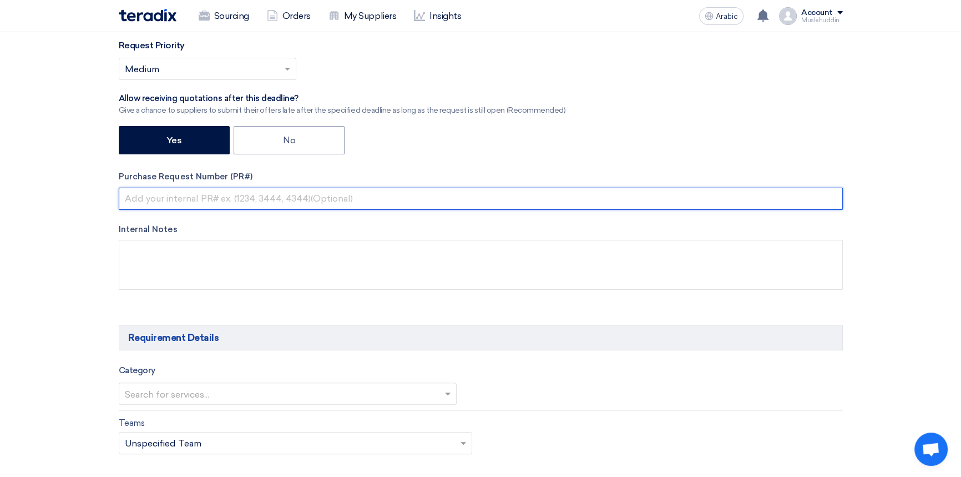
drag, startPoint x: 191, startPoint y: 200, endPoint x: 245, endPoint y: 200, distance: 53.8
click at [191, 200] on input "text" at bounding box center [481, 198] width 724 height 22
paste input "STOM-014812 Water Analysis meter & Vibration meter -TVM"
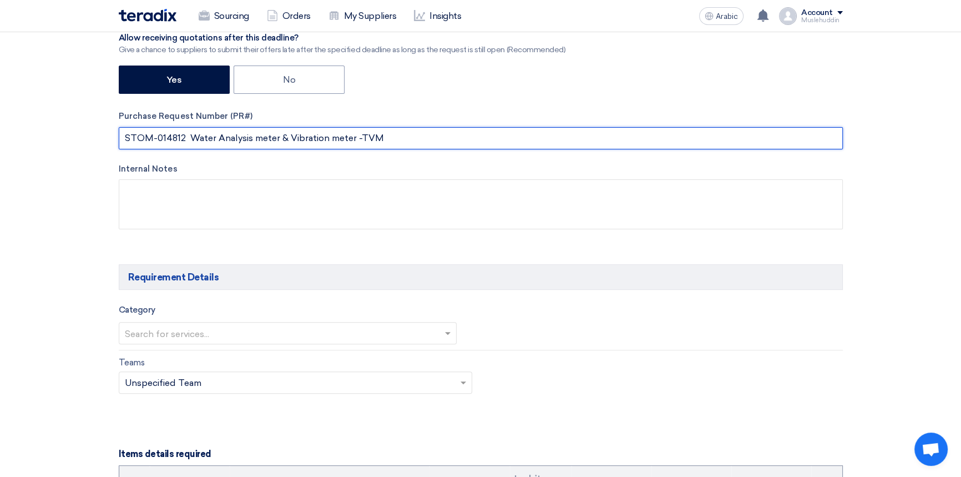
scroll to position [555, 0]
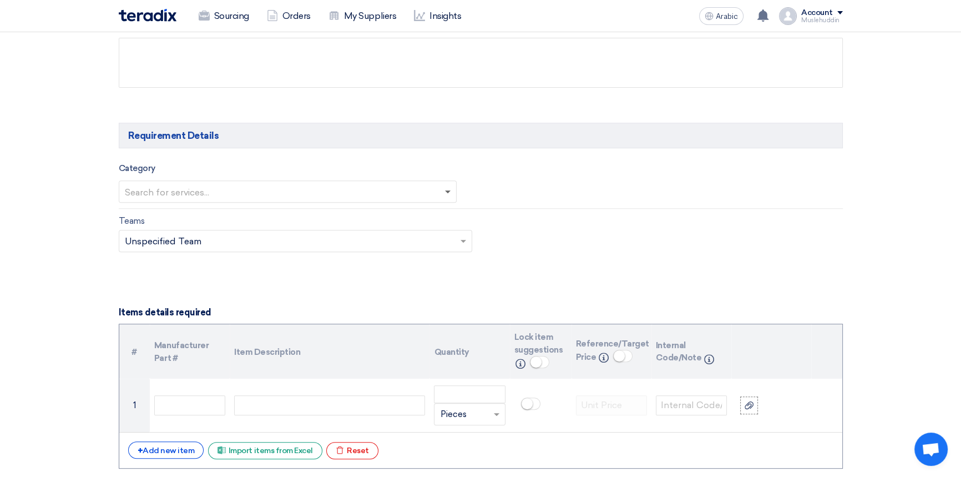
type input "STOM-014812 Water Analysis meter & Vibration meter -TVM"
click at [448, 193] on span at bounding box center [448, 192] width 6 height 4
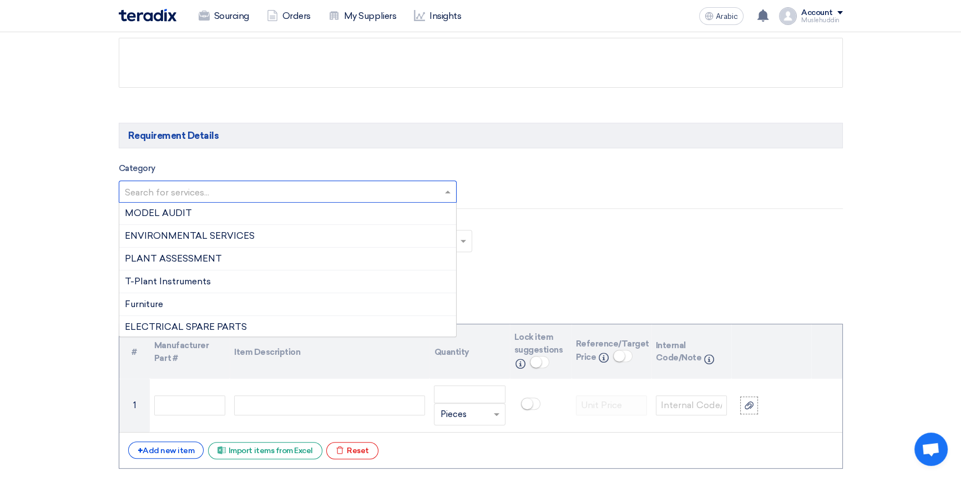
scroll to position [655, 0]
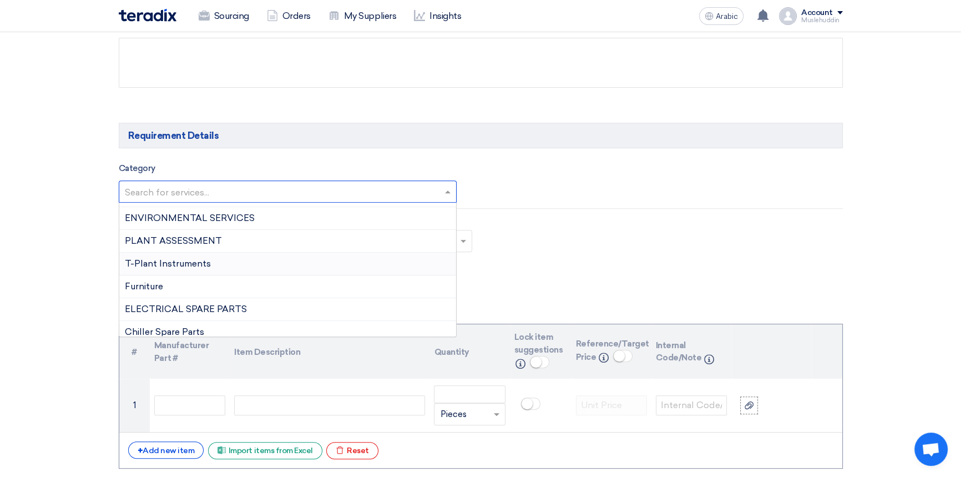
click at [273, 266] on div "T-Plant Instruments" at bounding box center [287, 263] width 337 height 23
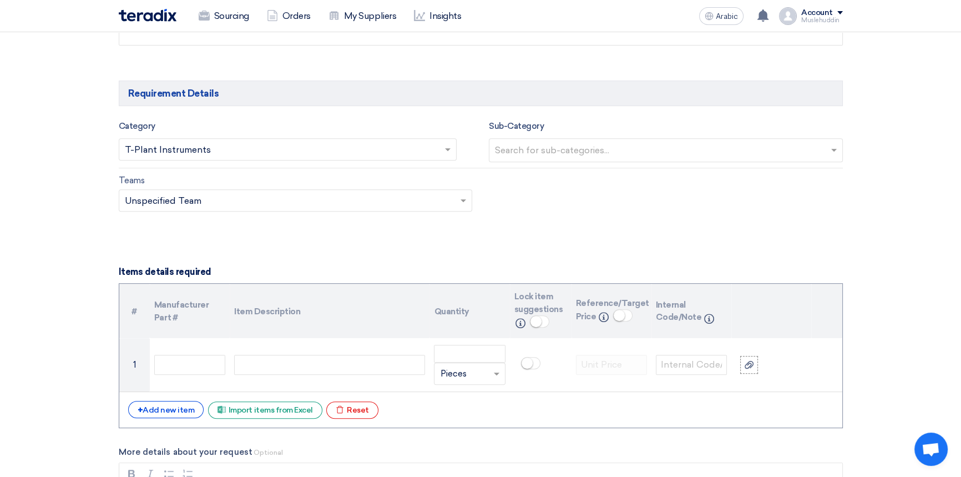
scroll to position [706, 0]
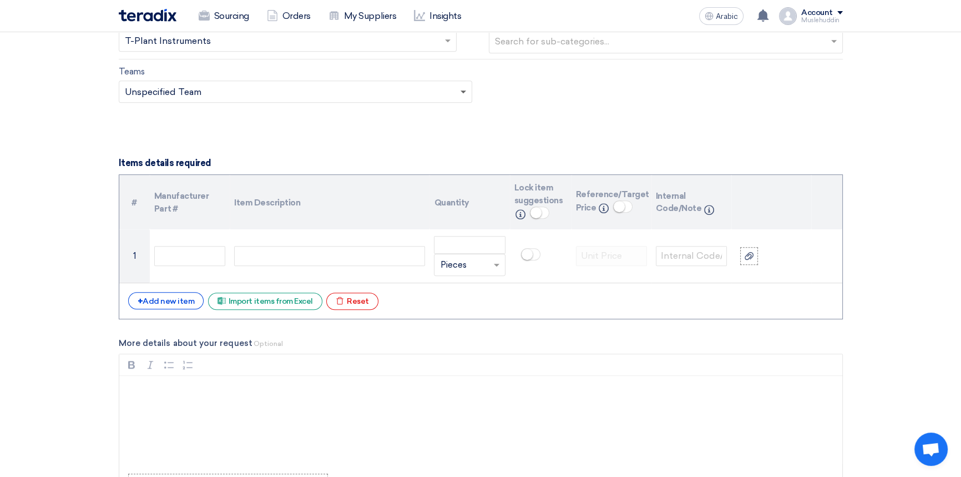
click at [464, 94] on span at bounding box center [465, 91] width 14 height 13
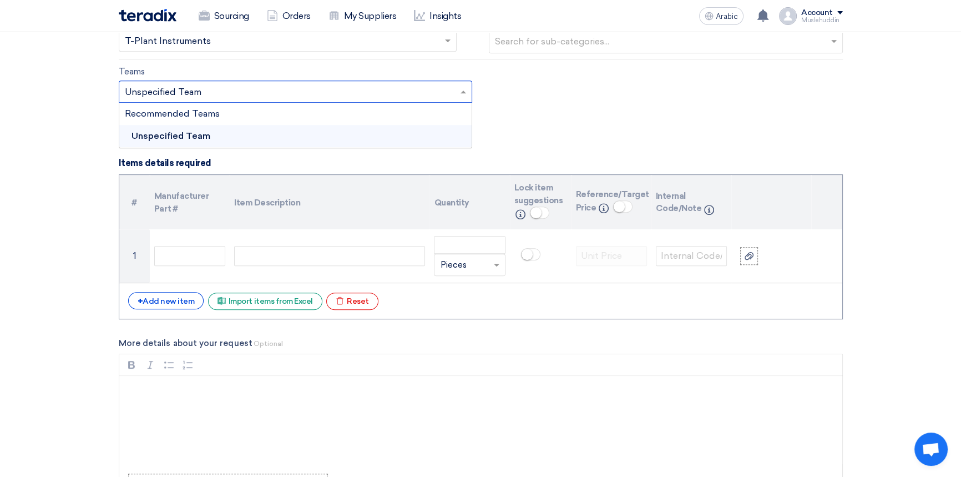
click at [464, 95] on span at bounding box center [465, 91] width 14 height 13
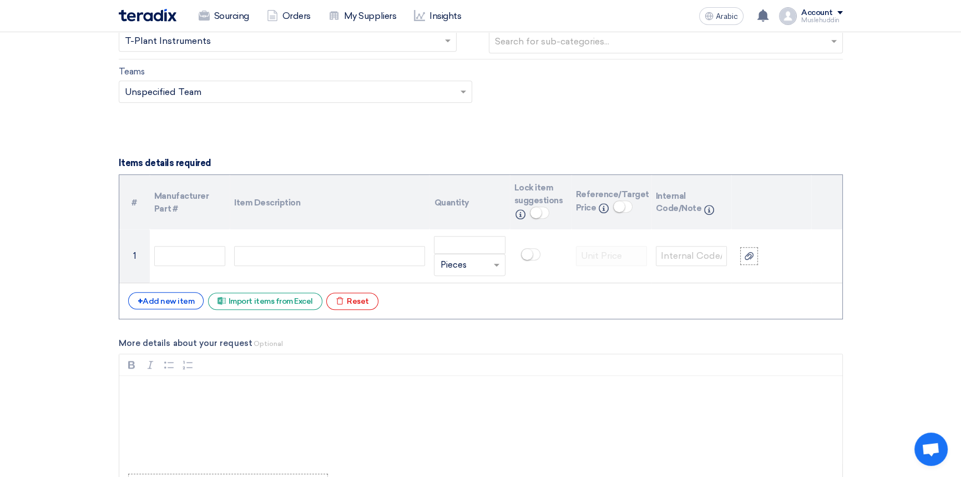
click at [546, 118] on form "Basic Information RFx Title STOM-014812 Water Analysis meter & Vibration meter …" at bounding box center [481, 393] width 724 height 1856
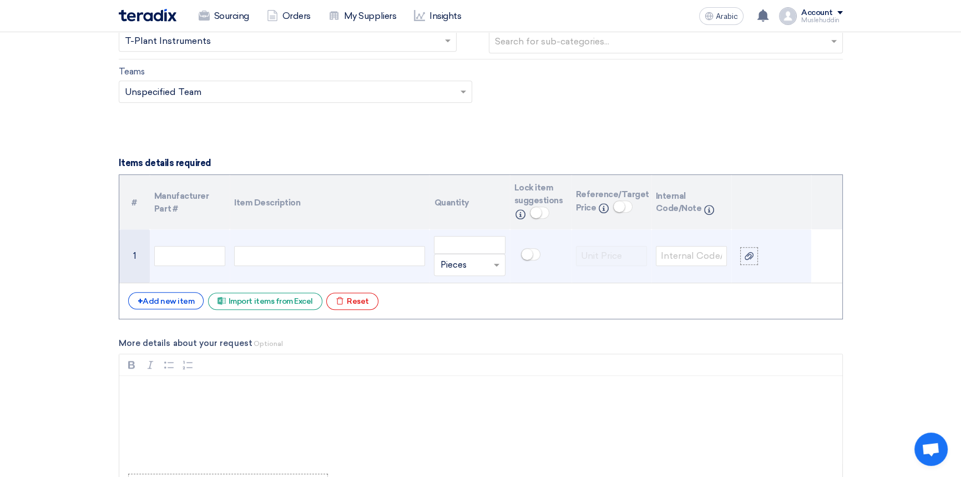
click at [257, 255] on div at bounding box center [329, 256] width 191 height 20
paste div
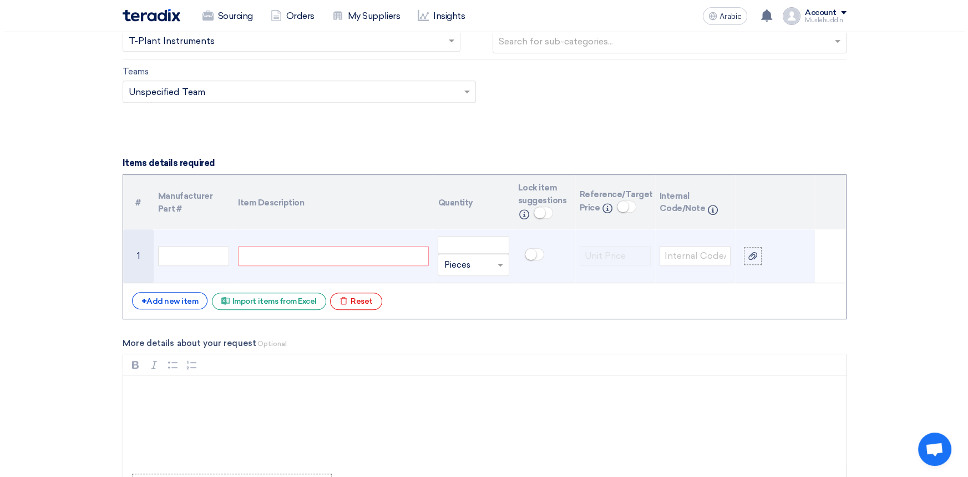
scroll to position [700, 0]
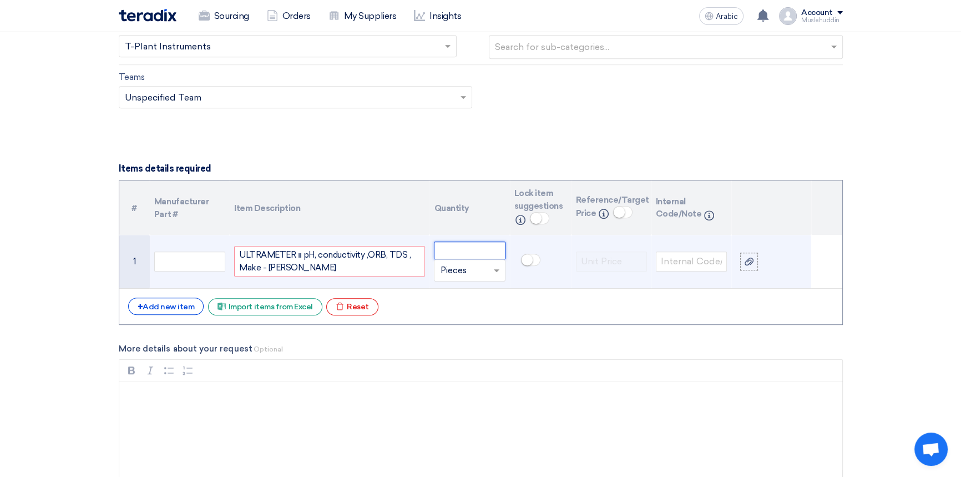
click at [459, 249] on input "number" at bounding box center [469, 250] width 71 height 18
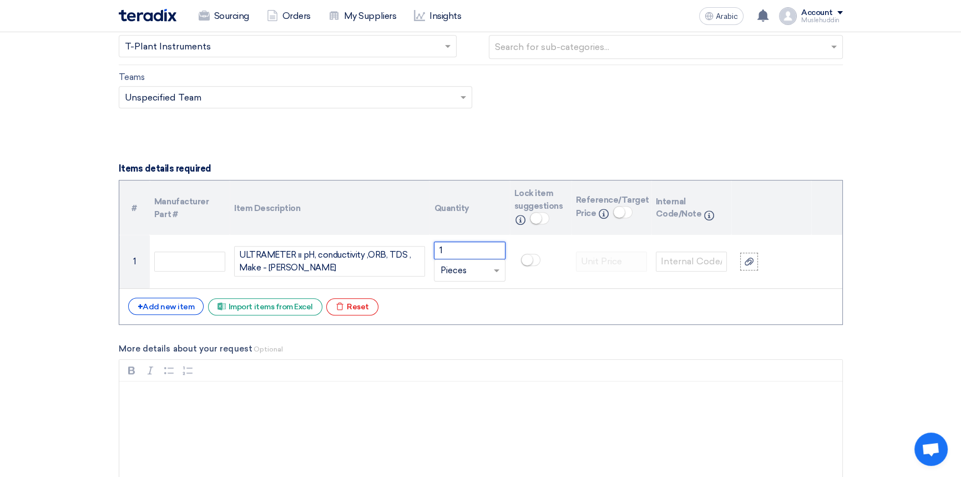
type input "1"
click at [475, 341] on form "Basic Information RFx Title STOM-014812 Water Analysis meter & Vibration meter …" at bounding box center [481, 399] width 724 height 1856
click at [168, 301] on div "+ Add new item" at bounding box center [166, 305] width 76 height 17
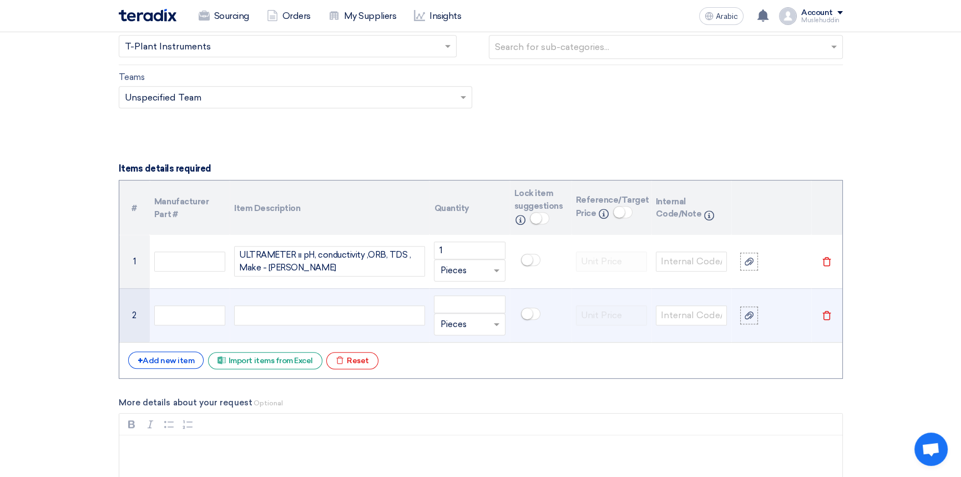
click at [319, 316] on div at bounding box center [329, 315] width 191 height 20
click at [302, 317] on div at bounding box center [329, 315] width 191 height 20
paste div
click at [478, 305] on input "number" at bounding box center [469, 304] width 71 height 18
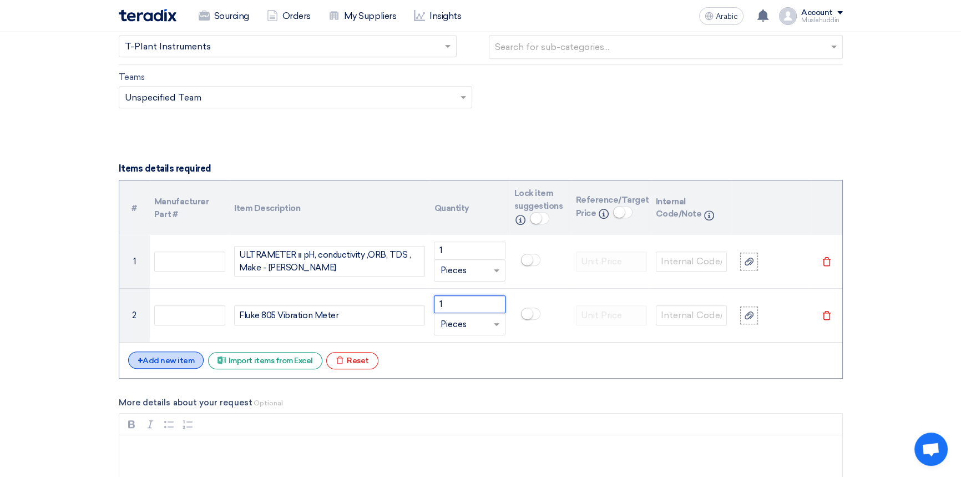
type input "1"
click at [148, 359] on font "Add new item" at bounding box center [169, 360] width 52 height 9
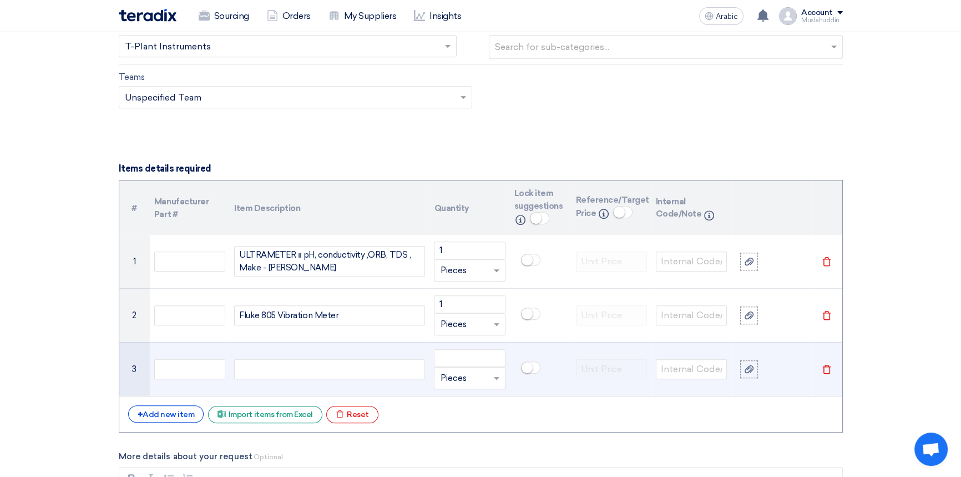
click at [825, 373] on use at bounding box center [826, 368] width 8 height 9
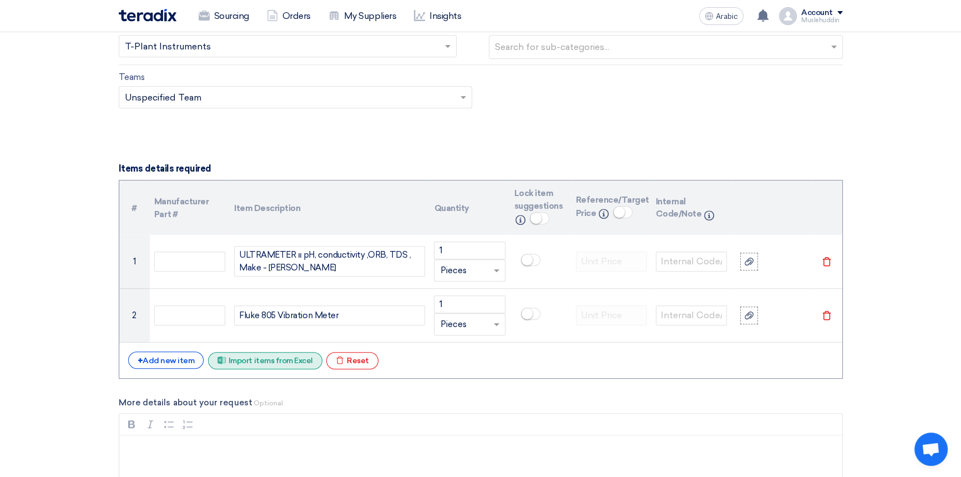
click at [254, 357] on font "Import items from Excel" at bounding box center [271, 360] width 84 height 9
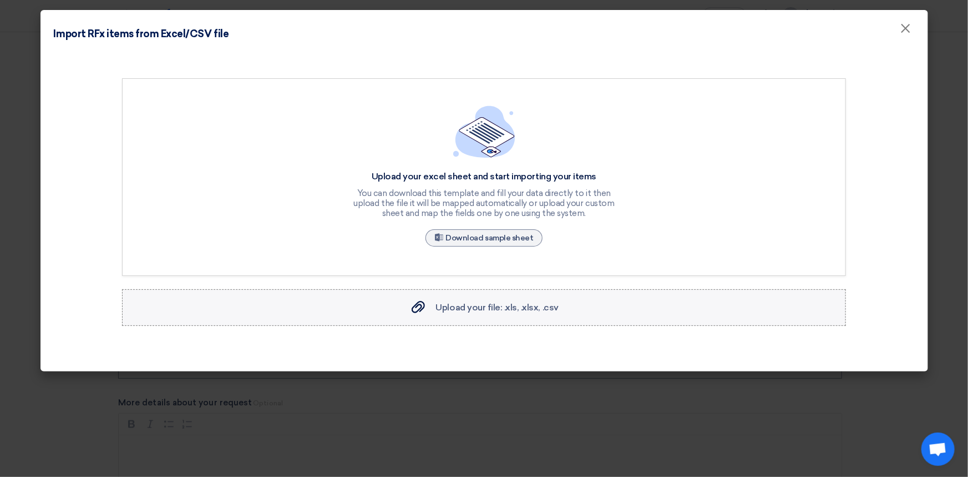
click at [458, 302] on font "Upload your file: .xls, .xlsx, .csv" at bounding box center [497, 307] width 123 height 11
click at [0, 0] on input "Upload your file: .xls, .xlsx, .csv Upload your file: .xls, .xlsx, .csv" at bounding box center [0, 0] width 0 height 0
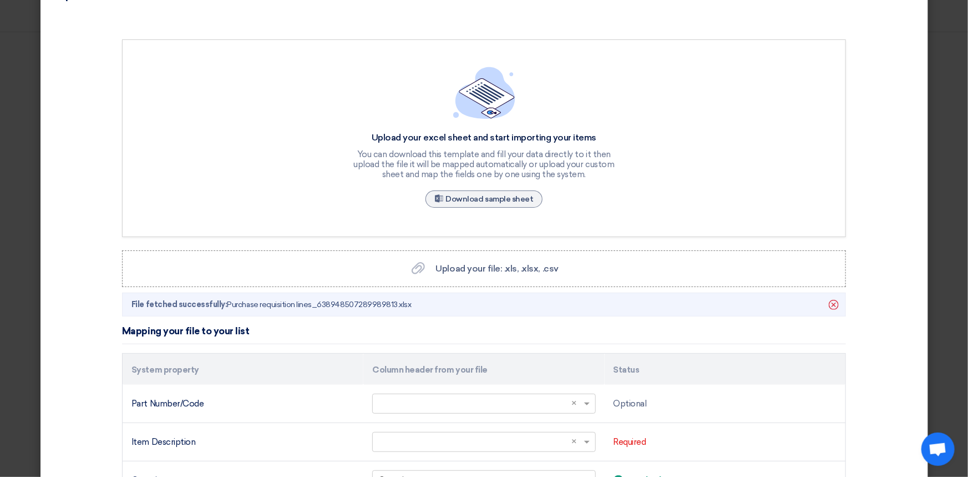
scroll to position [151, 0]
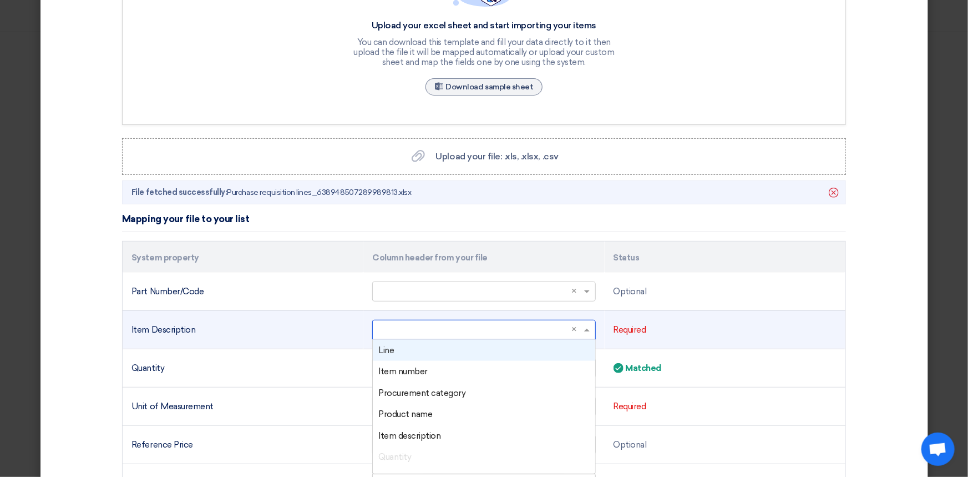
click at [458, 328] on input "text" at bounding box center [478, 329] width 200 height 18
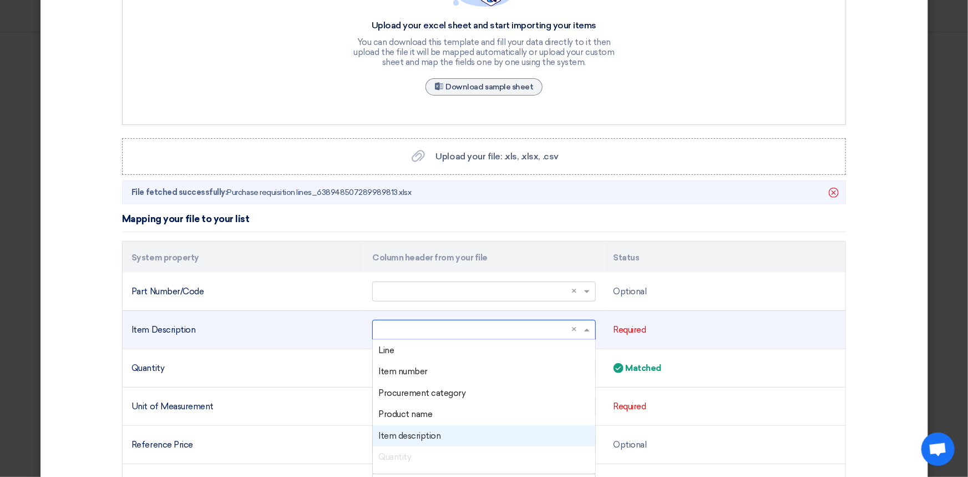
click at [394, 437] on font "Item description" at bounding box center [409, 435] width 62 height 10
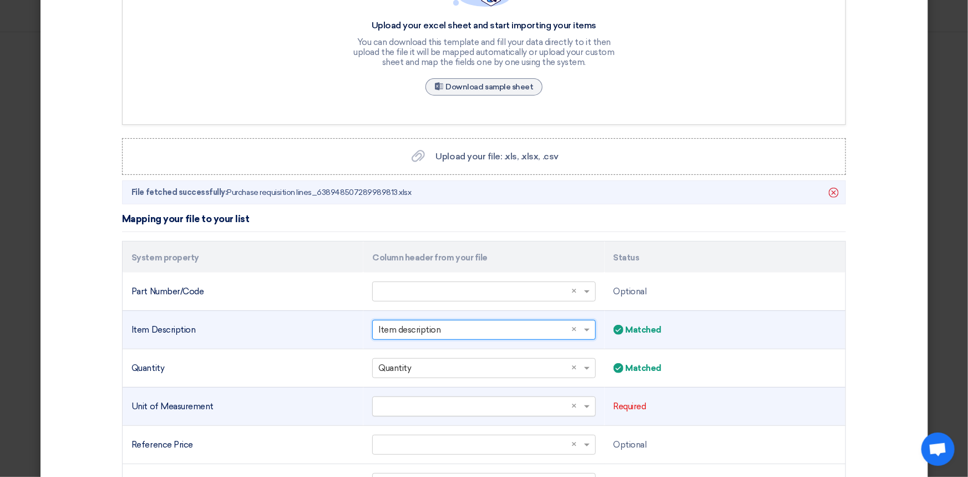
click at [422, 410] on input "text" at bounding box center [478, 406] width 200 height 18
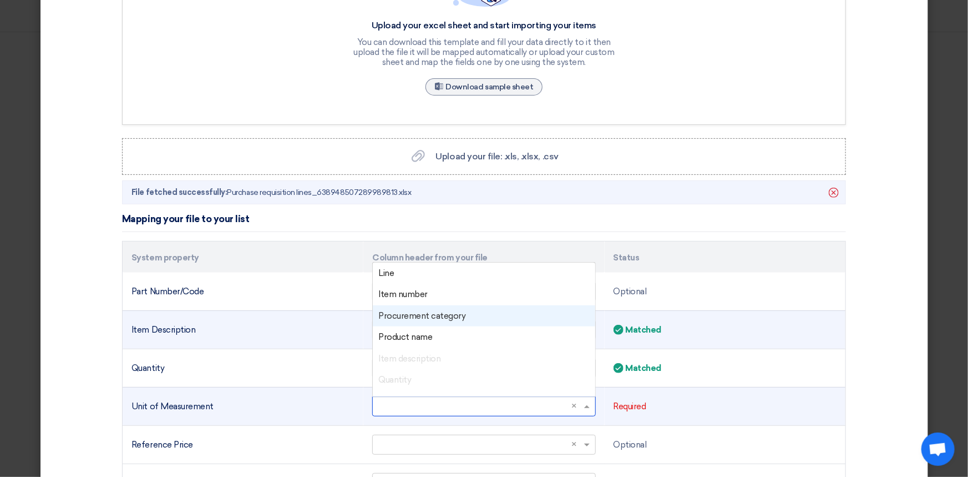
scroll to position [50, 0]
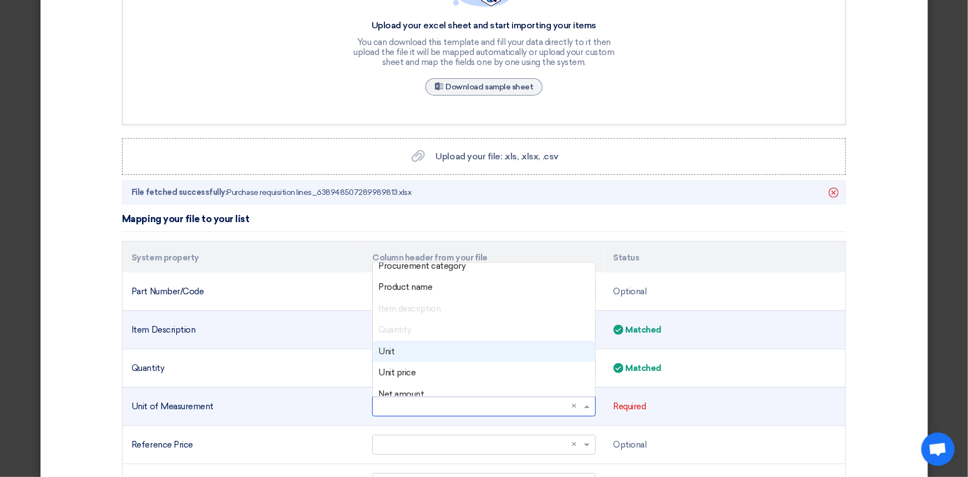
click at [391, 353] on div "Unit" at bounding box center [484, 352] width 222 height 22
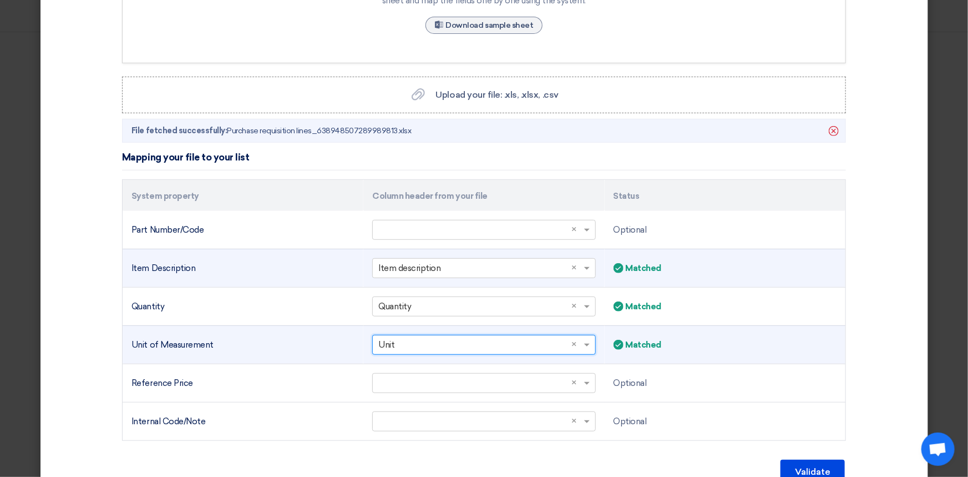
scroll to position [270, 0]
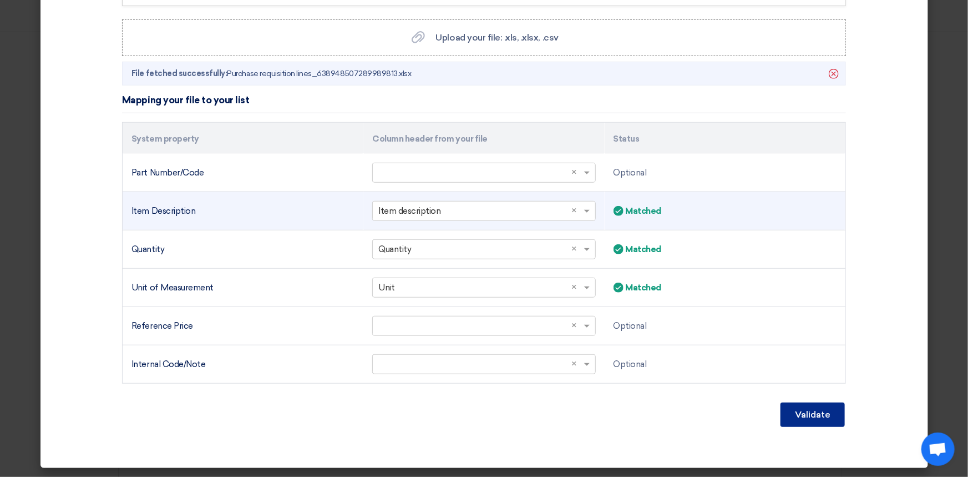
click at [804, 412] on font "Validate" at bounding box center [813, 414] width 36 height 11
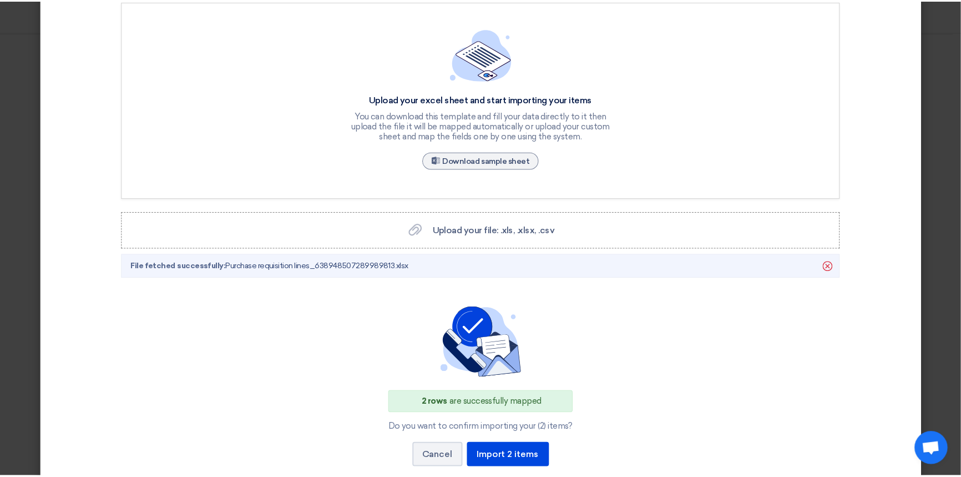
scroll to position [155, 0]
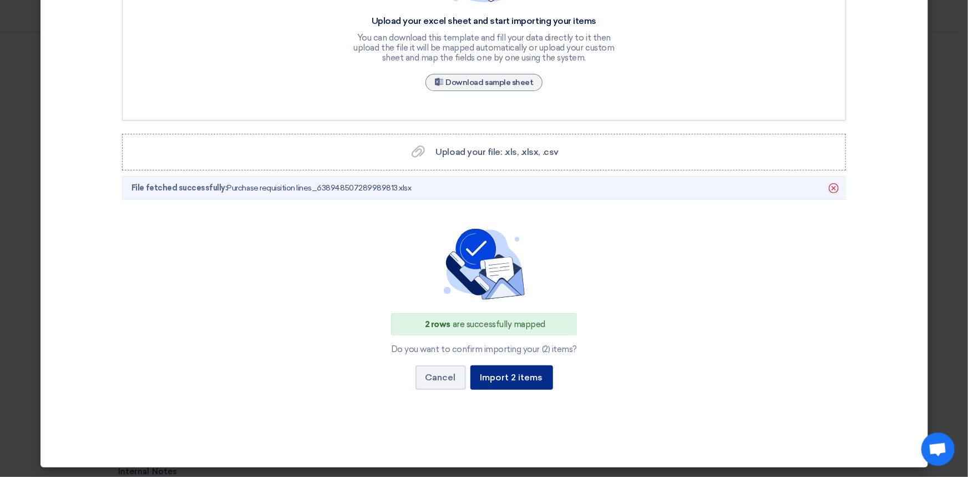
click at [502, 380] on font "Import 2 items" at bounding box center [511, 377] width 63 height 11
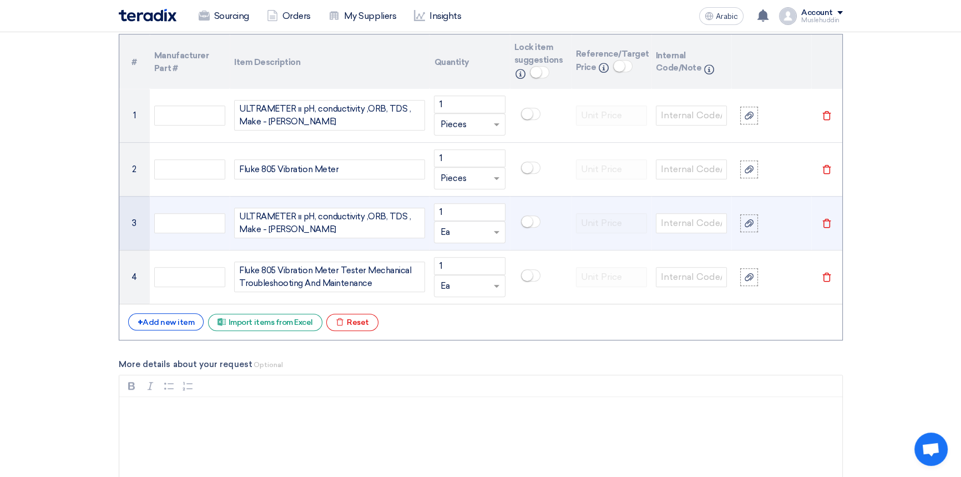
scroll to position [857, 0]
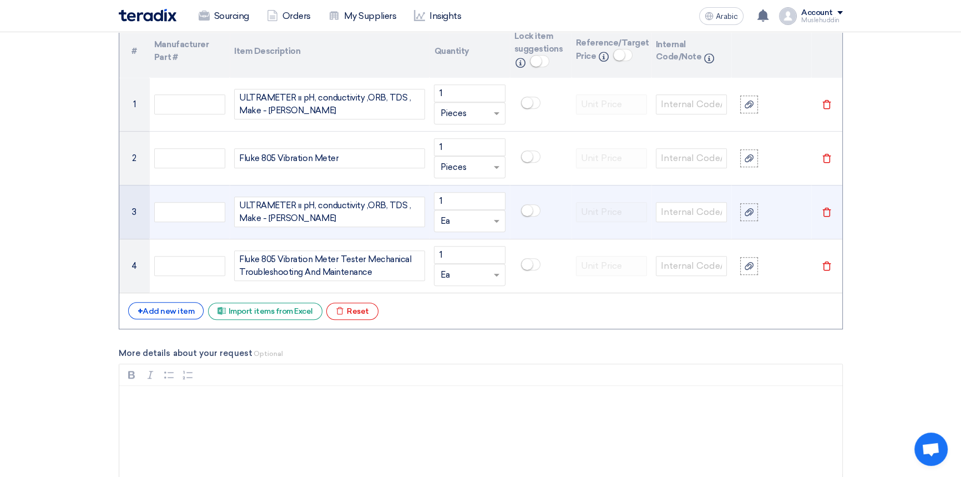
click at [824, 216] on icon "Delete" at bounding box center [827, 212] width 10 height 10
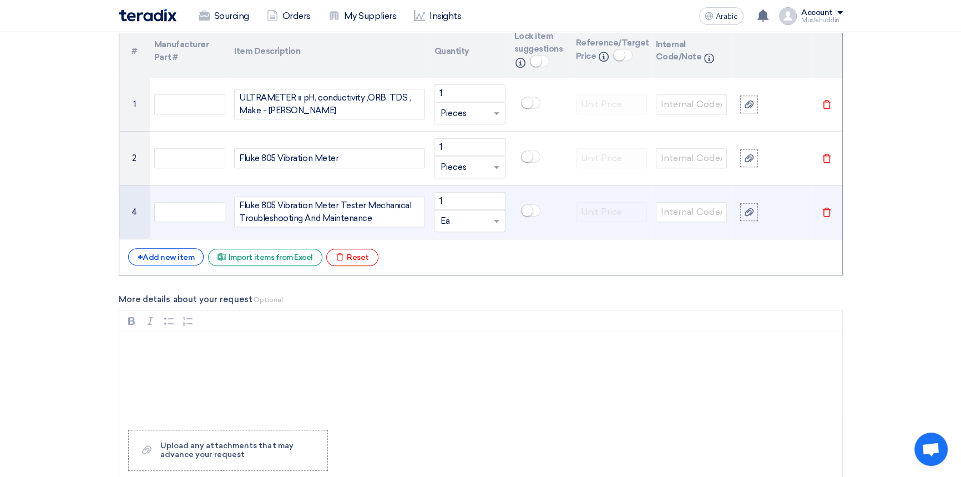
click at [824, 216] on icon "Delete" at bounding box center [827, 212] width 10 height 10
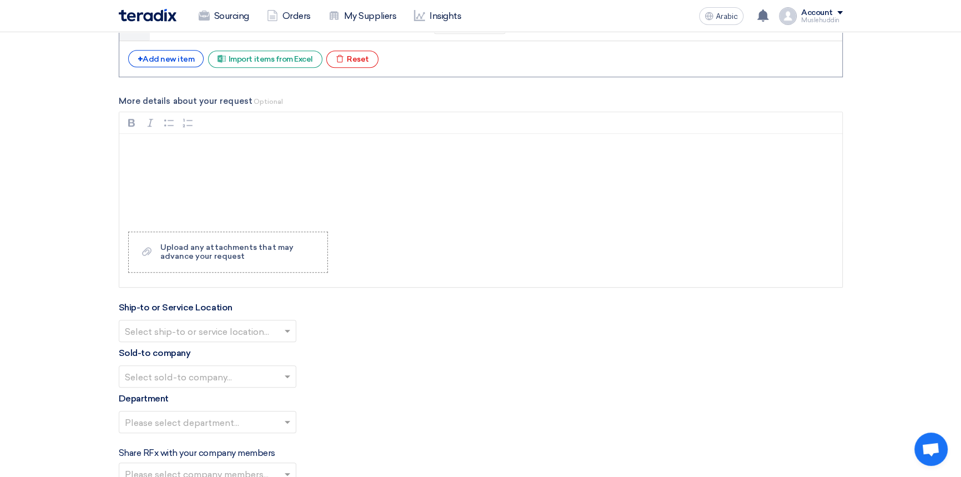
scroll to position [1009, 0]
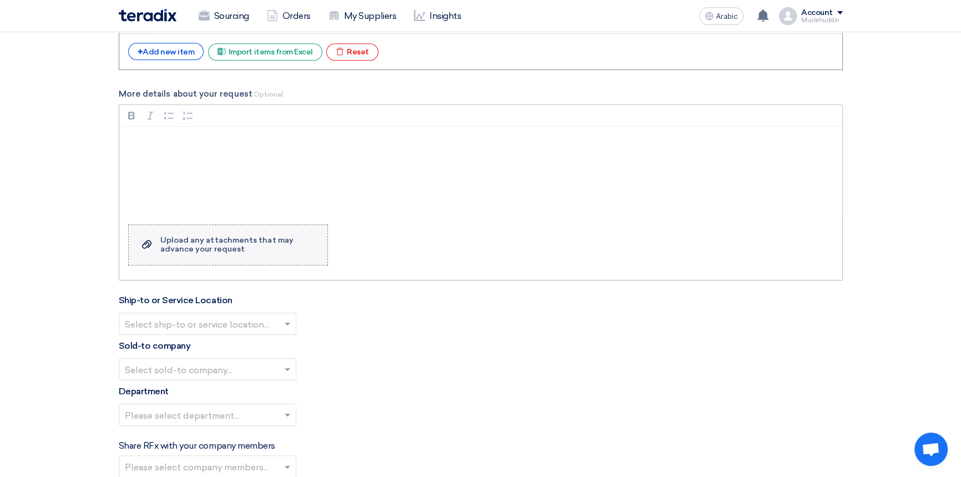
click at [166, 250] on font "Upload any attachments that may advance your request" at bounding box center [226, 244] width 133 height 18
click at [0, 0] on input "Upload a file Upload any attachments that may advance your request" at bounding box center [0, 0] width 0 height 0
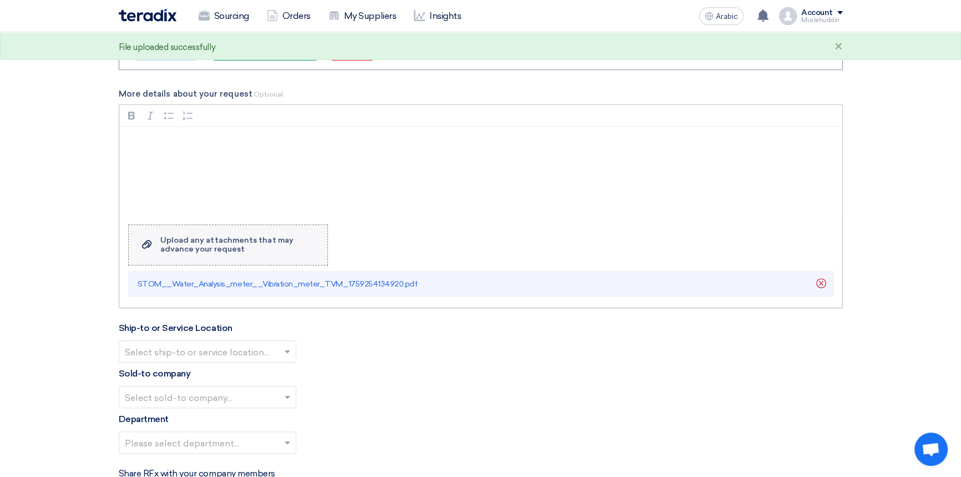
click at [186, 248] on font "Upload any attachments that may advance your request" at bounding box center [226, 244] width 133 height 18
click at [0, 0] on input "Upload a file Upload any attachments that may advance your request" at bounding box center [0, 0] width 0 height 0
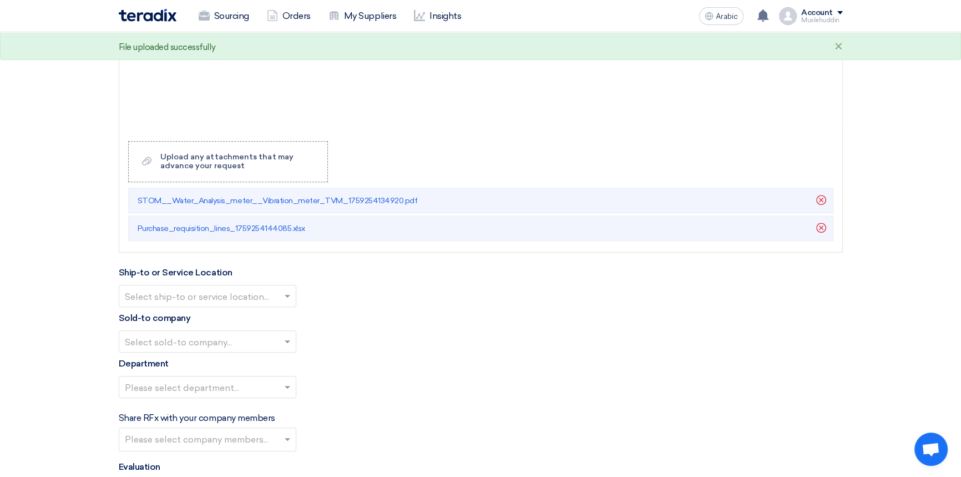
scroll to position [1109, 0]
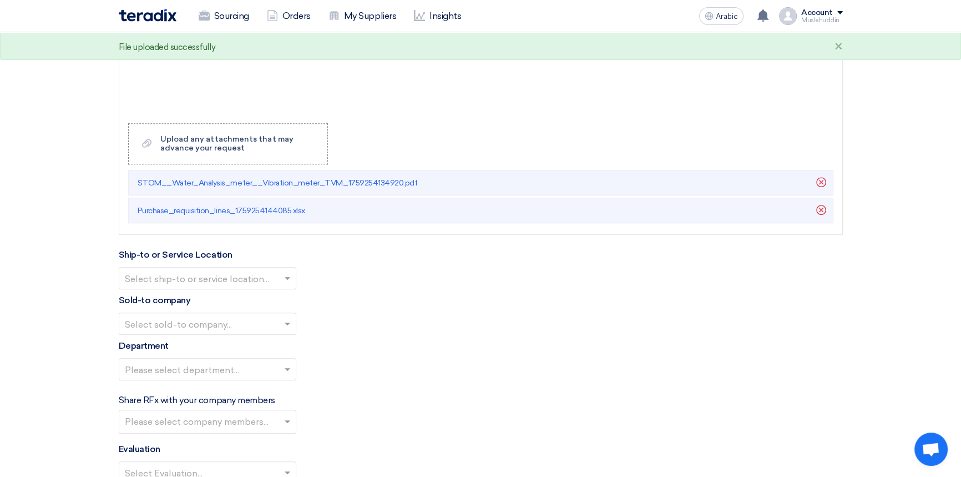
click at [288, 277] on span at bounding box center [289, 277] width 14 height 13
click at [166, 298] on font "STOM Main WH" at bounding box center [160, 300] width 71 height 11
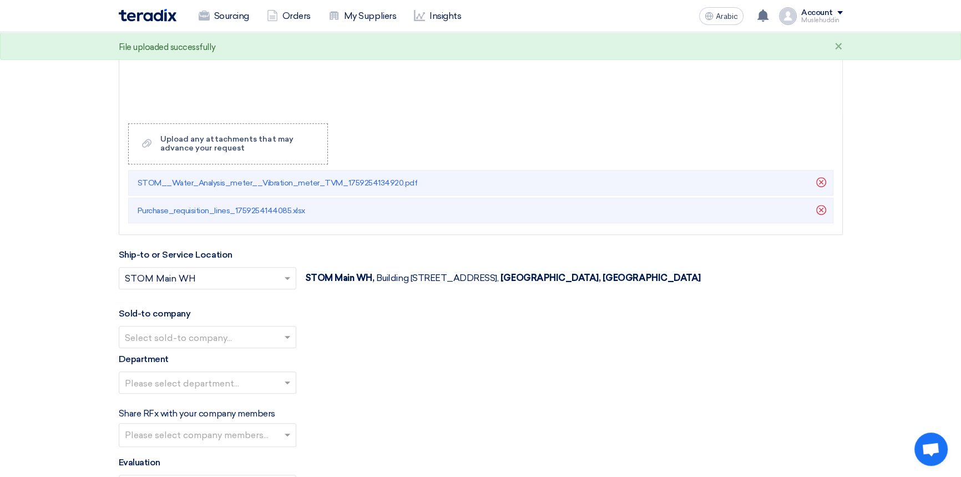
click at [287, 339] on span at bounding box center [289, 336] width 14 height 13
click at [188, 364] on div "STOM" at bounding box center [207, 359] width 176 height 23
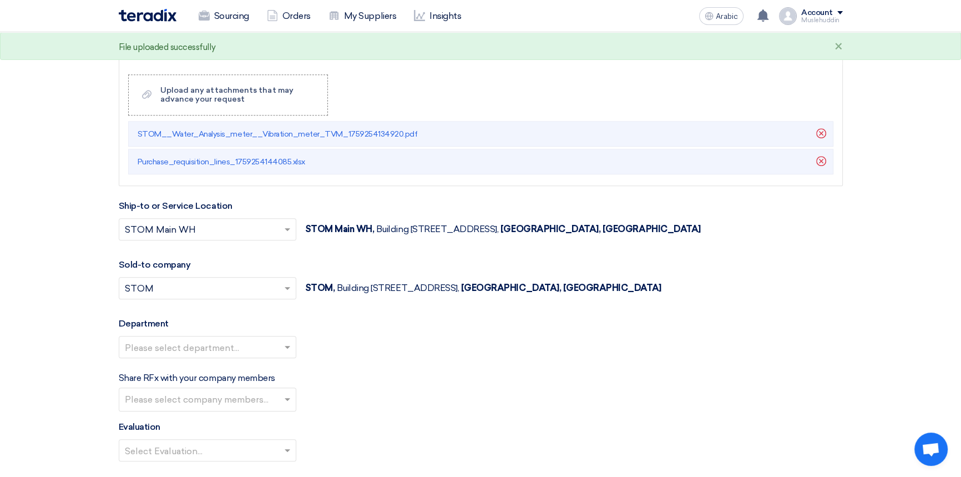
scroll to position [1260, 0]
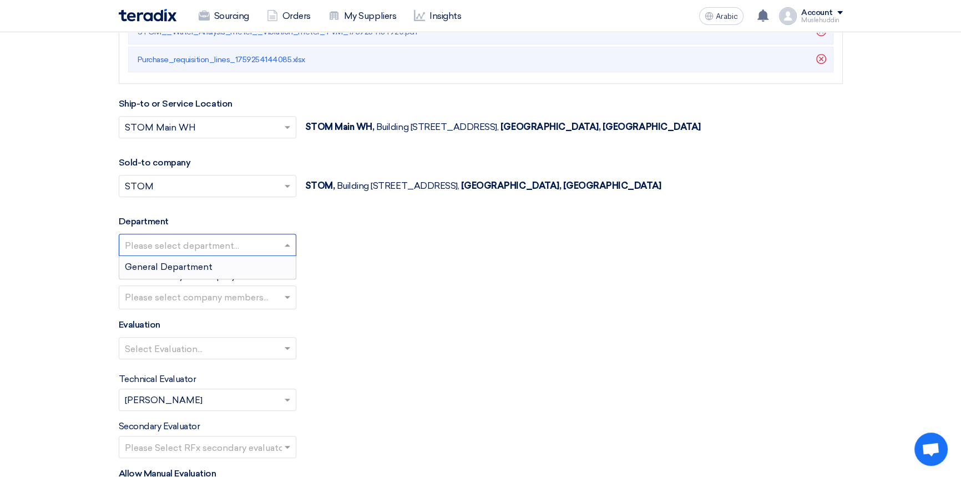
click at [286, 244] on span at bounding box center [289, 244] width 14 height 13
click at [222, 266] on div "General Department" at bounding box center [207, 267] width 176 height 22
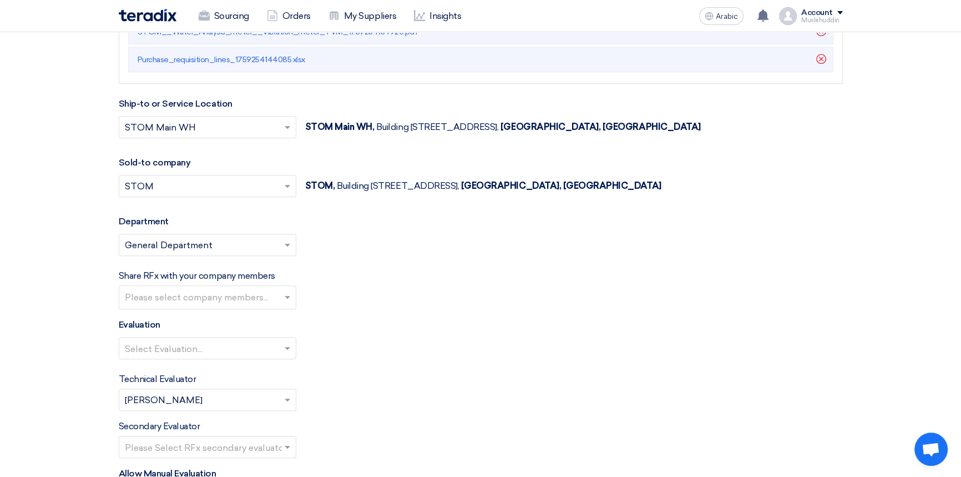
scroll to position [1361, 0]
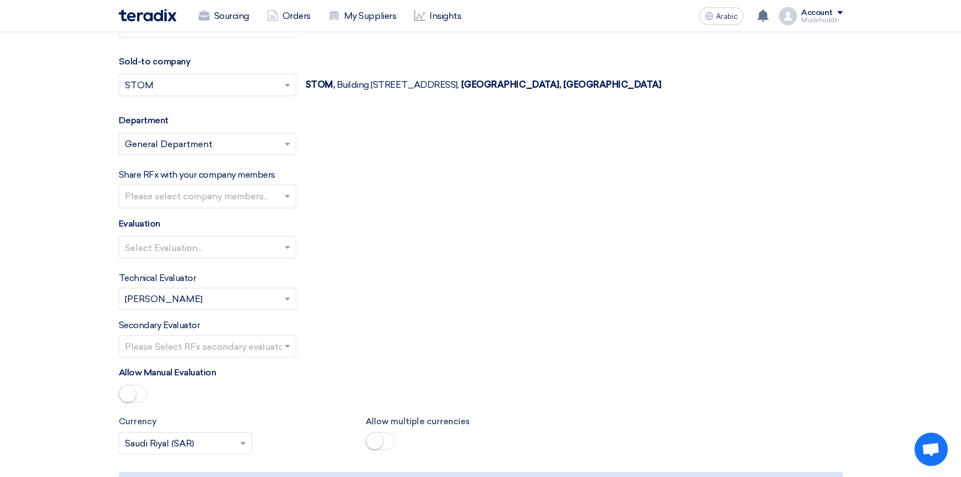
click at [288, 198] on input "text" at bounding box center [209, 197] width 168 height 18
click at [286, 200] on input "text" at bounding box center [209, 197] width 168 height 18
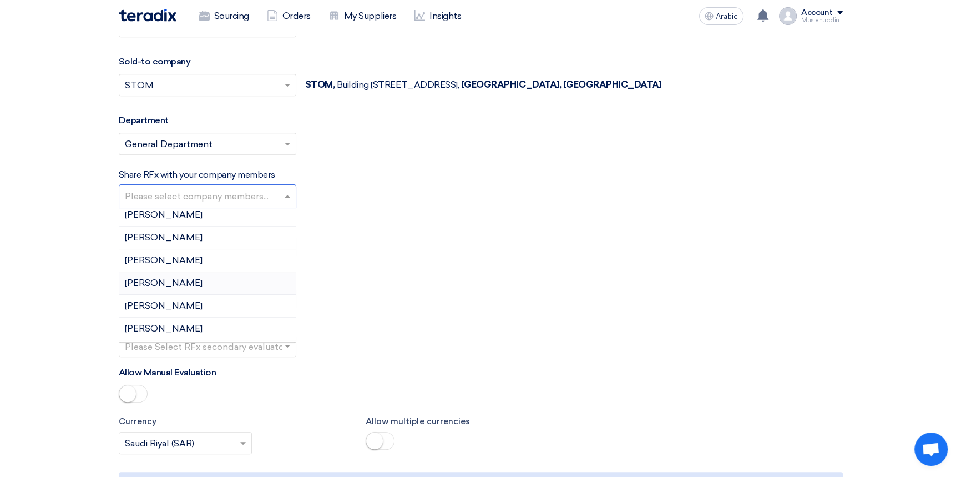
scroll to position [100, 0]
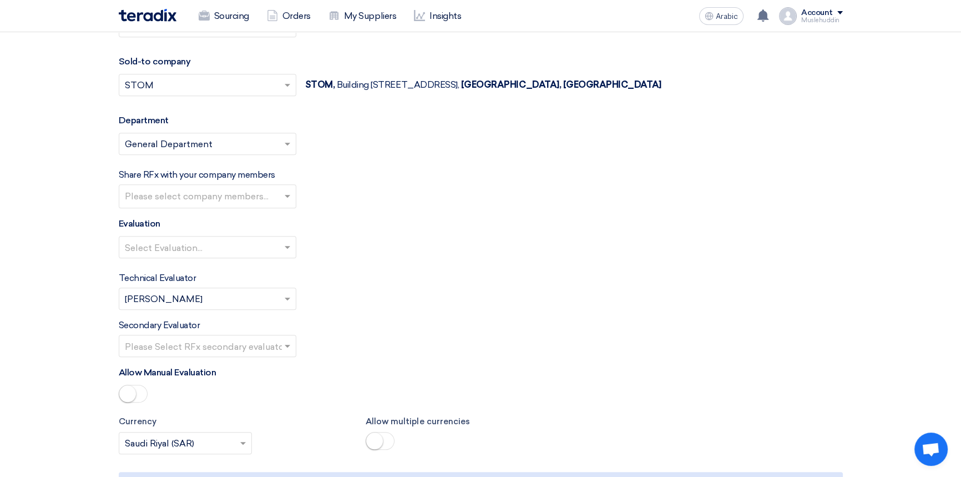
click at [511, 232] on div "Evaluation Select Evaluation..." at bounding box center [481, 242] width 724 height 50
click at [291, 246] on span at bounding box center [289, 246] width 14 height 13
click at [209, 271] on div "Standard Criteria" at bounding box center [207, 269] width 176 height 22
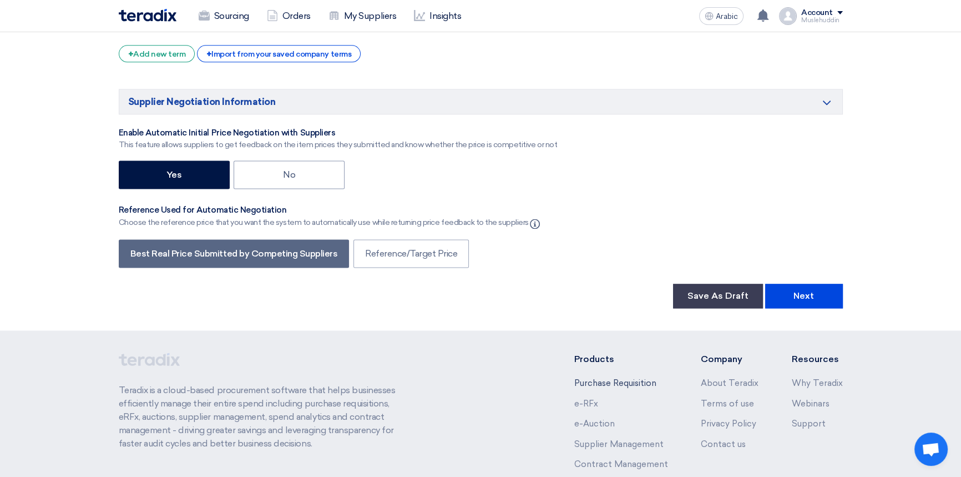
scroll to position [1916, 0]
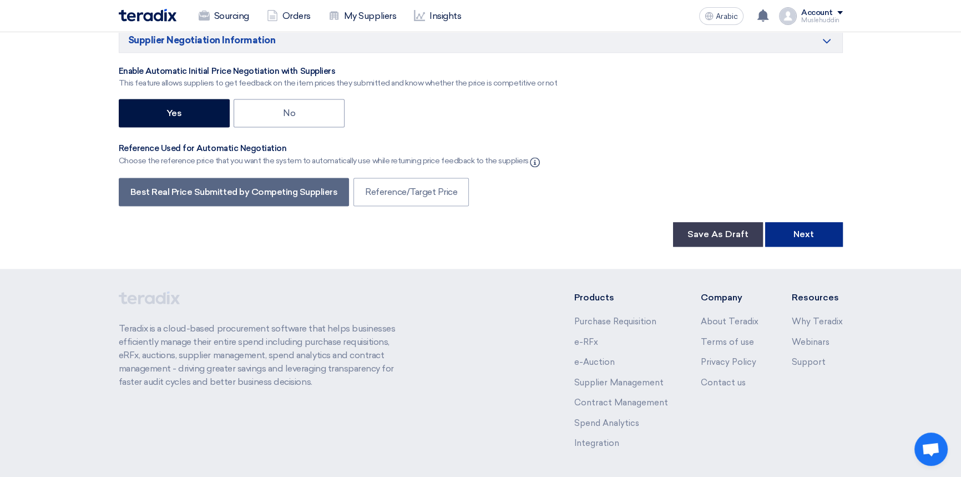
click at [807, 232] on font "Next" at bounding box center [803, 234] width 21 height 11
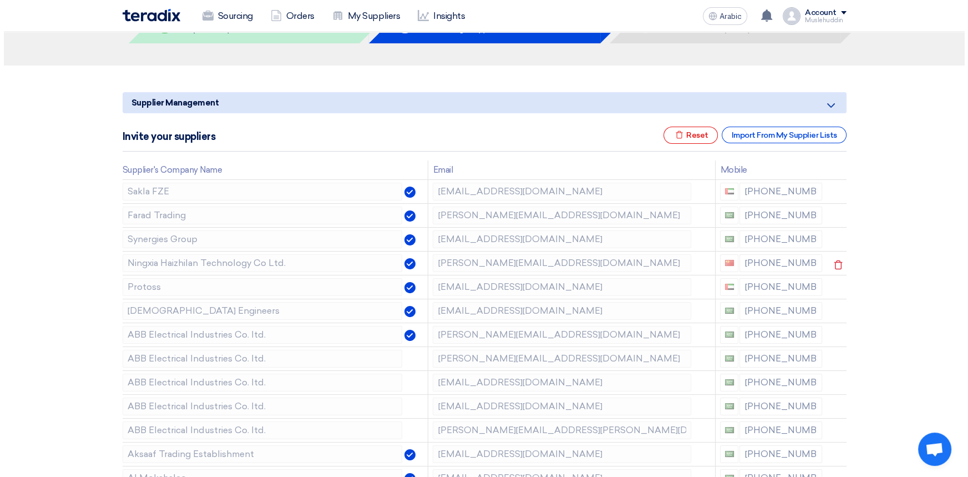
scroll to position [100, 0]
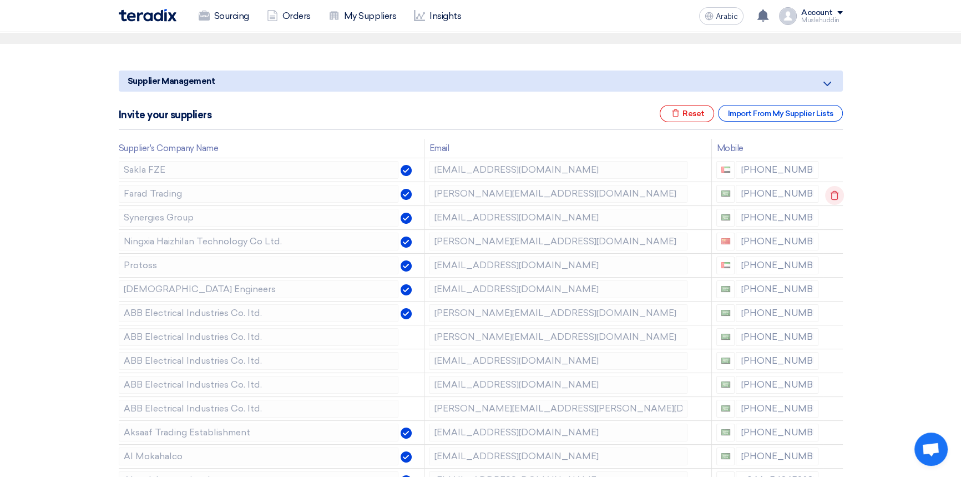
click at [828, 196] on icon at bounding box center [834, 195] width 19 height 19
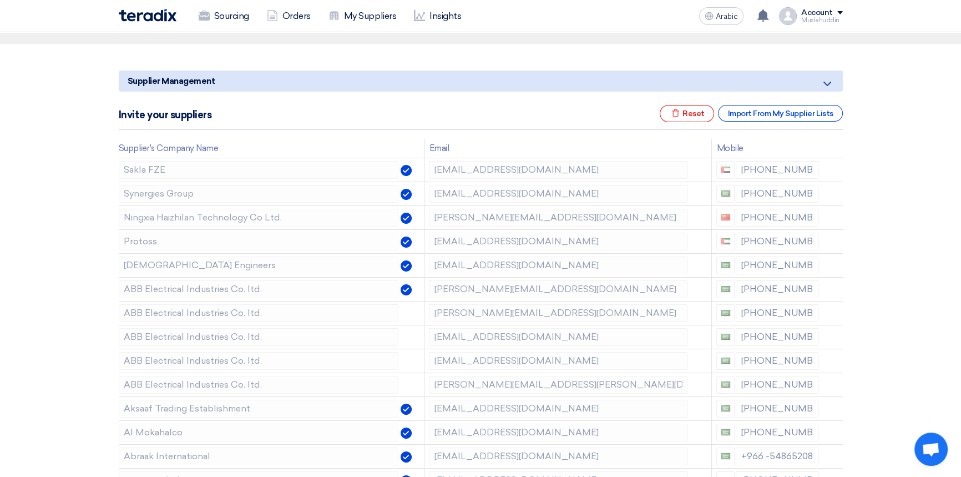
click at [0, 0] on icon at bounding box center [0, 0] width 0 height 0
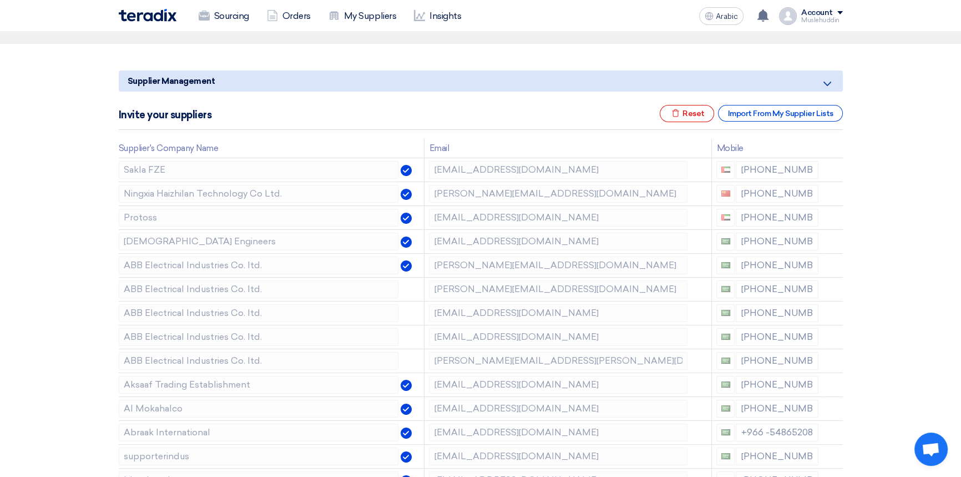
click at [0, 0] on icon at bounding box center [0, 0] width 0 height 0
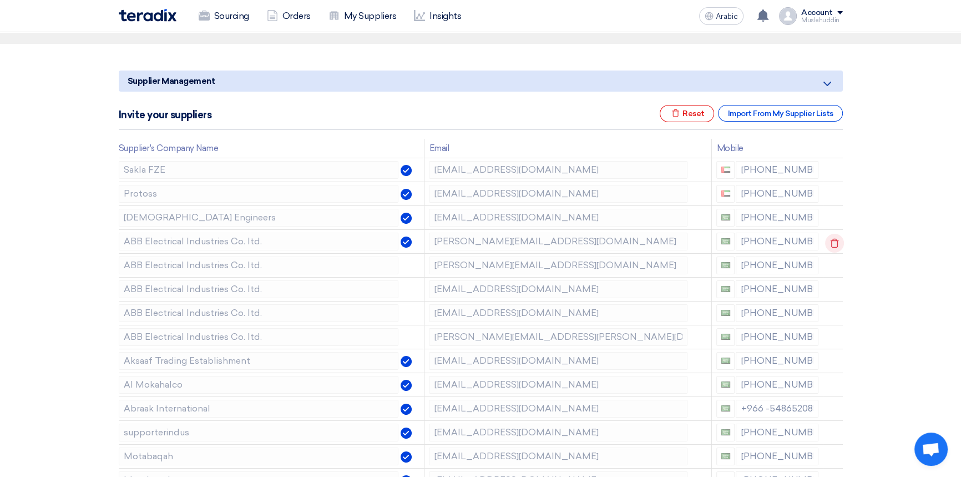
click at [831, 242] on icon at bounding box center [834, 243] width 19 height 19
click at [0, 0] on icon at bounding box center [0, 0] width 0 height 0
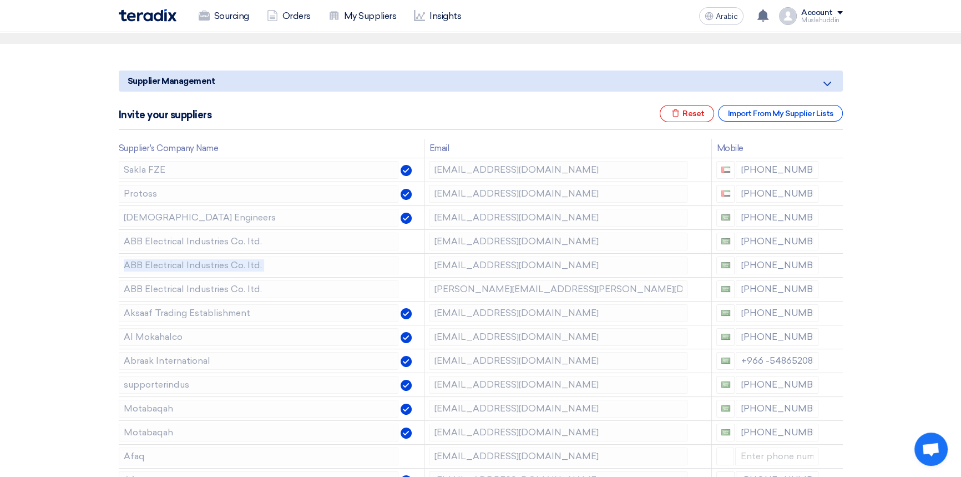
click at [0, 0] on icon at bounding box center [0, 0] width 0 height 0
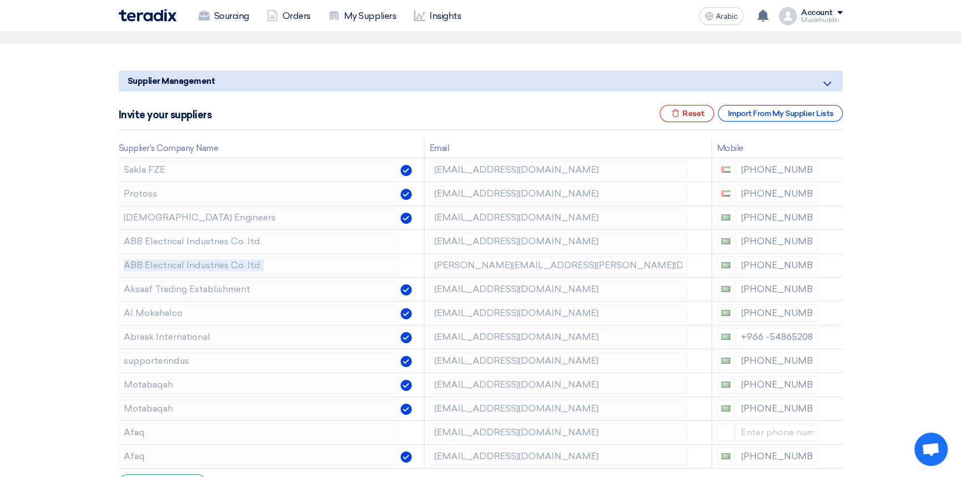
click at [0, 0] on icon at bounding box center [0, 0] width 0 height 0
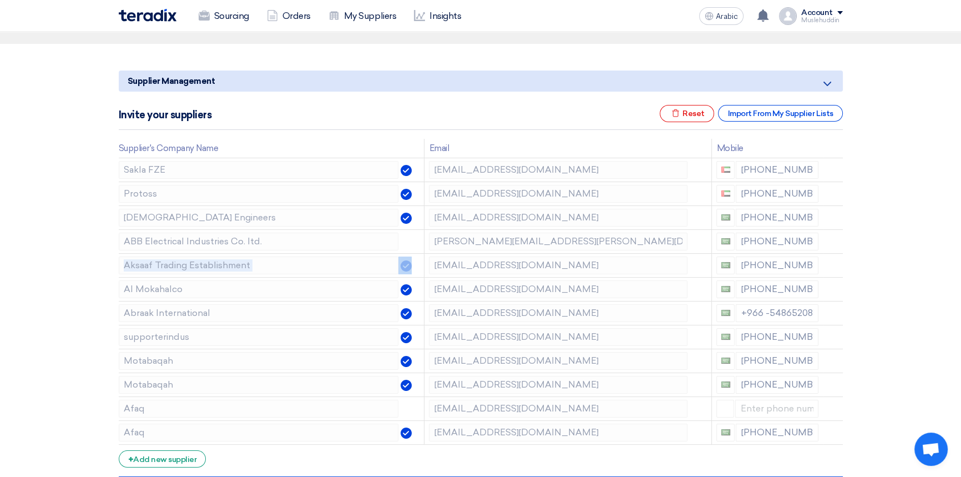
click at [0, 0] on icon at bounding box center [0, 0] width 0 height 0
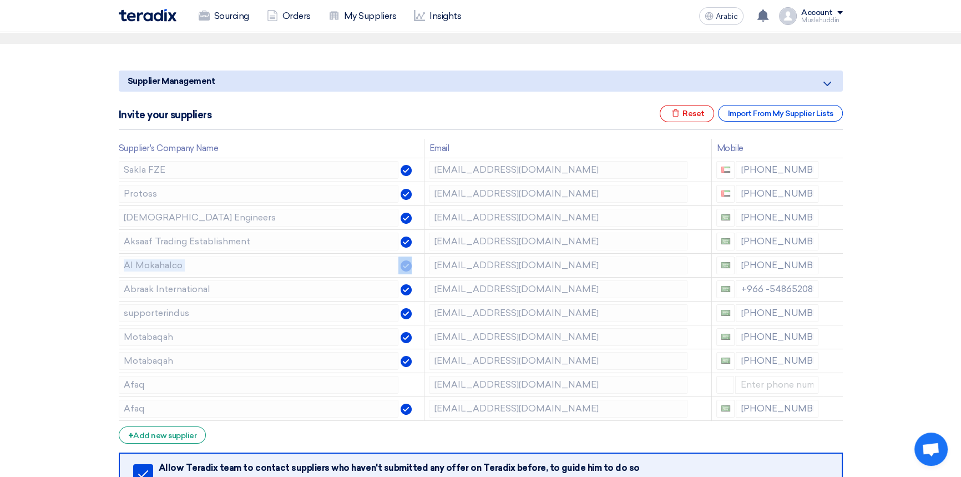
click at [0, 0] on icon at bounding box center [0, 0] width 0 height 0
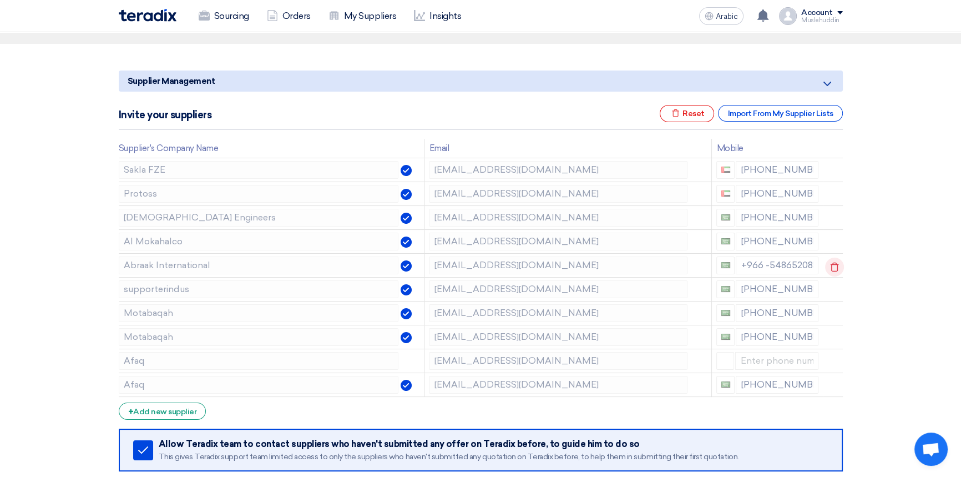
click at [832, 266] on icon at bounding box center [834, 266] width 19 height 19
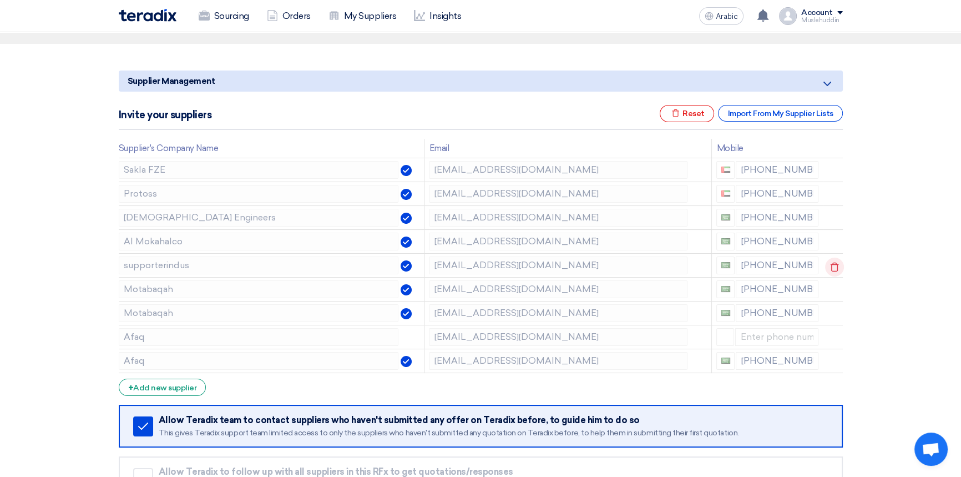
click at [827, 266] on icon at bounding box center [834, 266] width 19 height 19
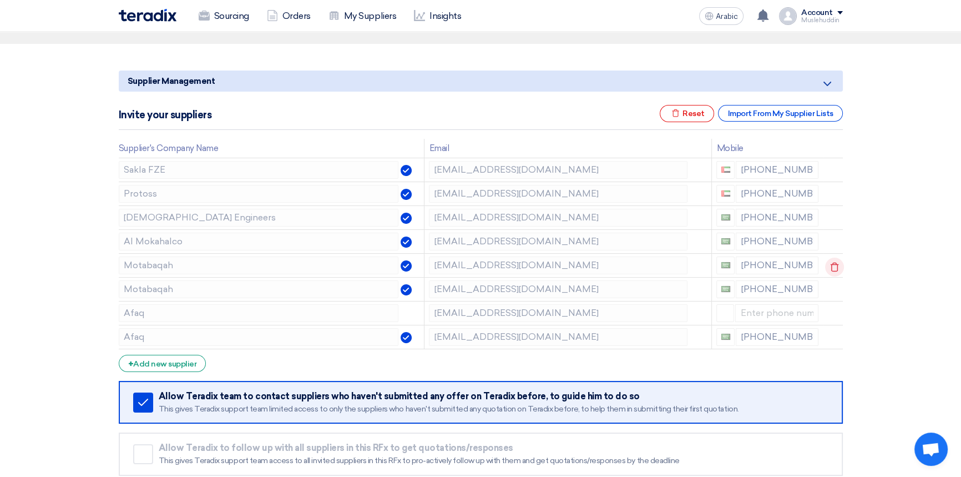
click at [830, 263] on use at bounding box center [834, 266] width 8 height 9
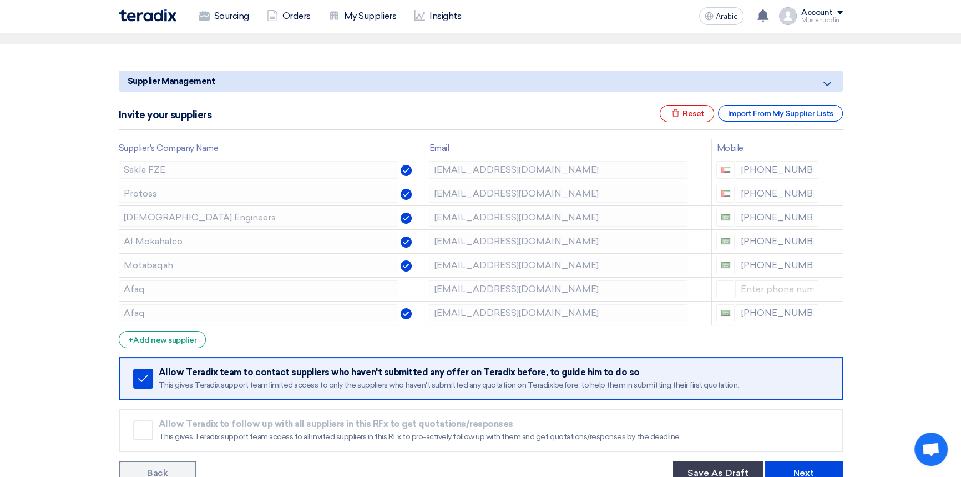
click at [0, 0] on use at bounding box center [0, 0] width 0 height 0
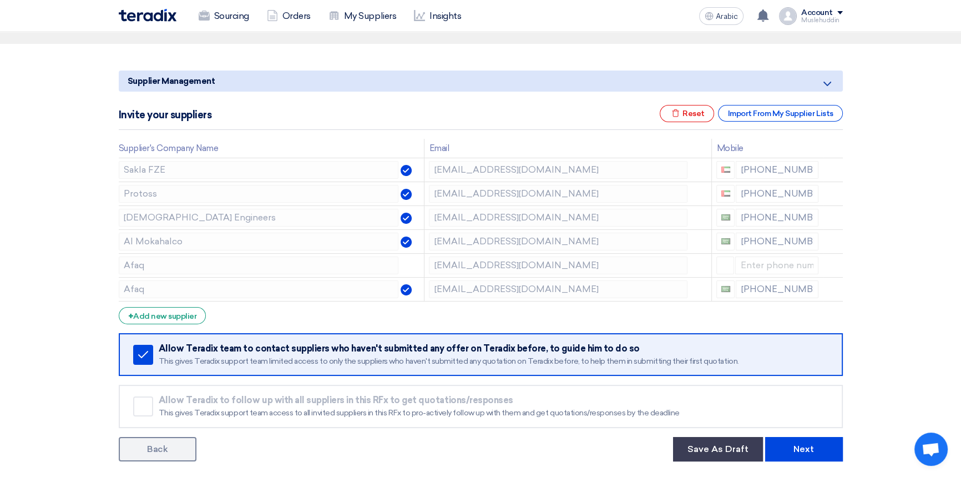
click at [0, 0] on use at bounding box center [0, 0] width 0 height 0
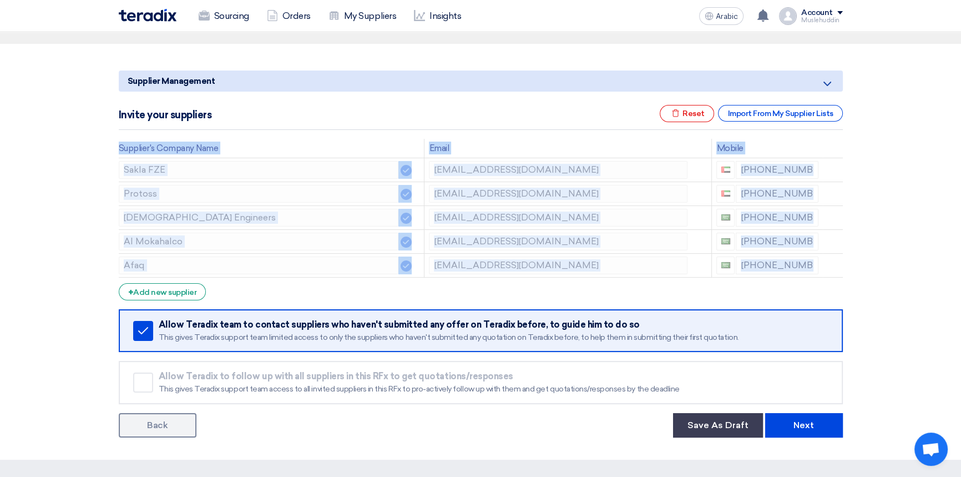
click at [0, 0] on use at bounding box center [0, 0] width 0 height 0
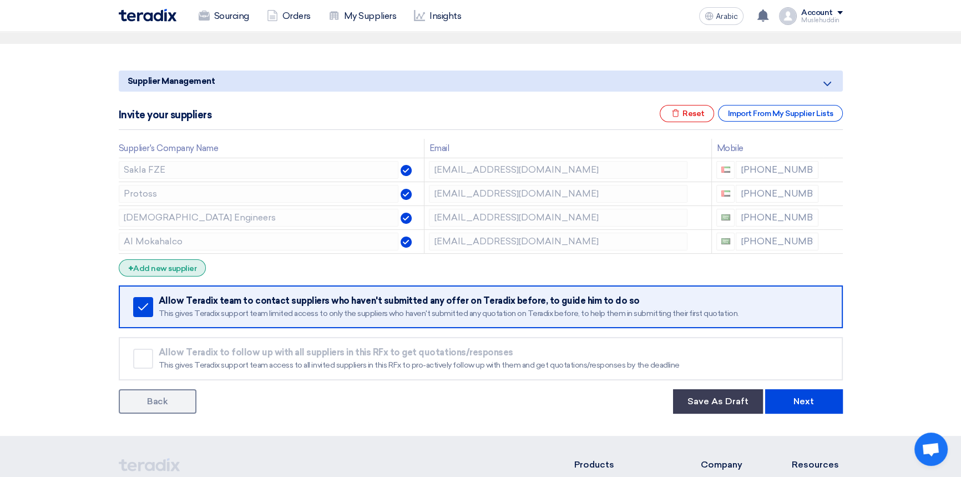
click at [150, 266] on font "Add new supplier" at bounding box center [164, 267] width 63 height 9
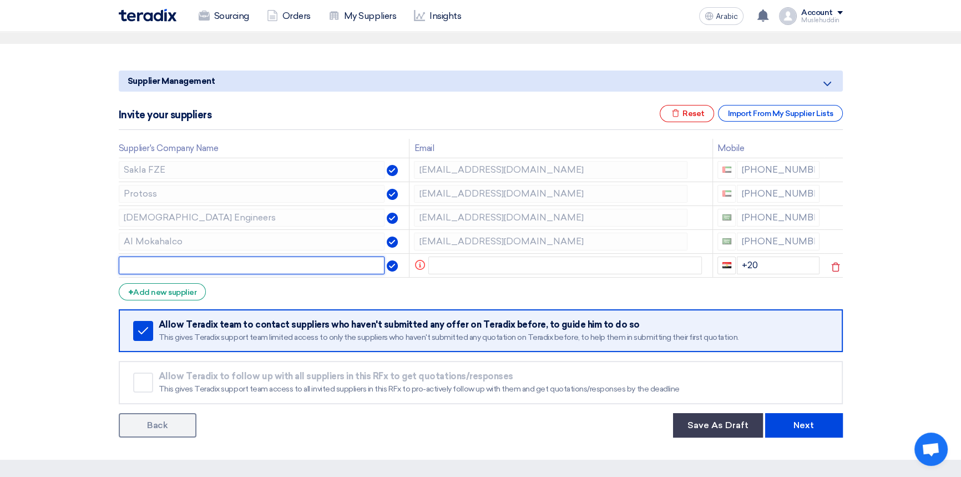
click at [160, 265] on input "text" at bounding box center [252, 265] width 266 height 18
paste input "o Sons and Abuljadayel .[PERSON_NAME]"
drag, startPoint x: 277, startPoint y: 263, endPoint x: 48, endPoint y: 265, distance: 229.1
click at [48, 265] on section "Supplier Management Minimize/Maximize Category Invite your suppliers Excel file…" at bounding box center [480, 251] width 961 height 415
click at [281, 266] on input "o Sons and Abuljadayel .[PERSON_NAME]" at bounding box center [252, 265] width 266 height 18
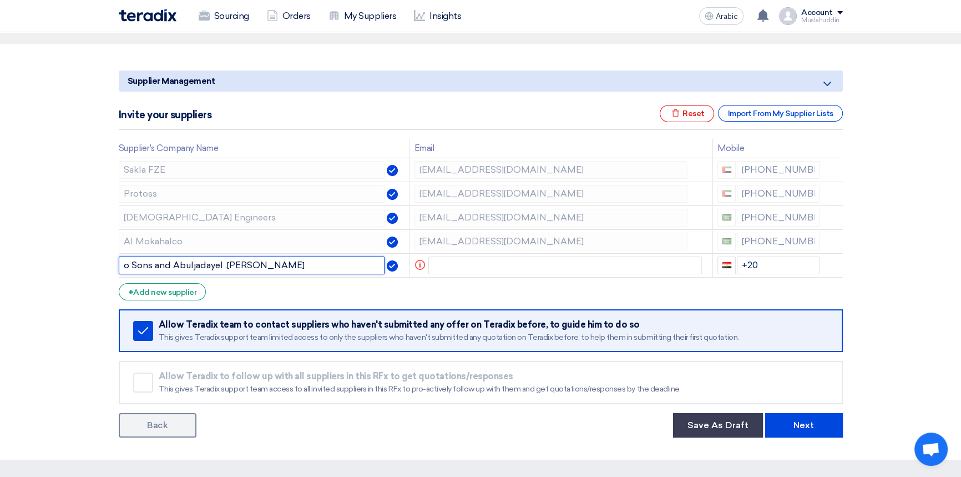
drag, startPoint x: 233, startPoint y: 262, endPoint x: 107, endPoint y: 262, distance: 126.5
click at [107, 262] on section "Supplier Management Minimize/Maximize Category Invite your suppliers Excel file…" at bounding box center [480, 251] width 961 height 415
click at [165, 264] on input "Abdullat" at bounding box center [252, 265] width 266 height 18
paste input "o Sons and Abuljadayel .H"
drag, startPoint x: 225, startPoint y: 263, endPoint x: 180, endPoint y: 263, distance: 44.9
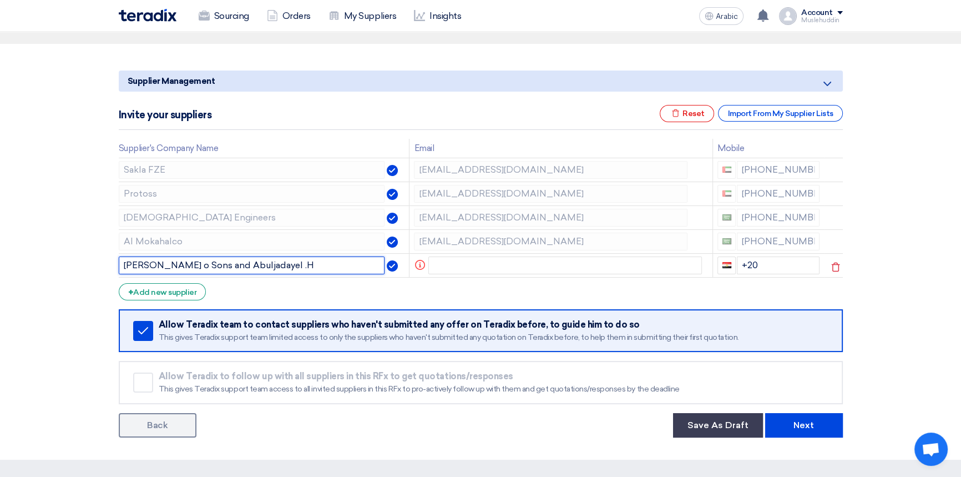
click at [180, 263] on input "[PERSON_NAME] o Sons and Abuljadayel .H" at bounding box center [252, 265] width 266 height 18
click at [210, 266] on input "[PERSON_NAME] .H" at bounding box center [252, 265] width 266 height 18
drag, startPoint x: 229, startPoint y: 263, endPoint x: 239, endPoint y: 264, distance: 10.0
click at [239, 264] on input "[PERSON_NAME] .H" at bounding box center [252, 265] width 266 height 18
paste input "o Sons and"
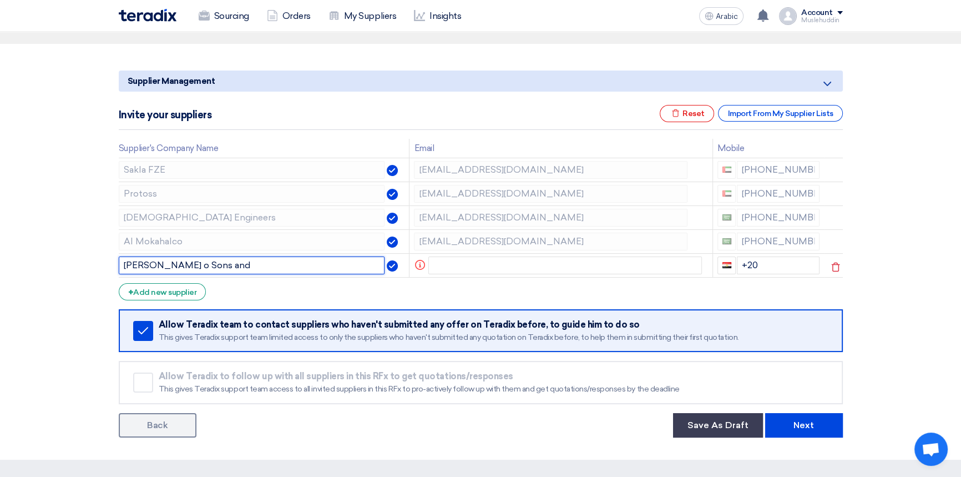
drag, startPoint x: 260, startPoint y: 264, endPoint x: 283, endPoint y: 266, distance: 24.0
click at [282, 263] on input "[PERSON_NAME] o Sons and" at bounding box center [252, 265] width 266 height 18
drag, startPoint x: 236, startPoint y: 263, endPoint x: 229, endPoint y: 262, distance: 6.7
click at [229, 262] on input "[PERSON_NAME] o Sons" at bounding box center [252, 265] width 266 height 18
paste input "and"
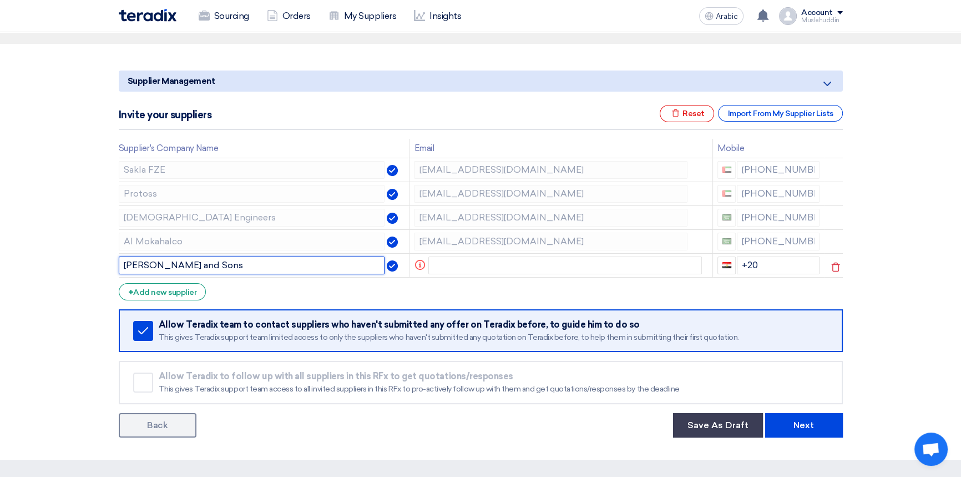
click at [278, 265] on input "[PERSON_NAME] and Sons" at bounding box center [252, 265] width 266 height 18
type input "[PERSON_NAME] and Sons Co"
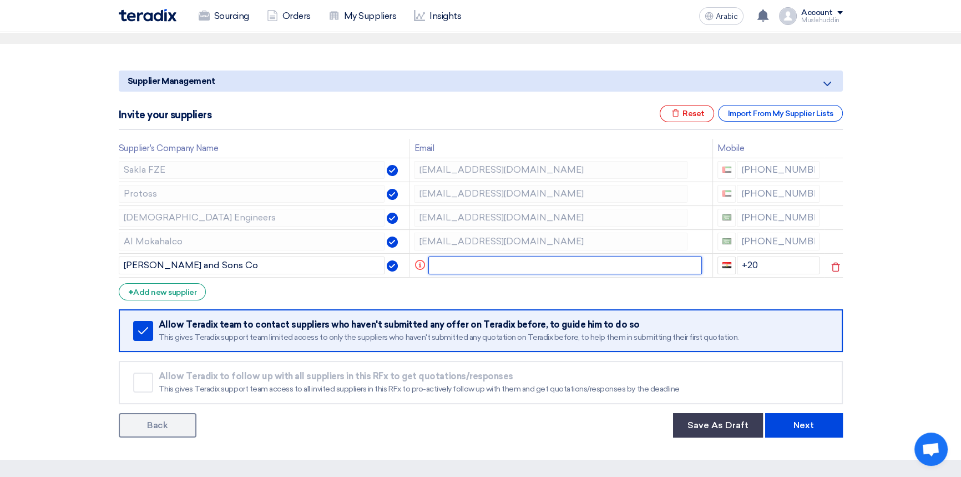
click at [447, 270] on input "text" at bounding box center [564, 265] width 273 height 18
click at [484, 266] on input "moh.ali@alajchem" at bounding box center [564, 265] width 273 height 18
click at [528, 264] on input "moh.ali@alajlabchem" at bounding box center [564, 265] width 273 height 18
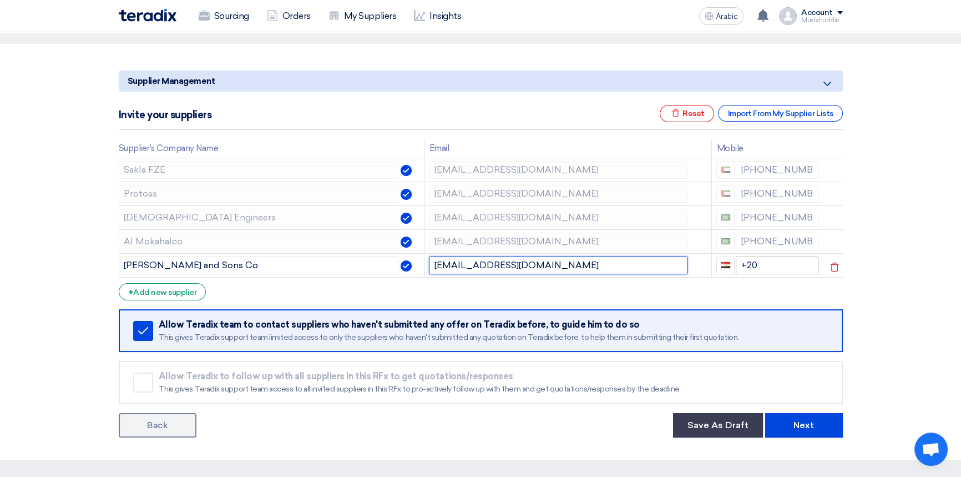
type input "[EMAIL_ADDRESS][DOMAIN_NAME]"
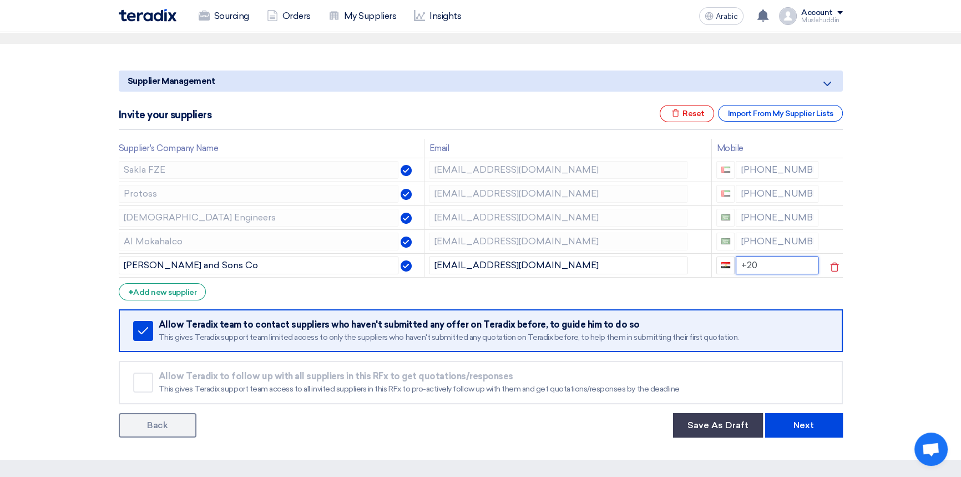
drag, startPoint x: 763, startPoint y: 265, endPoint x: 736, endPoint y: 263, distance: 27.2
click at [736, 263] on input "+20" at bounding box center [777, 265] width 83 height 18
type input "+966"
drag, startPoint x: 751, startPoint y: 278, endPoint x: 732, endPoint y: 278, distance: 18.9
click at [732, 274] on div "+966" at bounding box center [767, 265] width 102 height 18
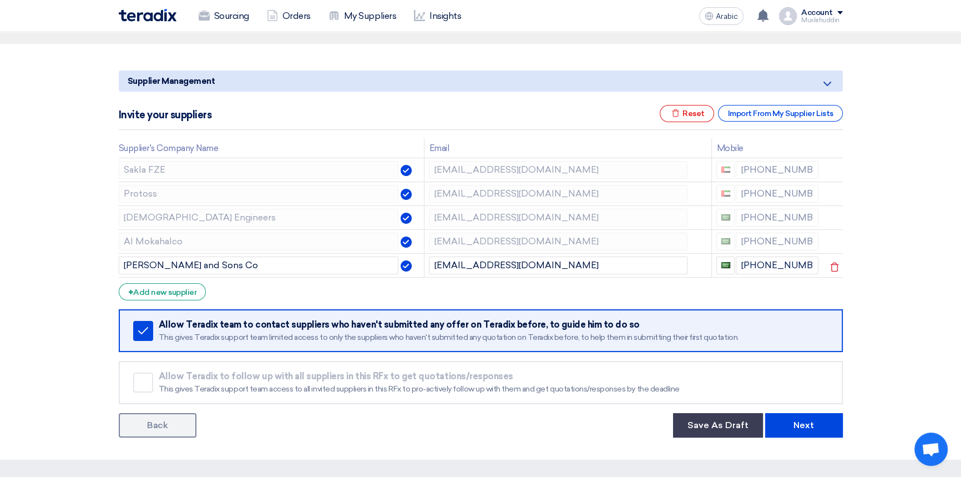
click at [922, 272] on section "Supplier Management Minimize/Maximize Category Invite your suppliers Excel file…" at bounding box center [480, 251] width 961 height 415
click at [180, 295] on font "Add new supplier" at bounding box center [164, 291] width 63 height 9
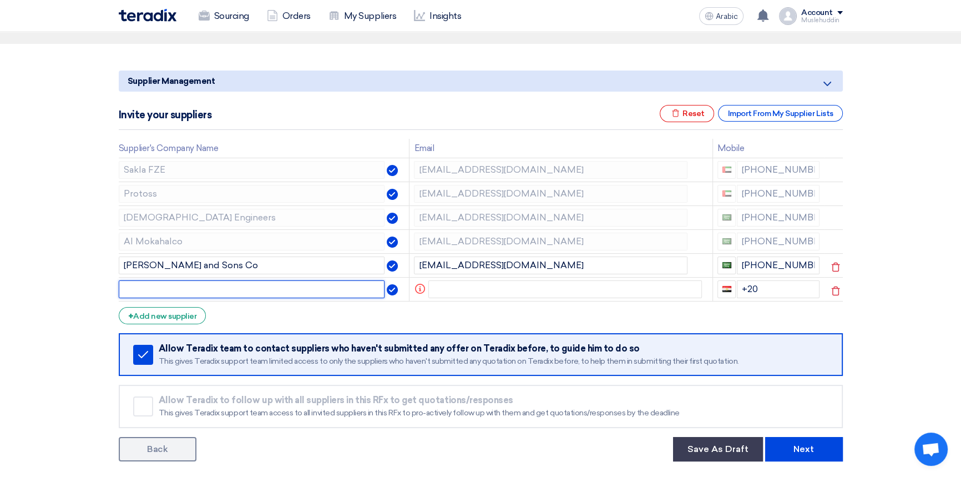
click at [315, 288] on input "text" at bounding box center [252, 289] width 266 height 18
type input "afaq"
drag, startPoint x: 146, startPoint y: 289, endPoint x: 69, endPoint y: 288, distance: 77.1
click at [69, 288] on section "Supplier Management Minimize/Maximize Category Invite your suppliers Excel file…" at bounding box center [480, 263] width 961 height 439
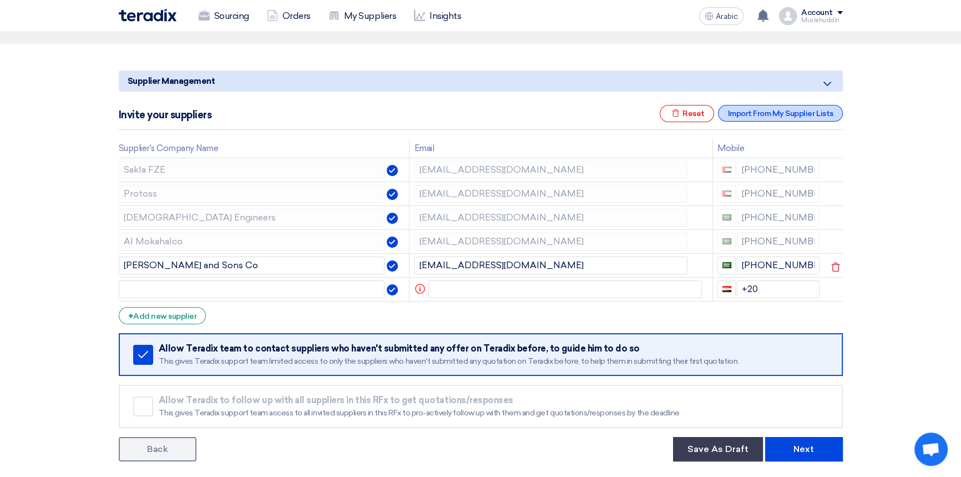
click at [805, 113] on font "Import From My Supplier Lists" at bounding box center [779, 113] width 105 height 9
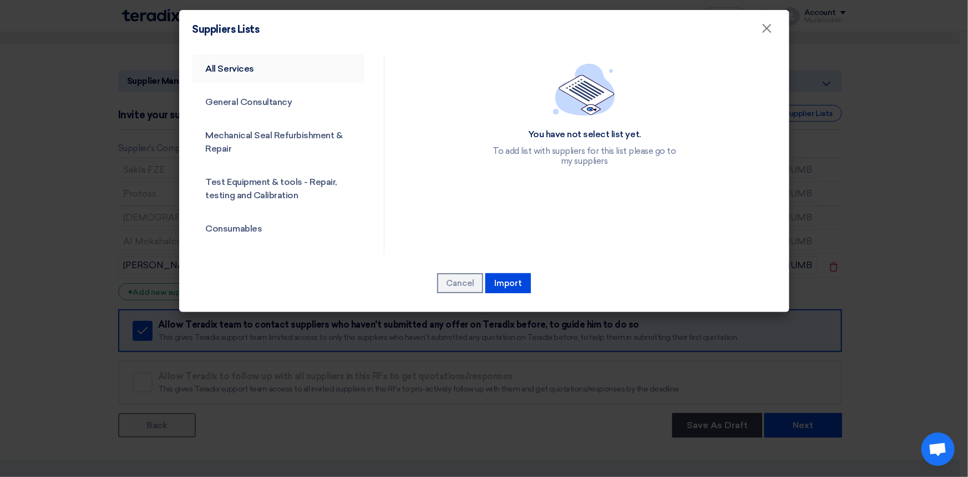
click at [241, 68] on font "All Services" at bounding box center [230, 68] width 48 height 11
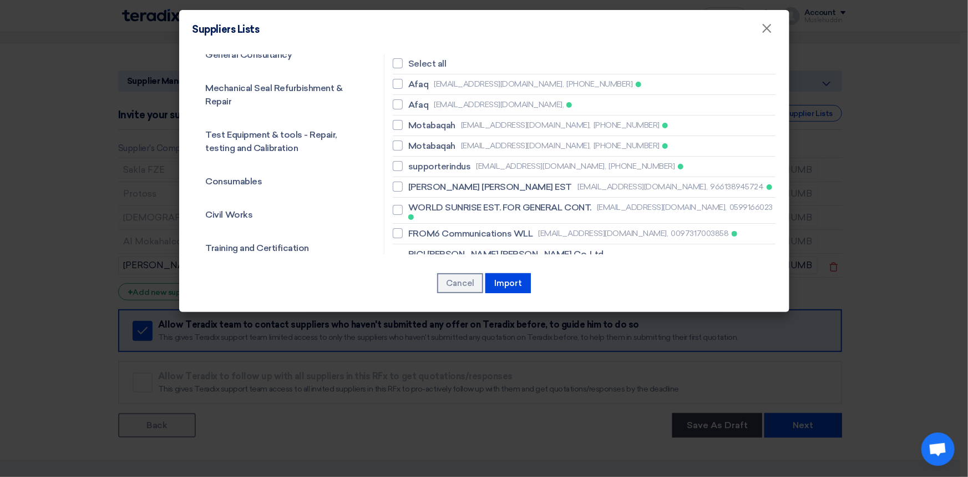
scroll to position [0, 0]
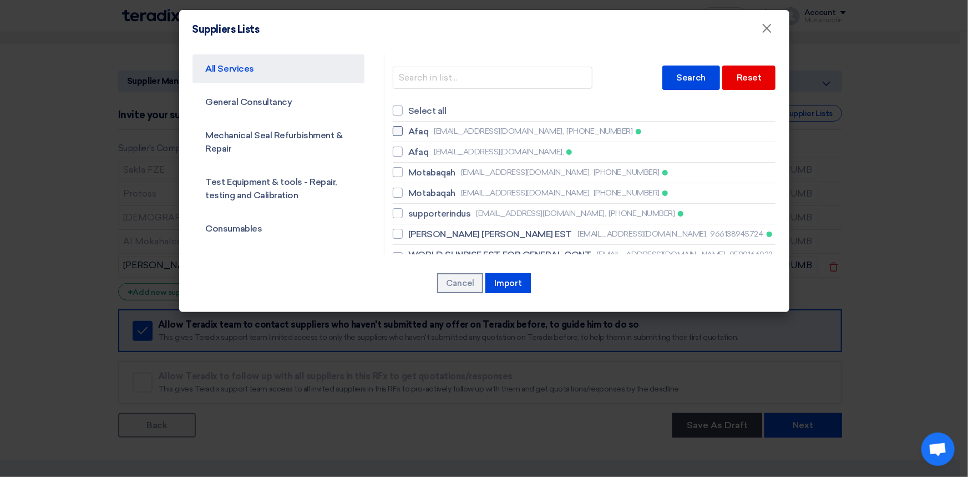
click at [460, 128] on font "[EMAIL_ADDRESS][DOMAIN_NAME]," at bounding box center [499, 130] width 130 height 9
click at [415, 128] on input "Afaq [EMAIL_ADDRESS][DOMAIN_NAME], [PHONE_NUMBER]" at bounding box center [411, 131] width 7 height 7
checkbox input "true"
click at [495, 282] on font "Import" at bounding box center [508, 283] width 28 height 10
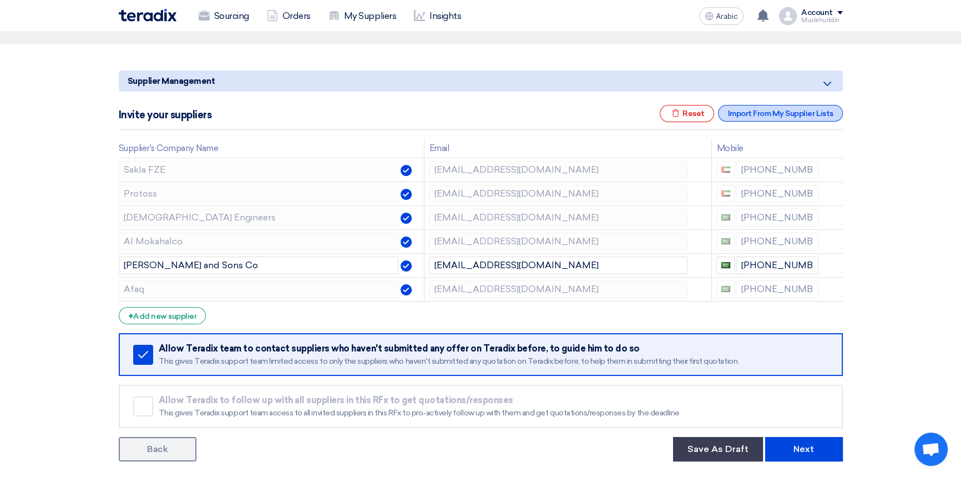
click at [797, 115] on font "Import From My Supplier Lists" at bounding box center [779, 113] width 105 height 9
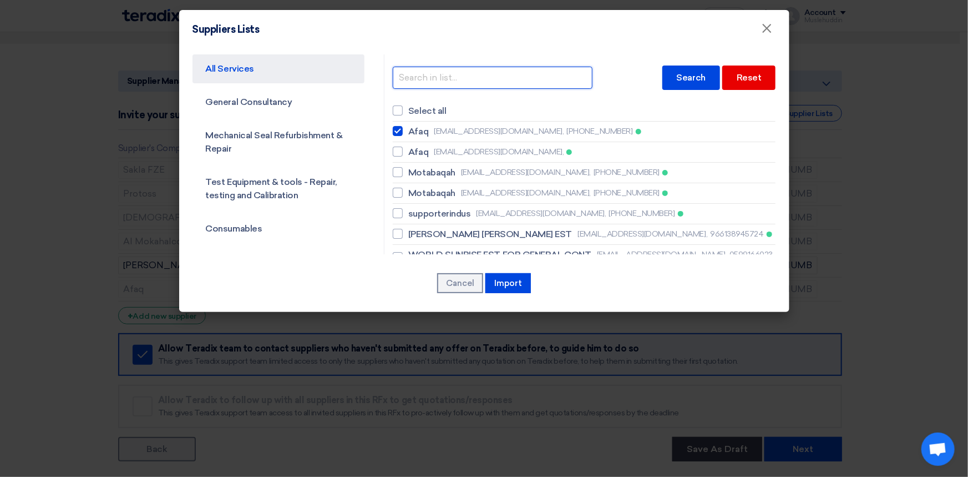
click at [468, 82] on input "text" at bounding box center [493, 78] width 200 height 22
drag, startPoint x: 438, startPoint y: 78, endPoint x: 351, endPoint y: 71, distance: 87.4
click at [351, 71] on div "All Services General Consultancy Mechanical Seal Refurbishment & Repair Test Eq…" at bounding box center [484, 154] width 600 height 200
type input "talib"
click at [446, 282] on font "Cancel" at bounding box center [460, 283] width 28 height 10
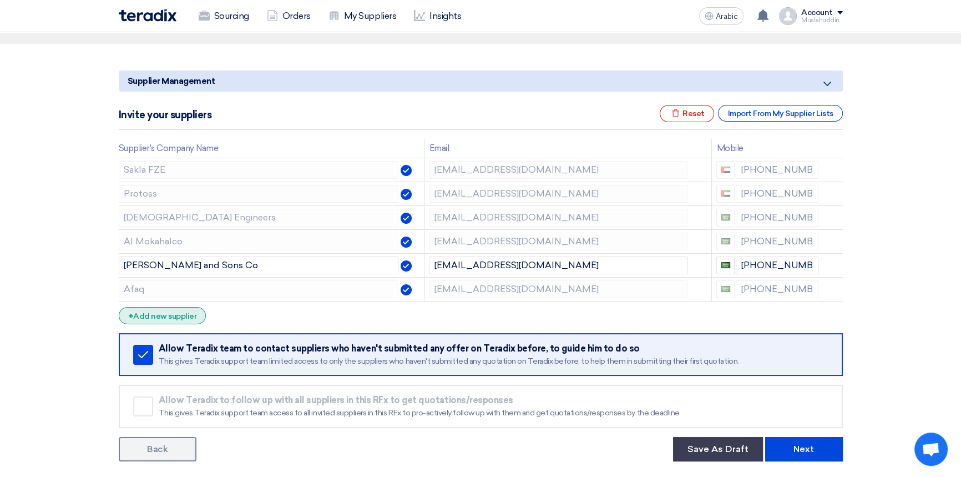
click at [158, 316] on font "Add new supplier" at bounding box center [164, 315] width 63 height 9
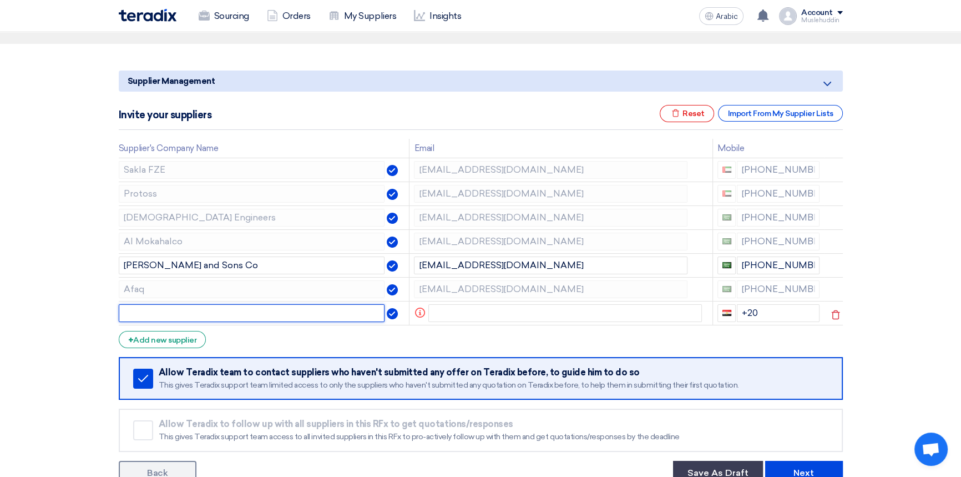
click at [157, 316] on input "text" at bounding box center [252, 313] width 266 height 18
drag, startPoint x: 250, startPoint y: 313, endPoint x: 74, endPoint y: 302, distance: 176.2
click at [74, 302] on section "Supplier Management Minimize/Maximize Category Invite your suppliers Excel file…" at bounding box center [480, 275] width 961 height 463
paste input "a Trading est"
type input "[PERSON_NAME] [PERSON_NAME] Trading est"
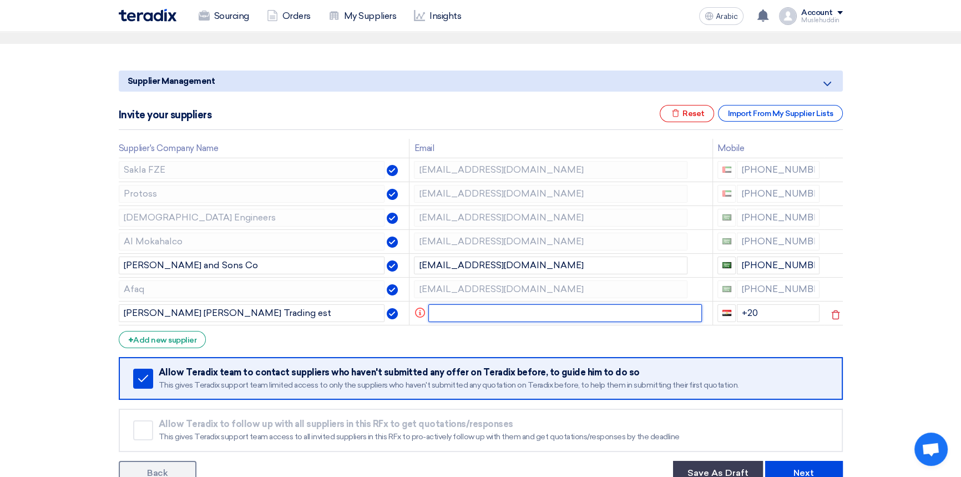
click at [490, 311] on input "text" at bounding box center [564, 313] width 273 height 18
paste input "[PERSON_NAME] <[EMAIL_ADDRESS][DOMAIN_NAME]>"
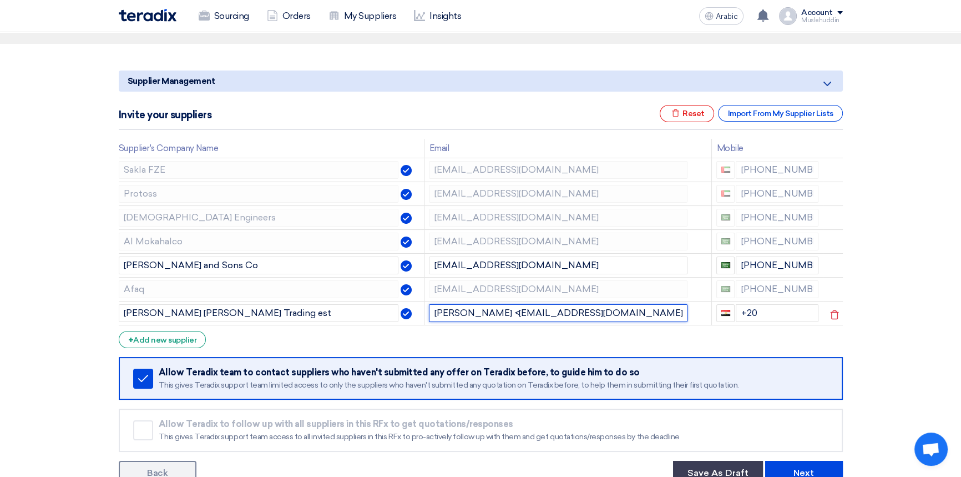
drag, startPoint x: 496, startPoint y: 311, endPoint x: 427, endPoint y: 310, distance: 69.4
click at [427, 310] on td "[PERSON_NAME] <[EMAIL_ADDRESS][DOMAIN_NAME]>" at bounding box center [567, 313] width 287 height 24
drag, startPoint x: 530, startPoint y: 311, endPoint x: 543, endPoint y: 313, distance: 13.5
click at [543, 312] on input "[EMAIL_ADDRESS][DOMAIN_NAME]>" at bounding box center [558, 313] width 259 height 18
type input "[EMAIL_ADDRESS][DOMAIN_NAME]"
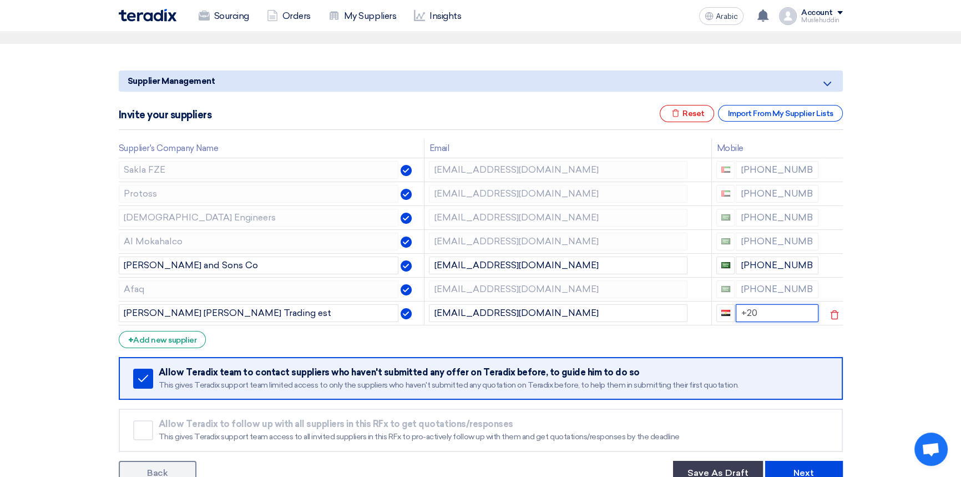
click at [763, 314] on input "+20" at bounding box center [777, 313] width 83 height 18
type input "[PHONE_NUMBER]"
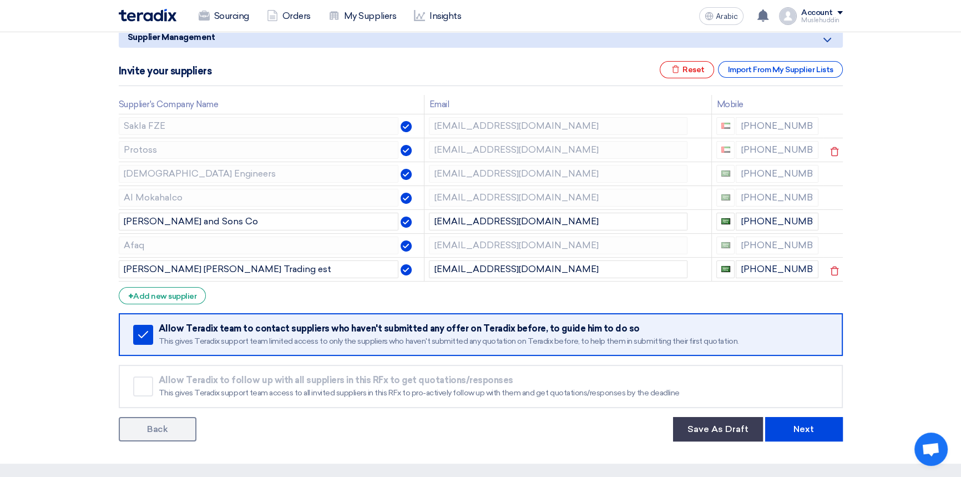
scroll to position [201, 0]
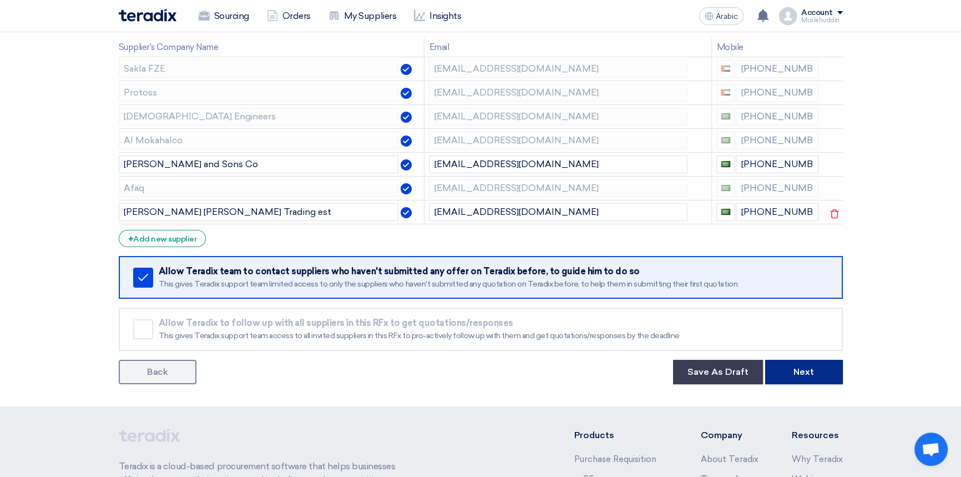
click at [796, 372] on font "Next" at bounding box center [803, 371] width 21 height 11
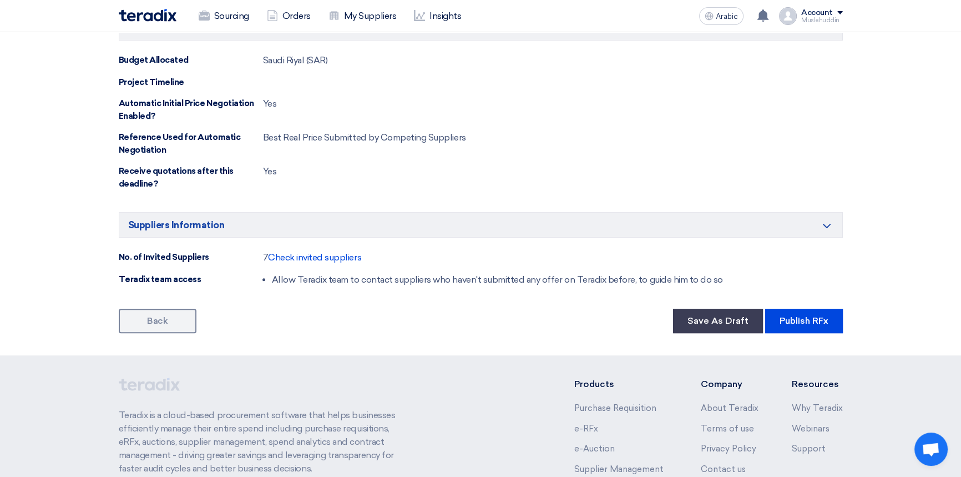
scroll to position [655, 0]
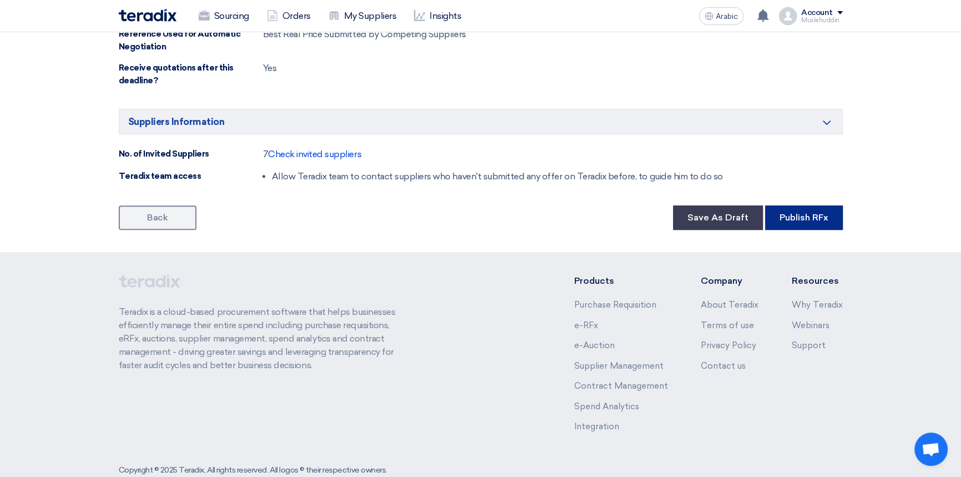
click at [797, 222] on font "Publish RFx" at bounding box center [803, 217] width 49 height 11
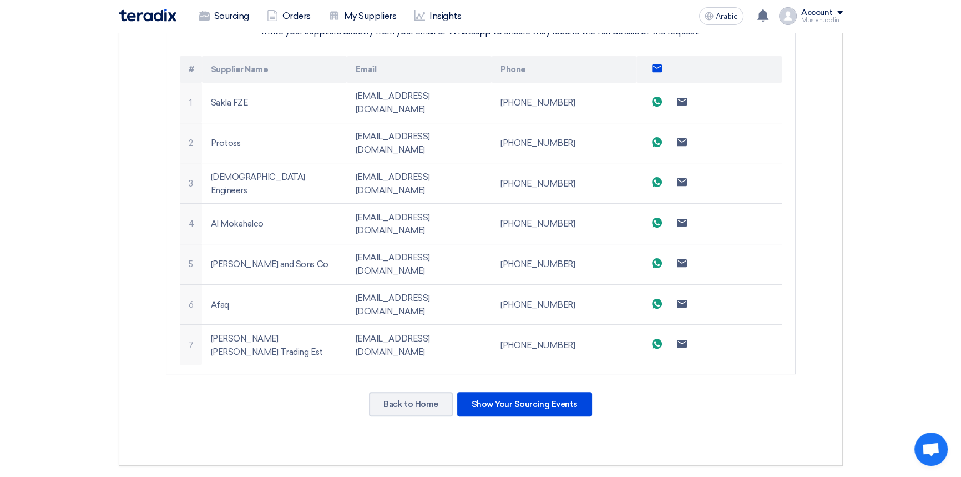
scroll to position [333, 0]
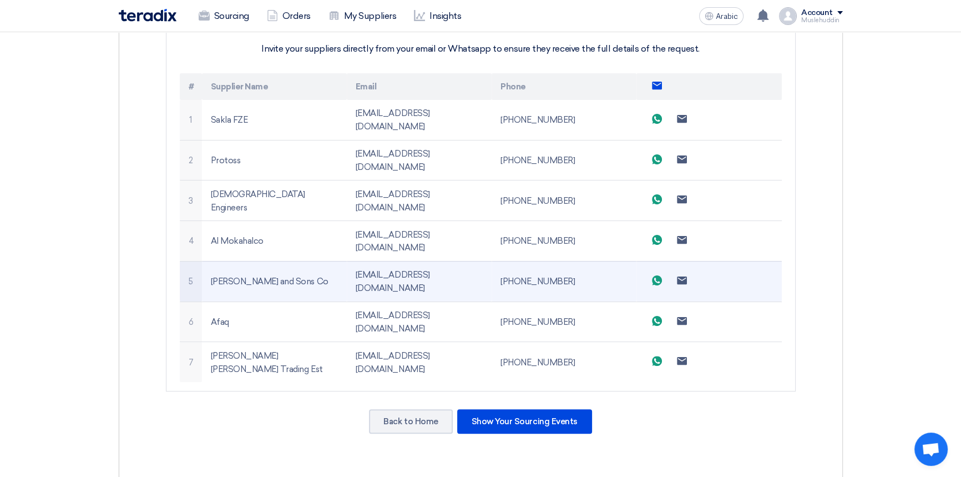
drag, startPoint x: 453, startPoint y: 231, endPoint x: 351, endPoint y: 227, distance: 102.1
click at [351, 261] on td "[EMAIL_ADDRESS][DOMAIN_NAME]" at bounding box center [419, 281] width 145 height 40
copy font "[EMAIL_ADDRESS][DOMAIN_NAME]"
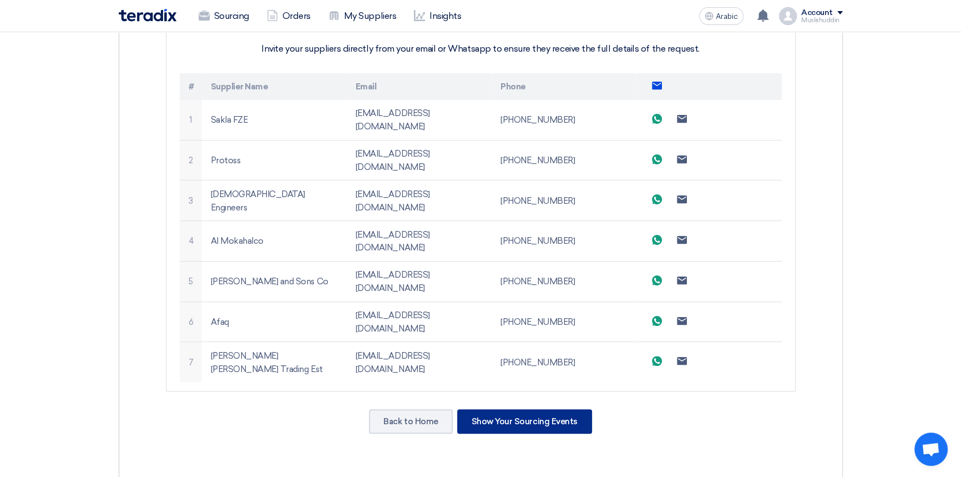
click at [529, 416] on font "Show Your Sourcing Events" at bounding box center [525, 421] width 106 height 10
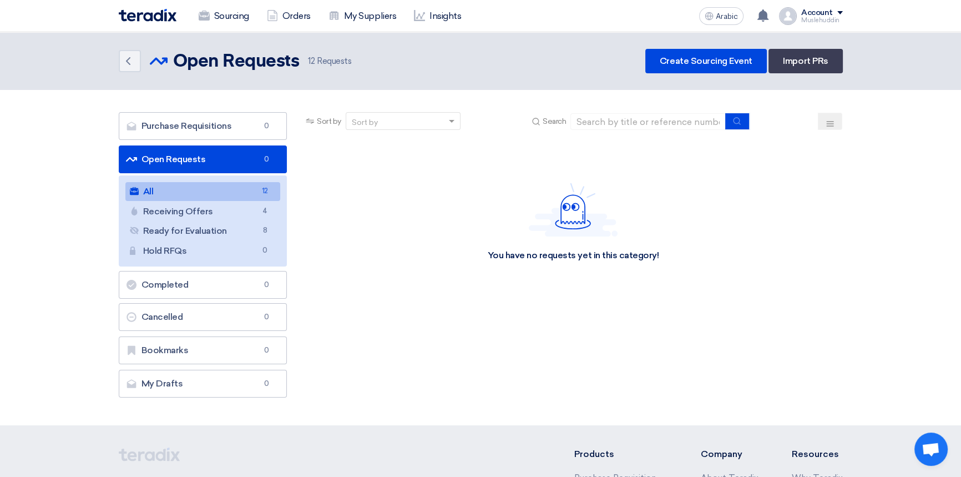
click at [210, 191] on link "All All 12" at bounding box center [202, 191] width 155 height 19
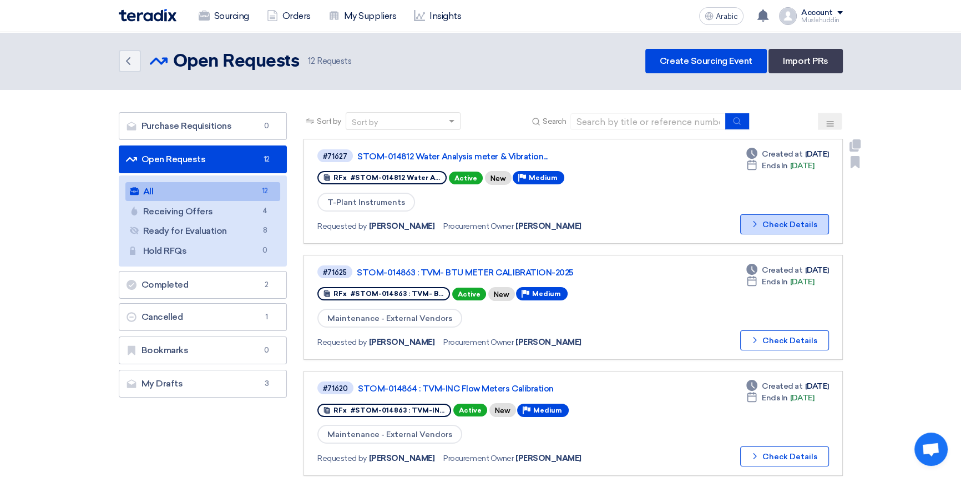
click at [775, 225] on font "Check Details" at bounding box center [789, 224] width 55 height 9
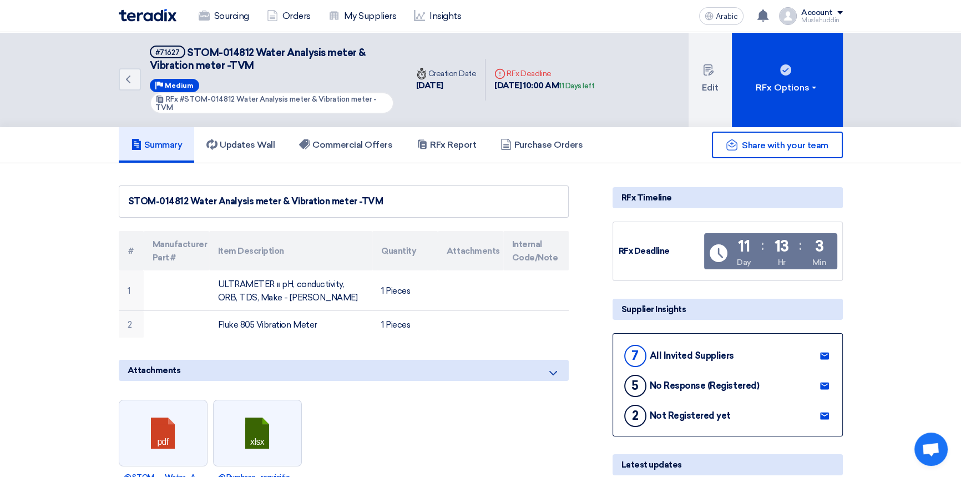
drag, startPoint x: 375, startPoint y: 197, endPoint x: 123, endPoint y: 195, distance: 251.9
click at [123, 195] on div "STOM-014812 Water Analysis meter & Vibration meter -TVM" at bounding box center [344, 201] width 450 height 32
copy font "STOM-014812 Water Analysis meter & Vibration meter -TVM"
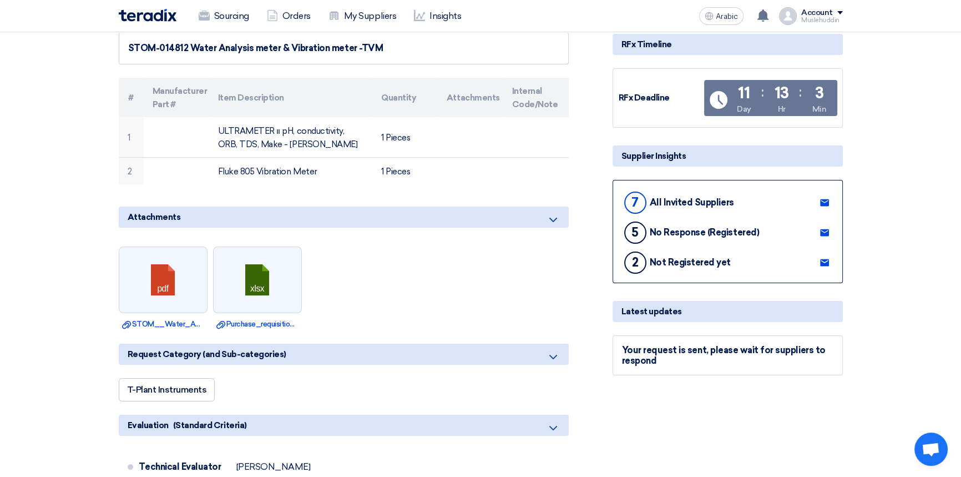
scroll to position [252, 0]
